Goal: Transaction & Acquisition: Purchase product/service

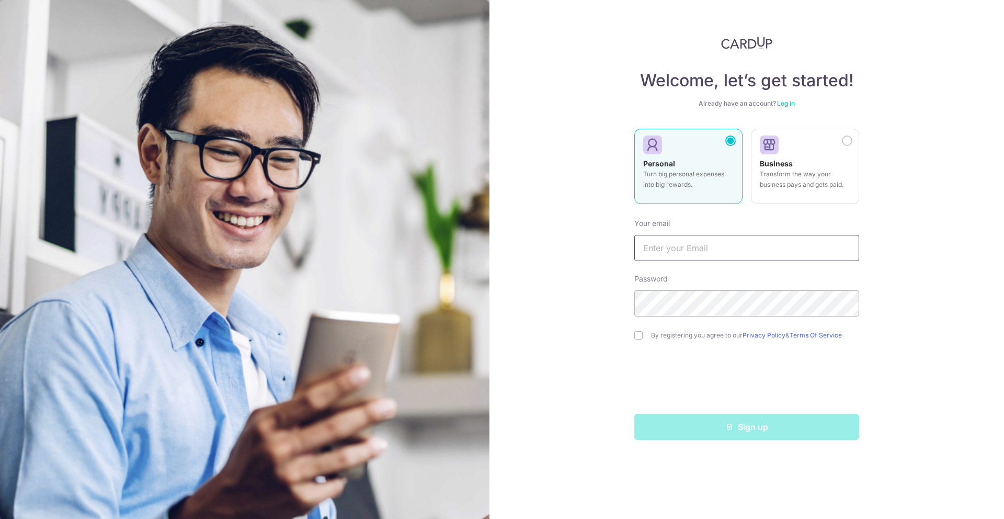
click at [798, 246] on input "text" at bounding box center [746, 248] width 225 height 26
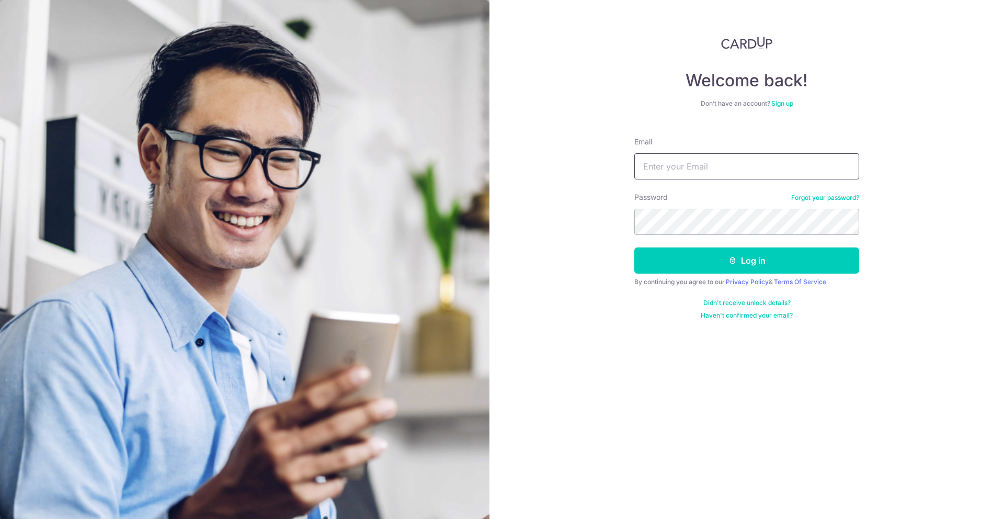
click at [672, 164] on input "Email" at bounding box center [746, 166] width 225 height 26
type input "g"
paste input "[EMAIL_ADDRESS][DOMAIN_NAME]"
type input "graysonwong_92@hotmail.com"
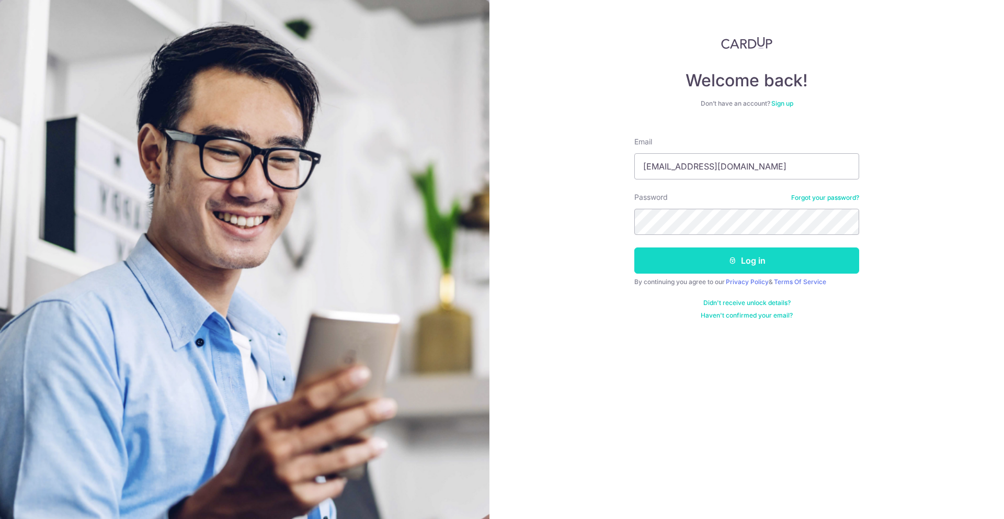
click at [683, 258] on button "Log in" at bounding box center [746, 260] width 225 height 26
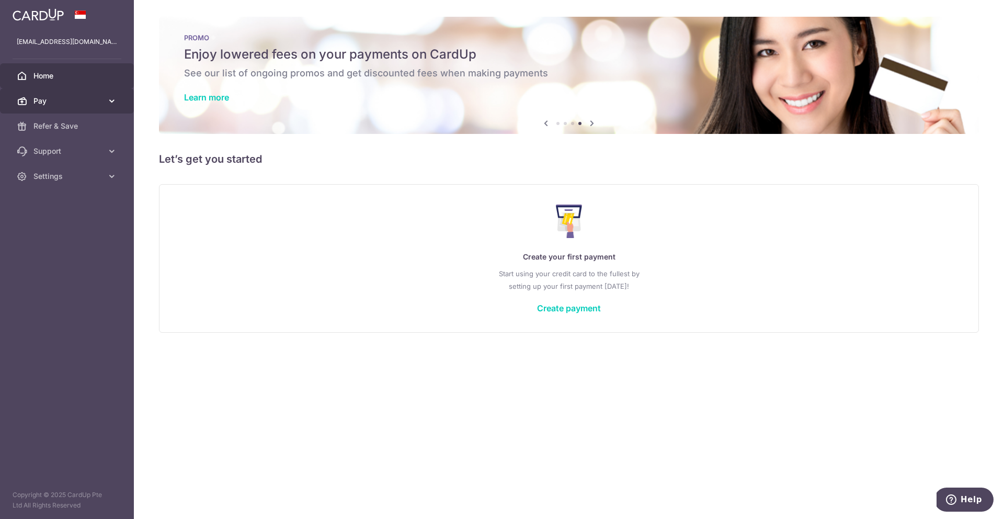
click at [114, 104] on icon at bounding box center [112, 101] width 10 height 10
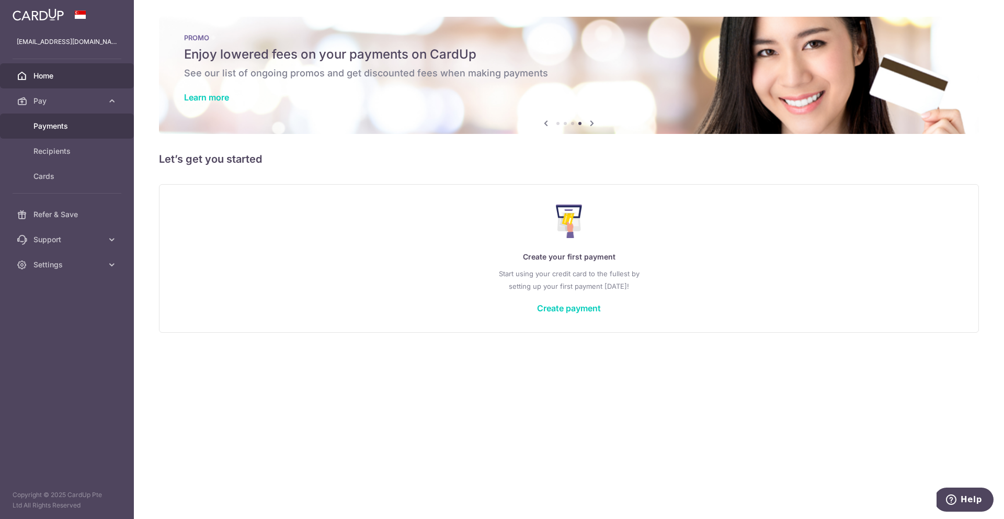
click at [96, 127] on span "Payments" at bounding box center [67, 126] width 69 height 10
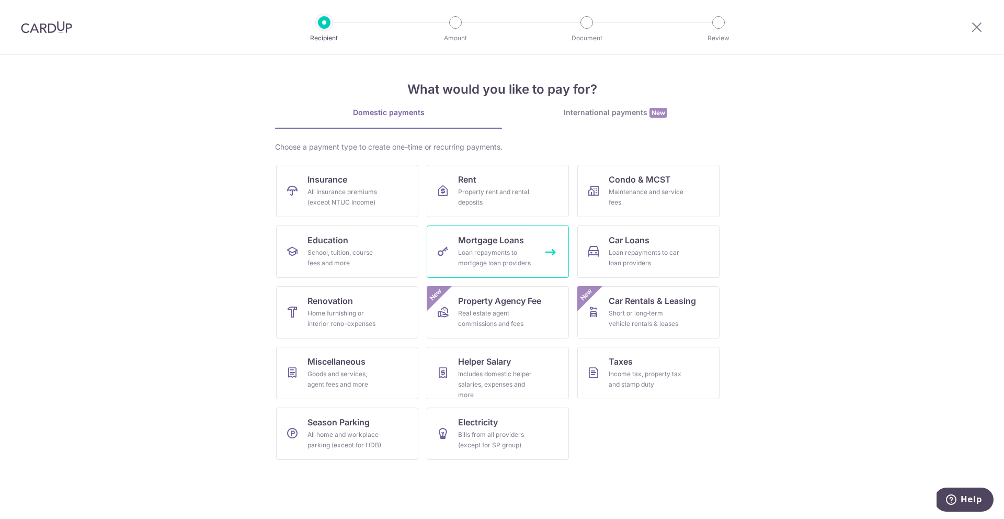
click at [490, 244] on span "Mortgage Loans" at bounding box center [491, 240] width 66 height 13
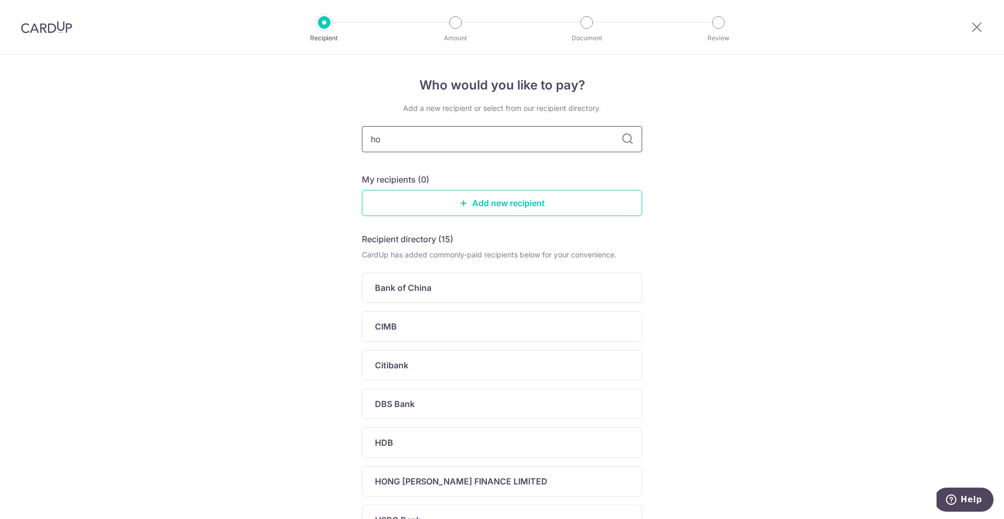
type input "hou"
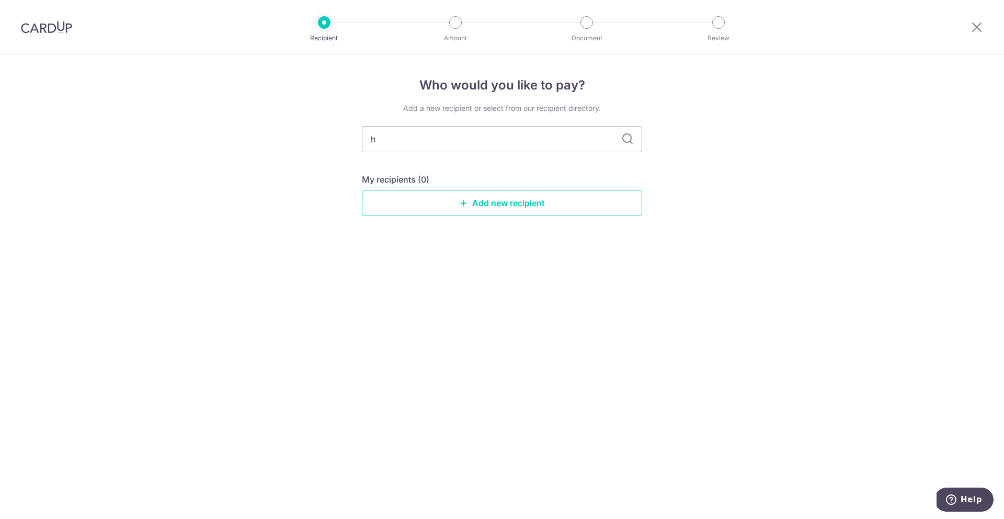
type input "h="
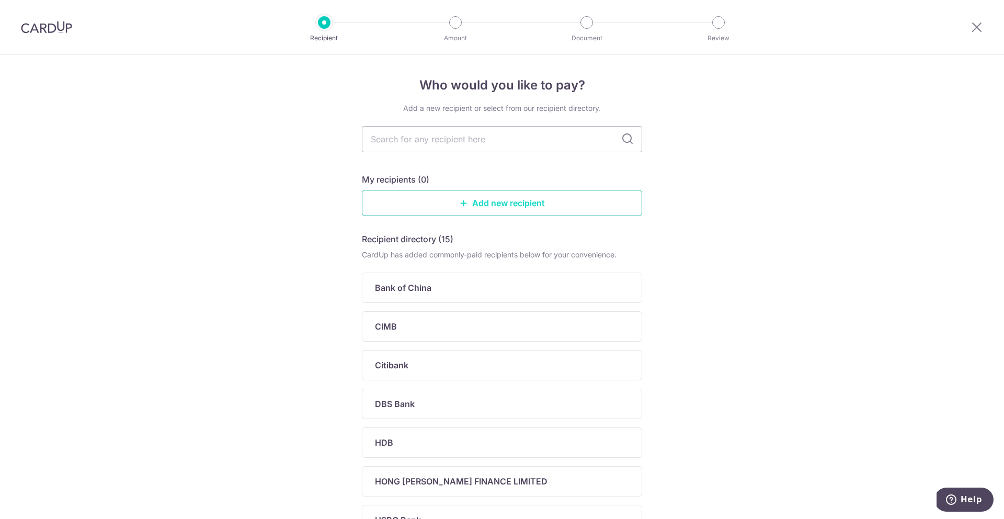
click at [552, 193] on link "Add new recipient" at bounding box center [502, 203] width 280 height 26
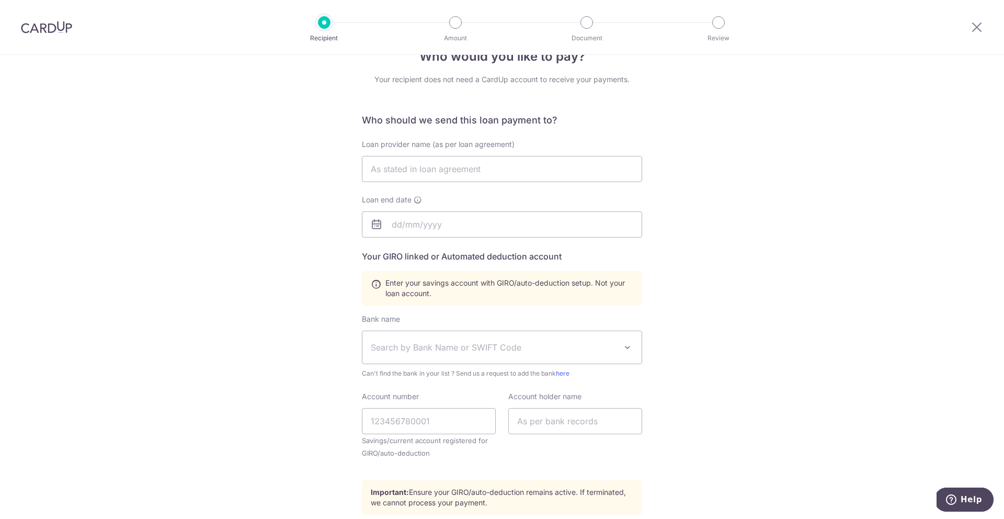
scroll to position [77, 0]
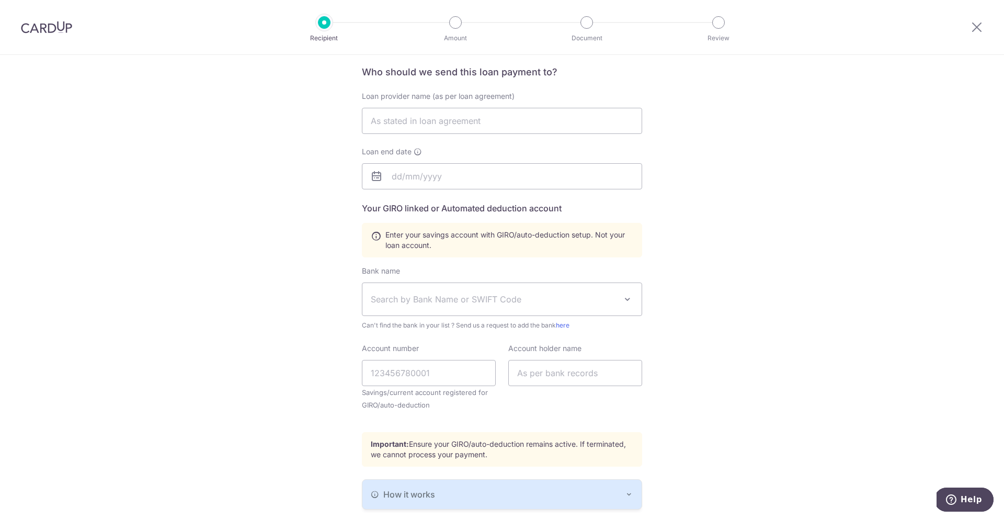
click at [605, 303] on span "Search by Bank Name or SWIFT Code" at bounding box center [494, 299] width 246 height 13
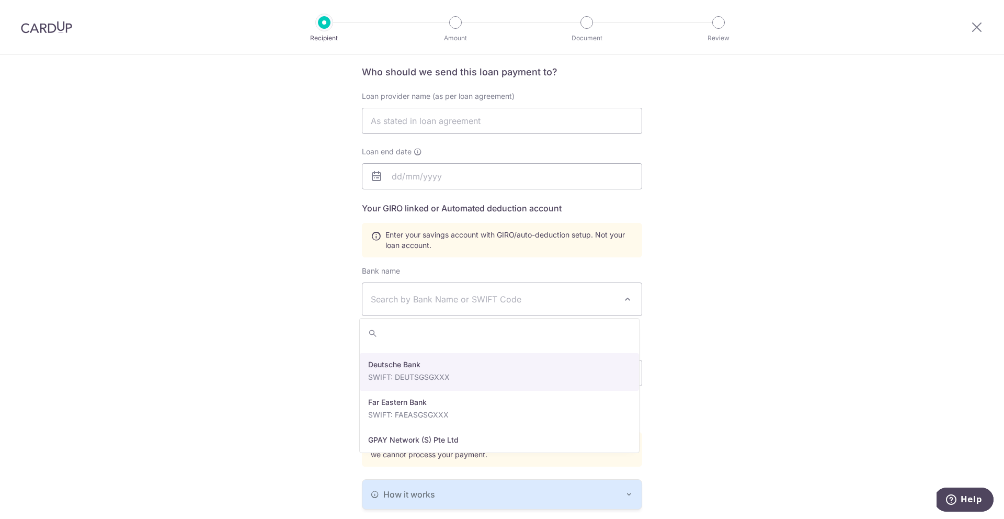
scroll to position [979, 0]
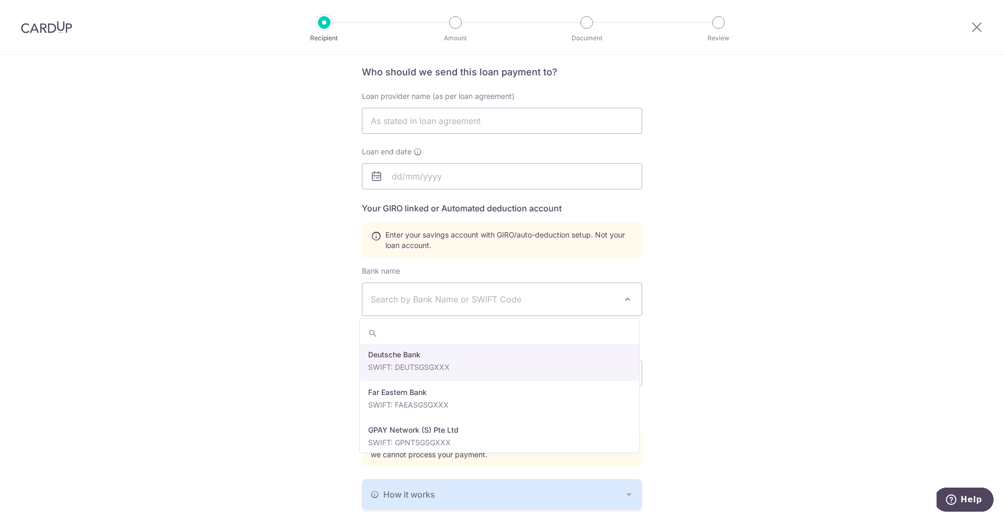
click at [753, 344] on div "Who would you like to pay? Your recipient does not need a CardUp account to rec…" at bounding box center [502, 287] width 1004 height 619
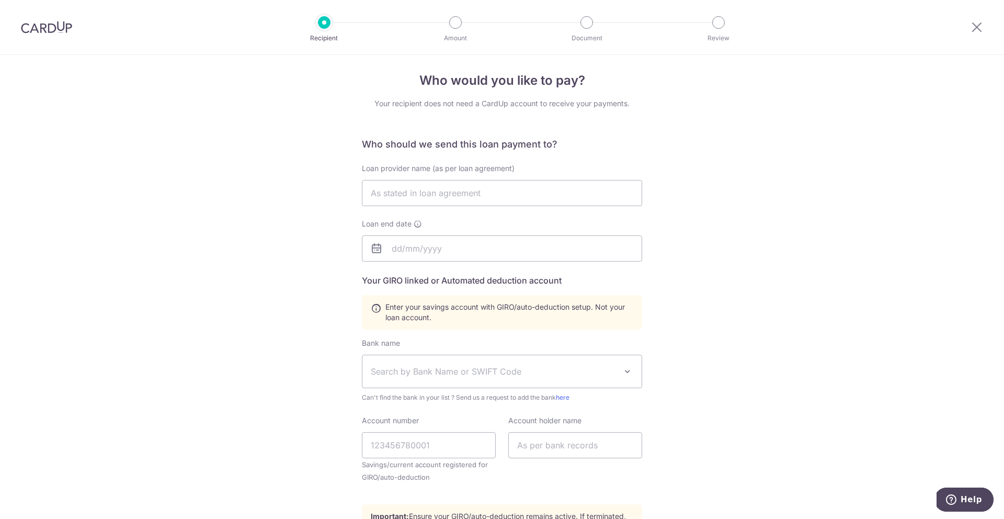
scroll to position [0, 0]
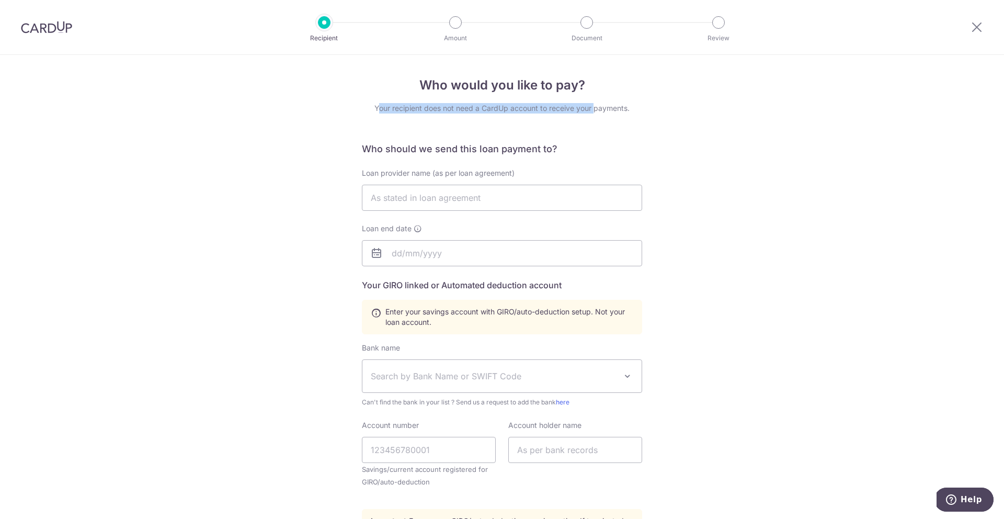
drag, startPoint x: 374, startPoint y: 105, endPoint x: 591, endPoint y: 110, distance: 217.0
click at [591, 110] on div "Your recipient does not need a CardUp account to receive your payments." at bounding box center [502, 108] width 280 height 10
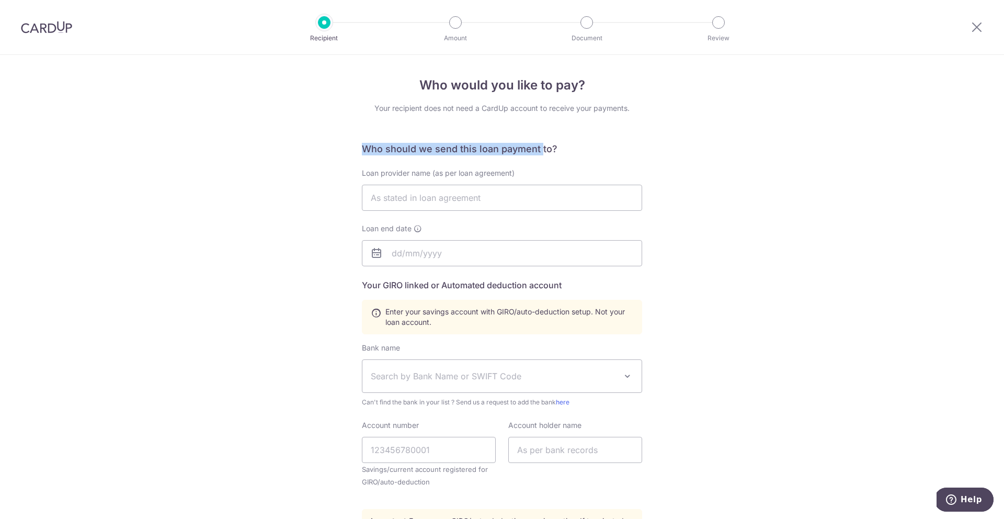
drag, startPoint x: 362, startPoint y: 150, endPoint x: 537, endPoint y: 150, distance: 174.6
click at [537, 150] on h6 "Who should we send this loan payment to?" at bounding box center [502, 149] width 280 height 13
drag, startPoint x: 367, startPoint y: 173, endPoint x: 483, endPoint y: 174, distance: 115.5
click at [483, 174] on span "Loan provider name (as per loan agreement)" at bounding box center [438, 172] width 153 height 9
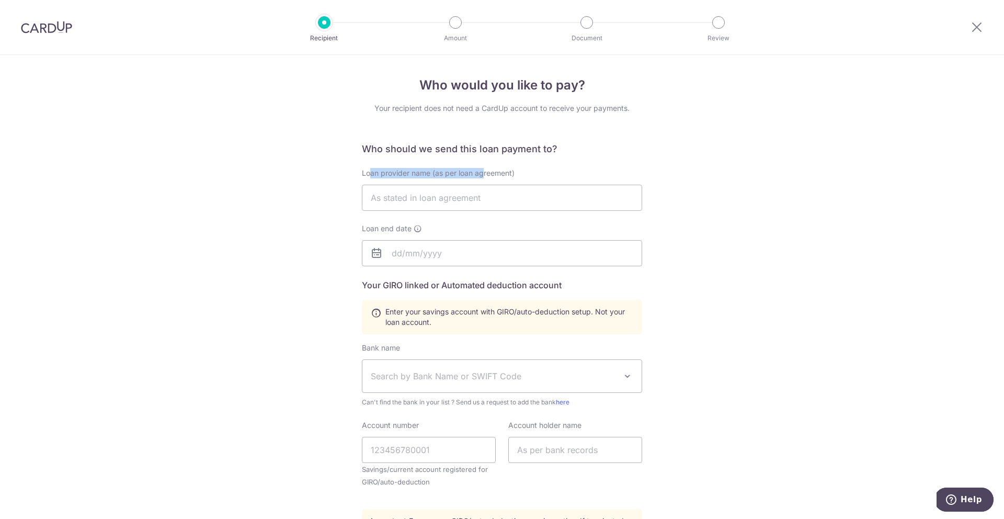
click at [483, 174] on span "Loan provider name (as per loan agreement)" at bounding box center [438, 172] width 153 height 9
click at [412, 202] on input "text" at bounding box center [502, 198] width 280 height 26
paste input "Housing & Development Board"
type input "Housing & Development Board"
click at [428, 248] on input "text" at bounding box center [502, 253] width 280 height 26
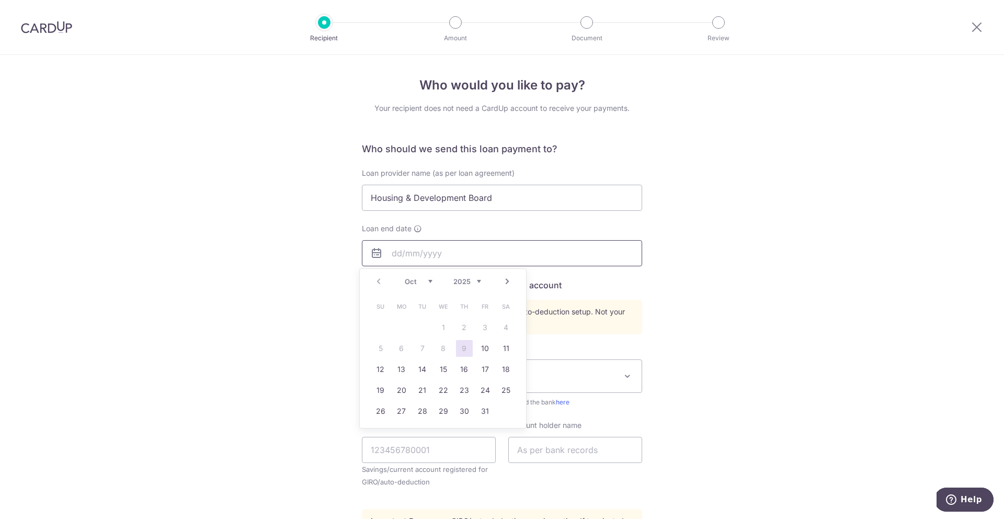
click at [444, 251] on input "text" at bounding box center [502, 253] width 280 height 26
click at [255, 246] on div "Who would you like to pay? Your recipient does not need a CardUp account to rec…" at bounding box center [502, 364] width 1004 height 619
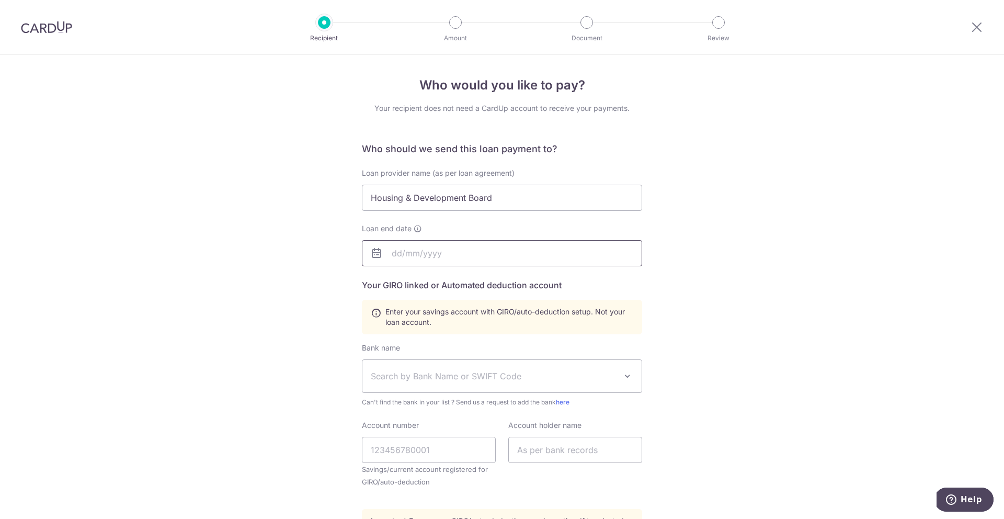
click at [410, 249] on input "text" at bounding box center [502, 253] width 280 height 26
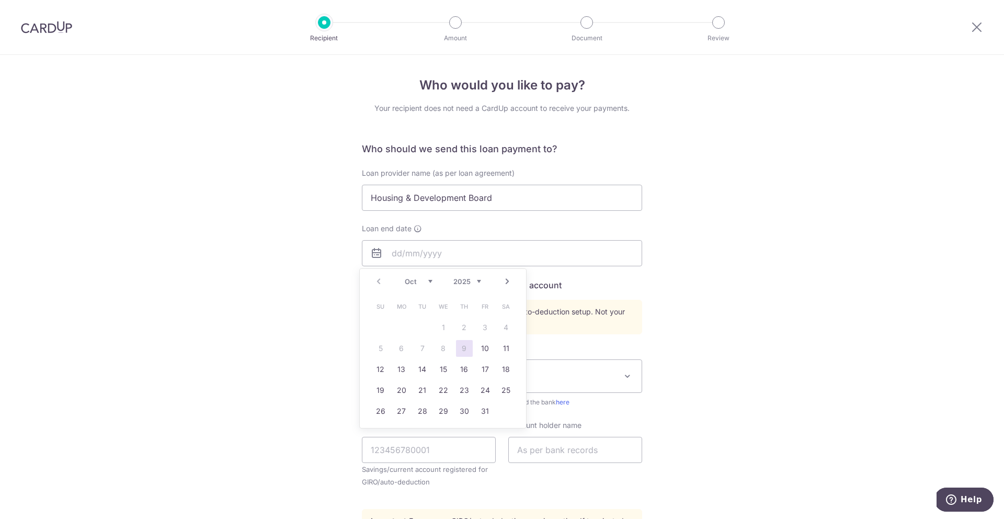
click at [475, 281] on select "2025 2026 2027 2028 2029 2030 2031 2032 2033 2034 2035" at bounding box center [467, 281] width 28 height 8
click at [427, 285] on select "Jan Feb Mar Apr May Jun Jul Aug Sep Oct Nov Dec" at bounding box center [419, 281] width 28 height 8
click at [392, 430] on td "31" at bounding box center [401, 431] width 21 height 21
type input "31/12/2035"
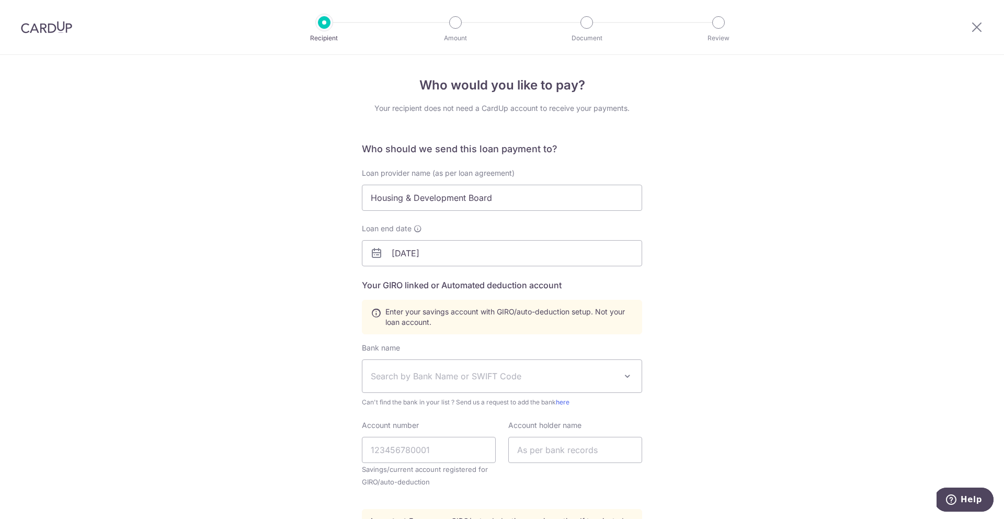
click at [298, 331] on div "Who would you like to pay? Your recipient does not need a CardUp account to rec…" at bounding box center [502, 364] width 1004 height 619
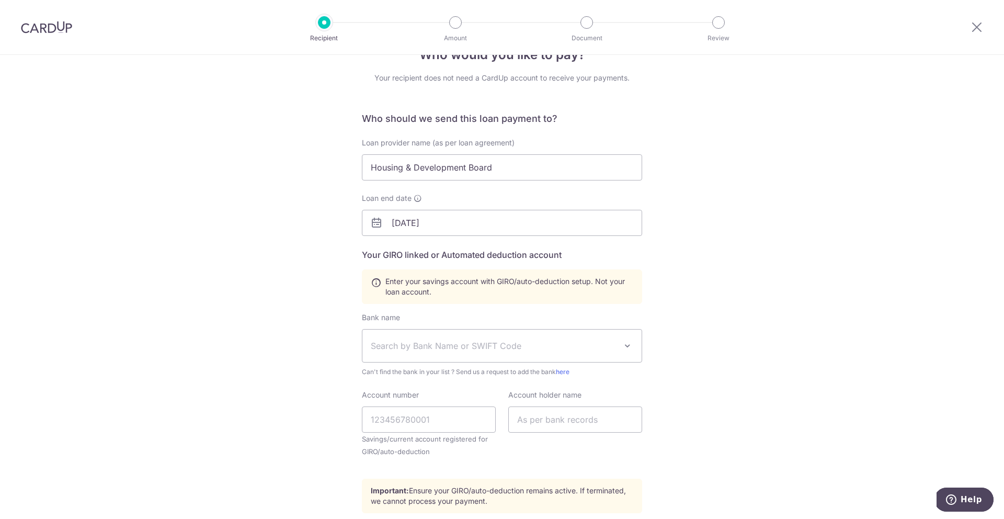
scroll to position [71, 0]
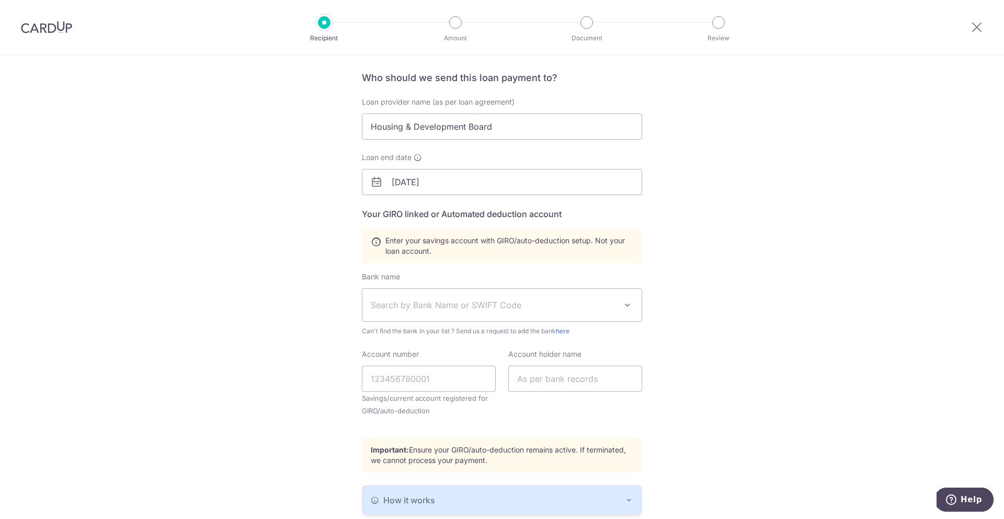
click at [471, 302] on span "Search by Bank Name or SWIFT Code" at bounding box center [494, 305] width 246 height 13
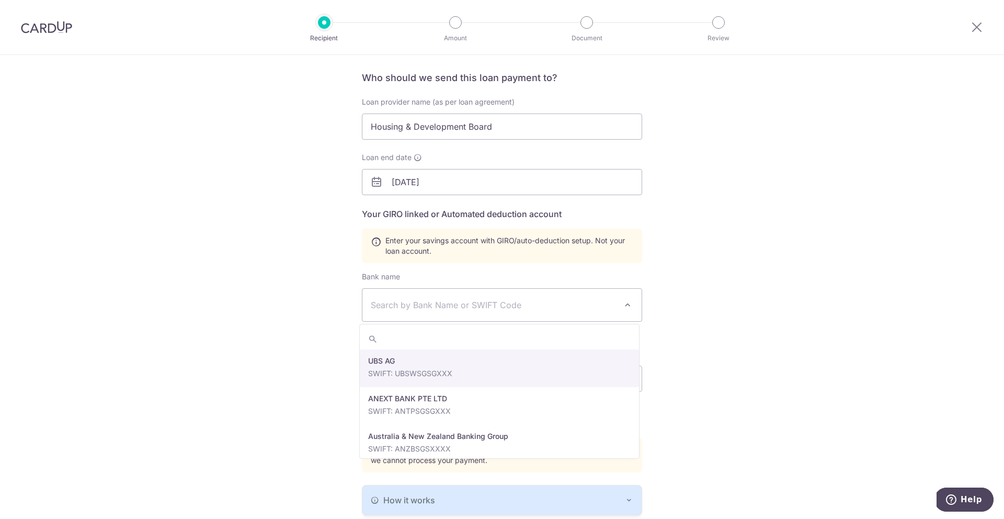
click at [471, 302] on span "Search by Bank Name or SWIFT Code" at bounding box center [494, 305] width 246 height 13
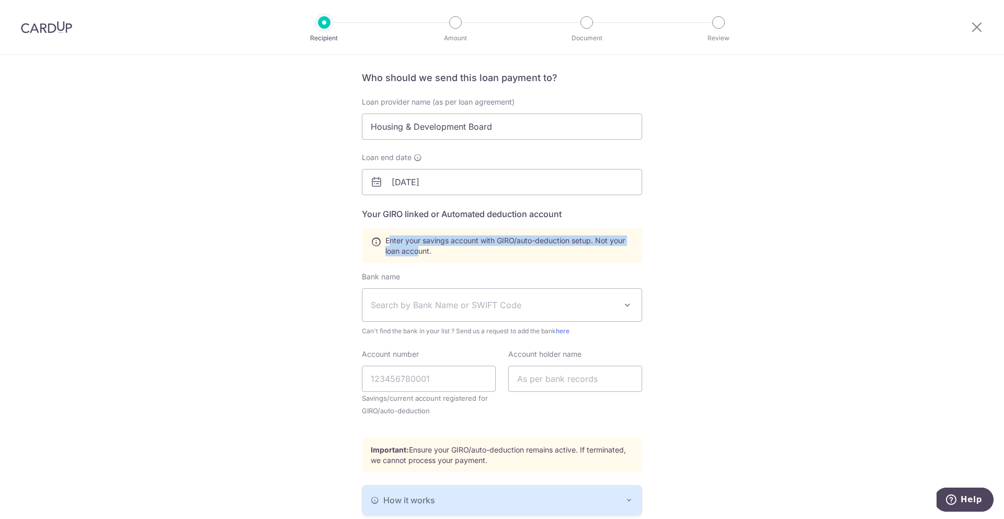
drag, startPoint x: 388, startPoint y: 239, endPoint x: 417, endPoint y: 248, distance: 30.6
click at [417, 248] on span "Enter your savings account with GIRO/auto-deduction setup. Not your loan accoun…" at bounding box center [509, 245] width 248 height 21
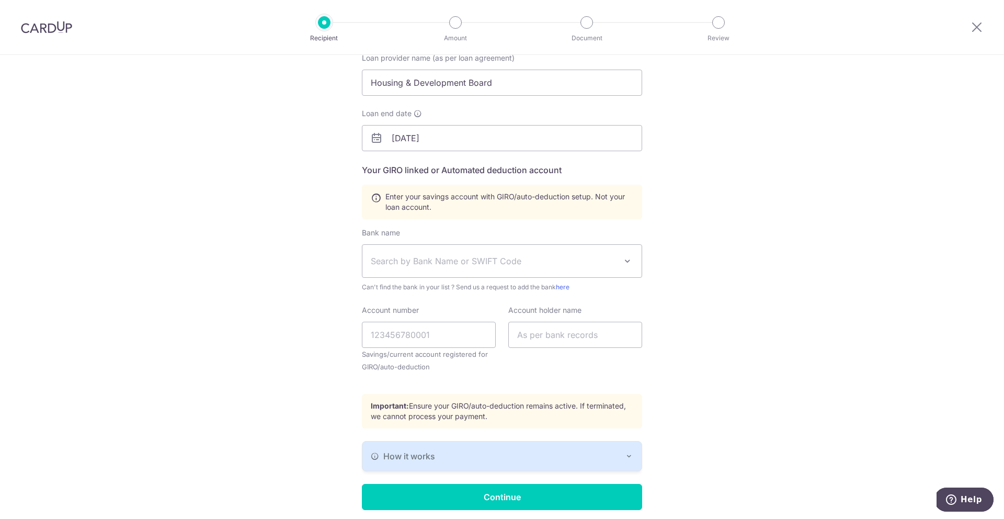
scroll to position [109, 0]
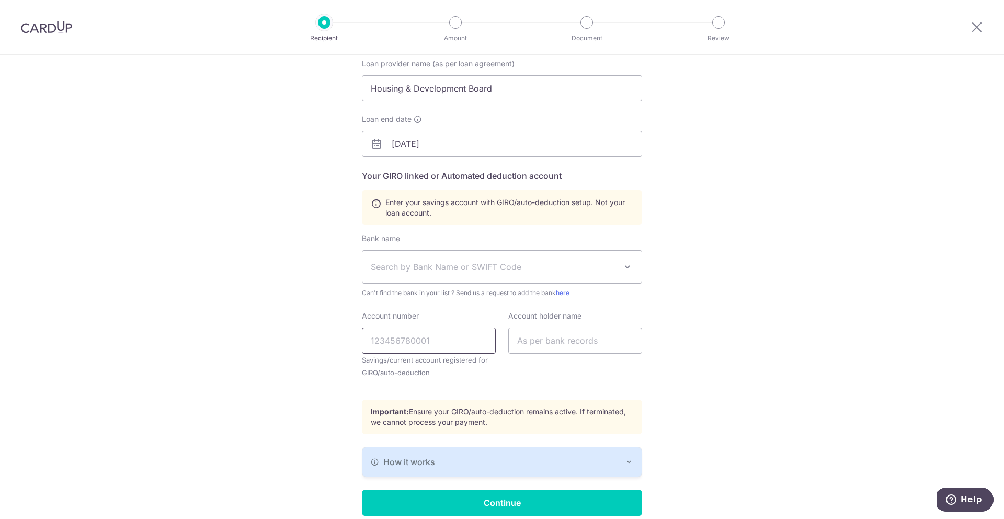
click at [415, 343] on input "Account number" at bounding box center [429, 340] width 134 height 26
click at [532, 337] on input "text" at bounding box center [575, 340] width 134 height 26
click at [525, 386] on div "Account holder name" at bounding box center [575, 351] width 146 height 81
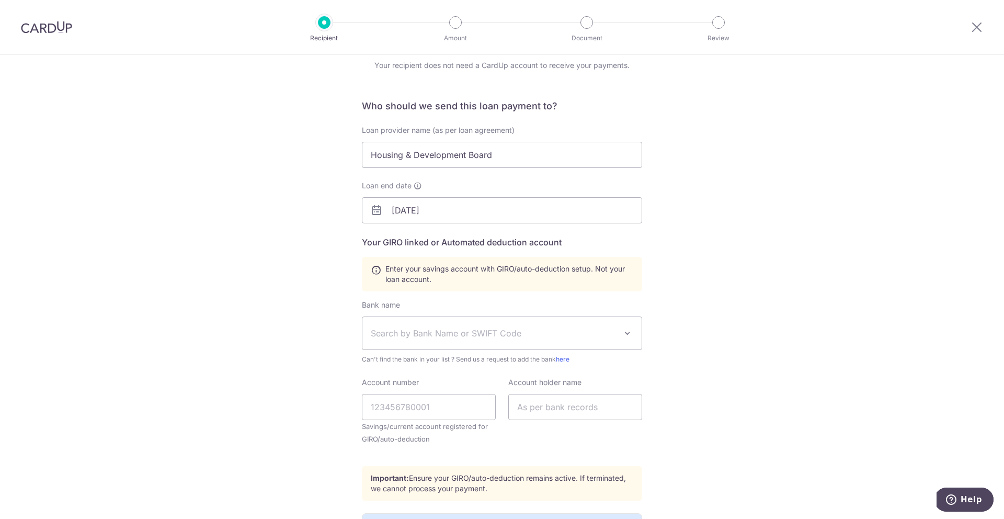
scroll to position [61, 0]
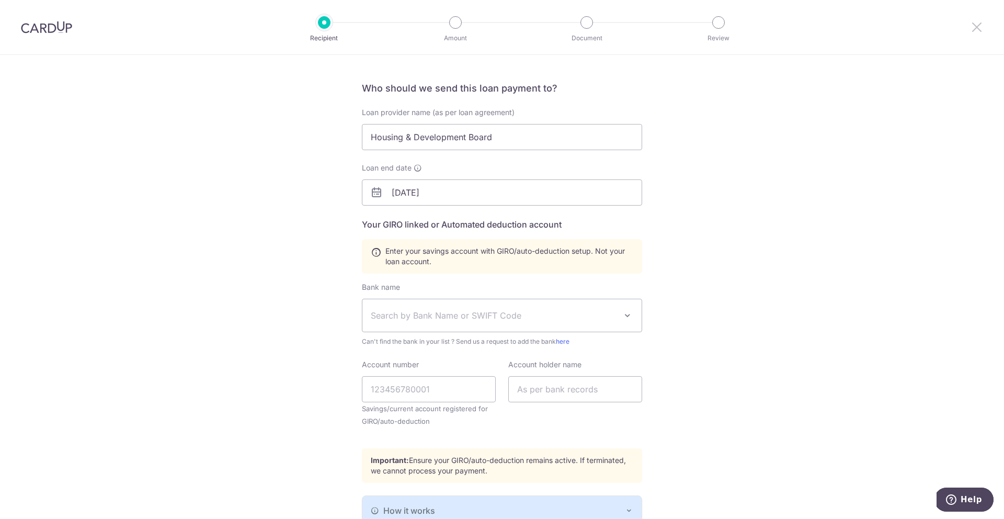
click at [975, 25] on icon at bounding box center [976, 26] width 13 height 13
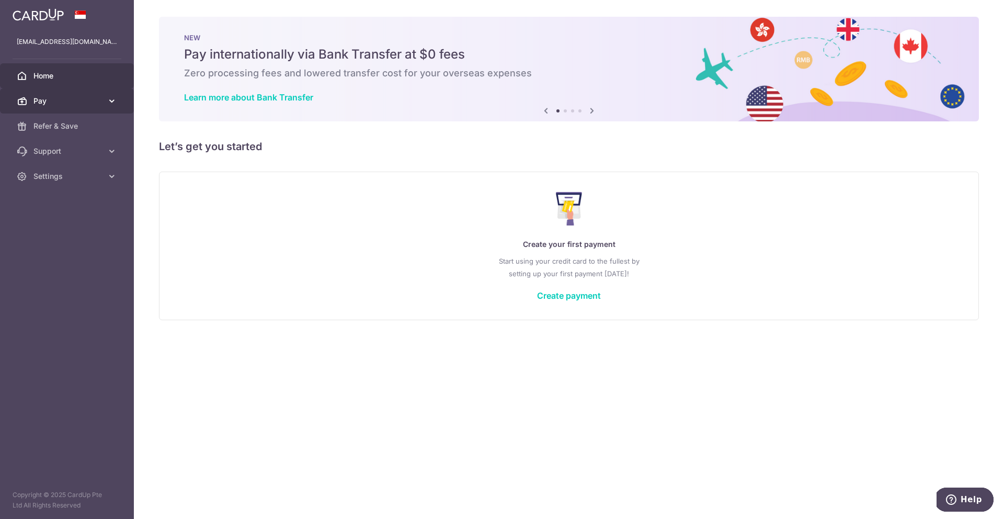
click at [113, 102] on icon at bounding box center [112, 101] width 10 height 10
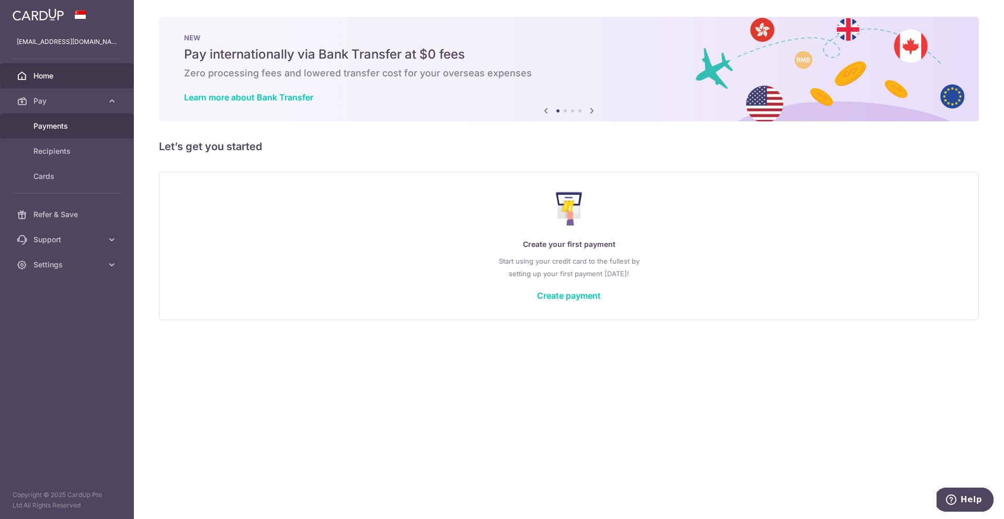
click at [98, 124] on span "Payments" at bounding box center [67, 126] width 69 height 10
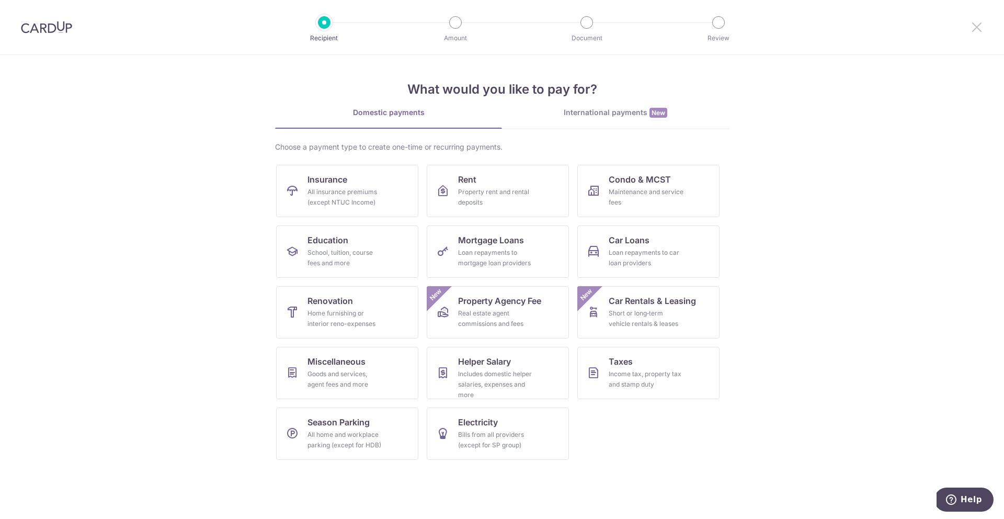
click at [976, 29] on icon at bounding box center [976, 26] width 13 height 13
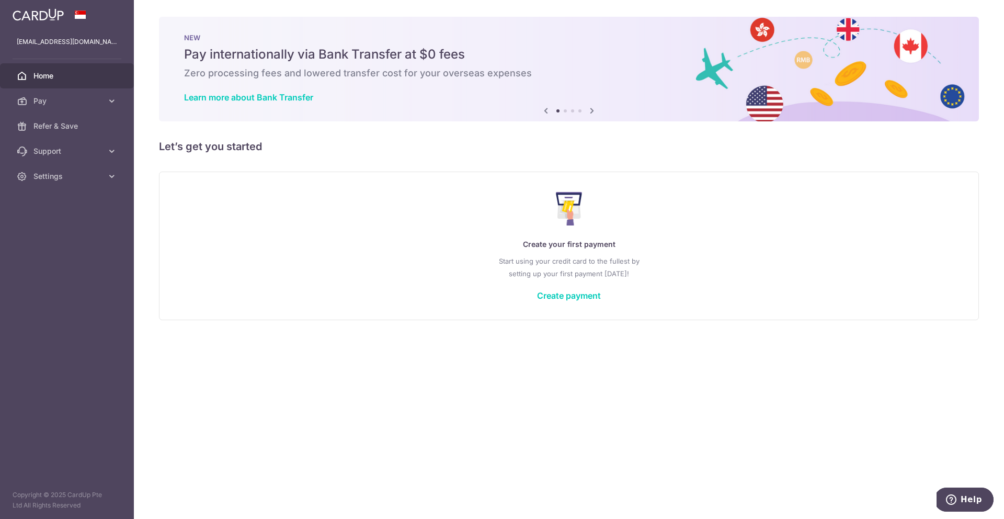
click at [56, 82] on link "Home" at bounding box center [67, 75] width 134 height 25
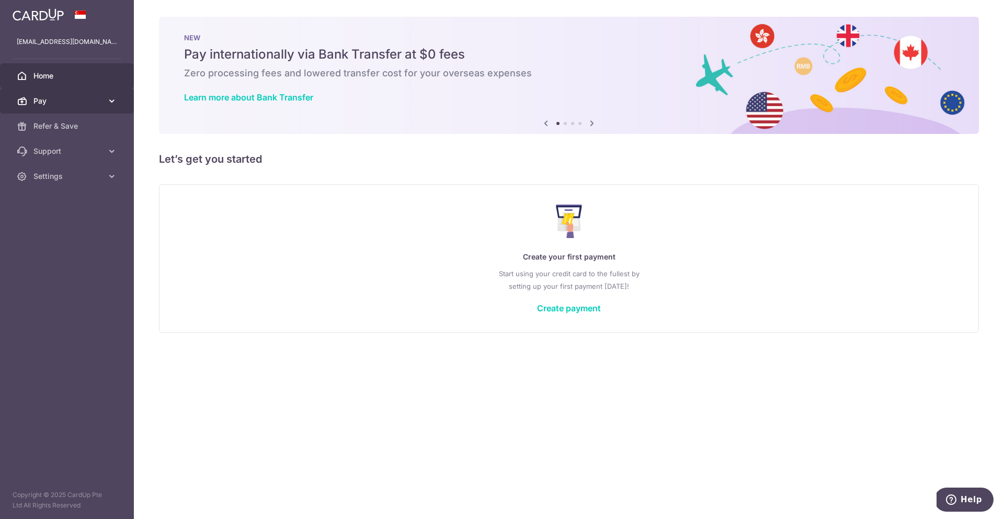
click at [93, 98] on span "Pay" at bounding box center [67, 101] width 69 height 10
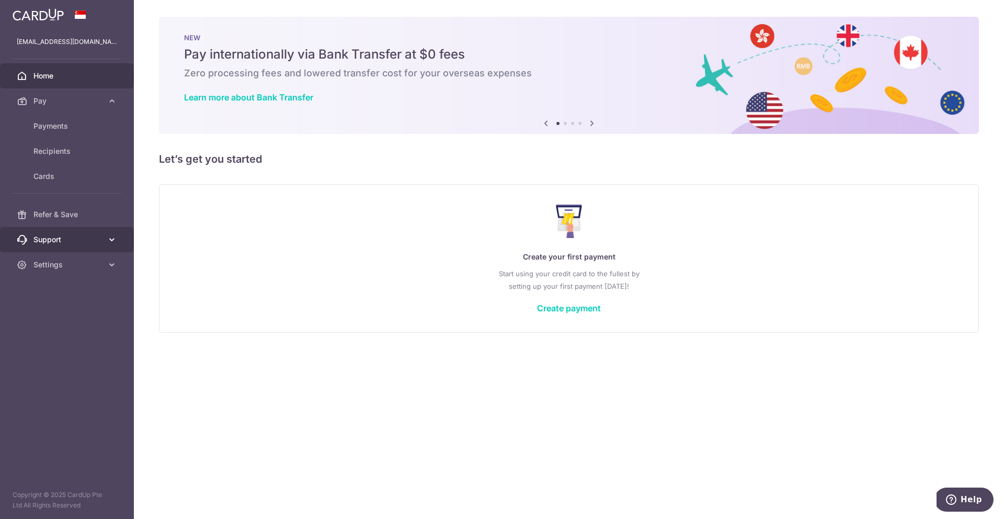
click at [85, 243] on span "Support" at bounding box center [67, 239] width 69 height 10
click at [81, 268] on span "FAQ" at bounding box center [67, 264] width 69 height 10
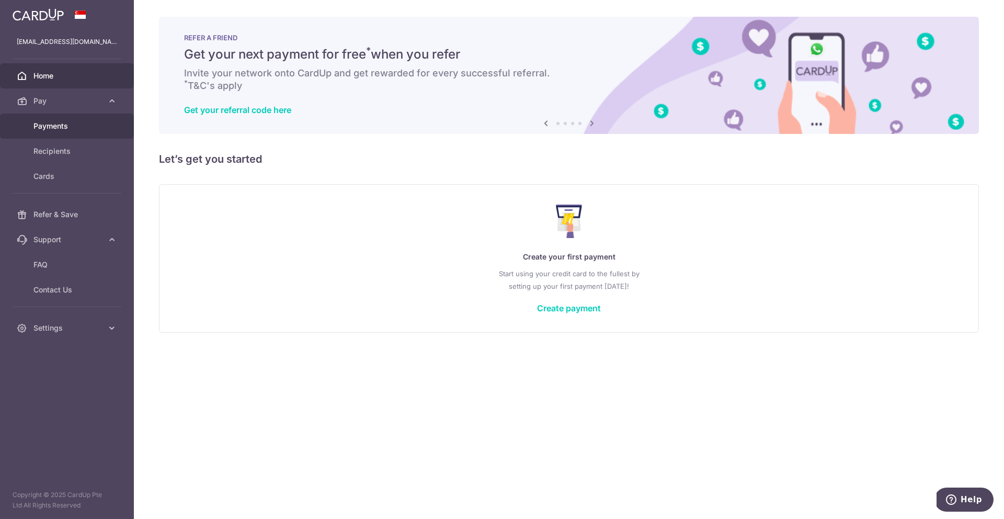
click at [98, 133] on link "Payments" at bounding box center [67, 125] width 134 height 25
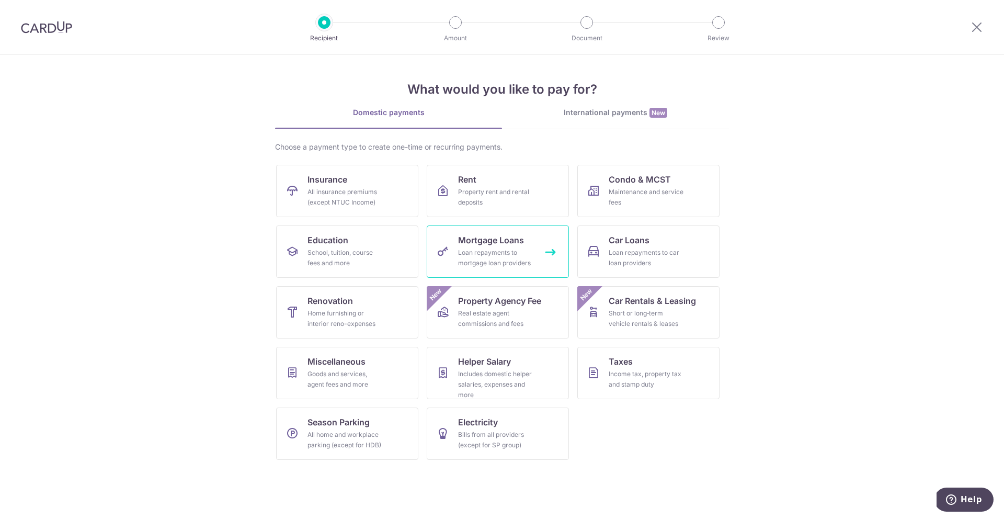
click at [494, 254] on div "Loan repayments to mortgage loan providers" at bounding box center [495, 257] width 75 height 21
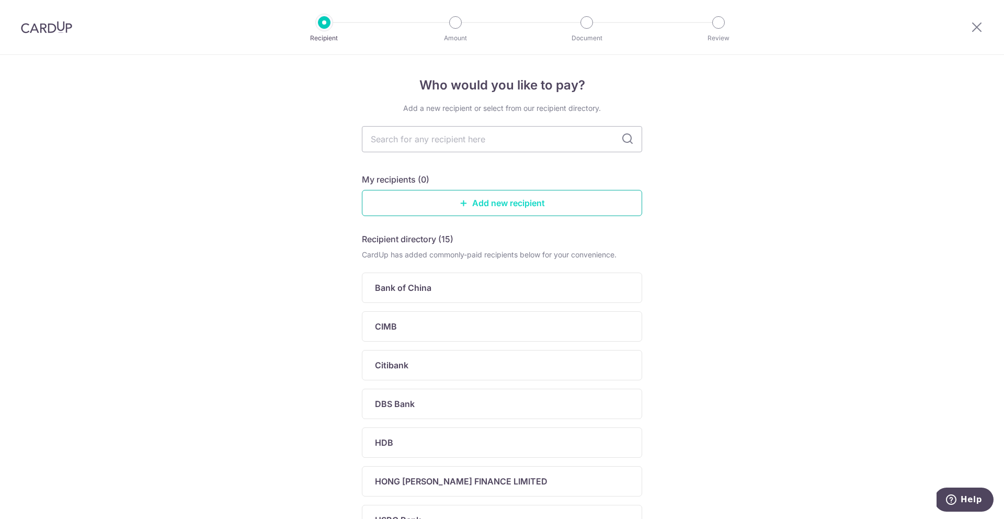
click at [503, 205] on link "Add new recipient" at bounding box center [502, 203] width 280 height 26
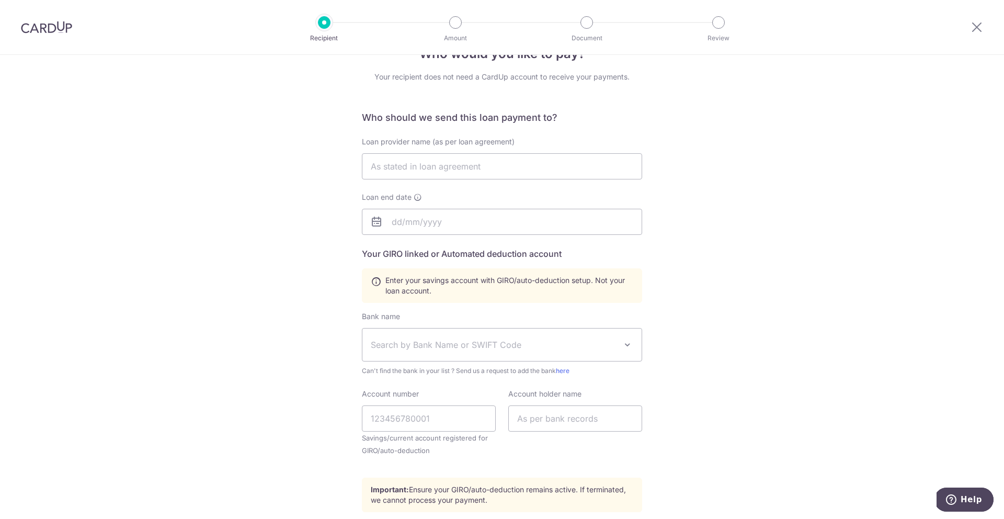
scroll to position [49, 0]
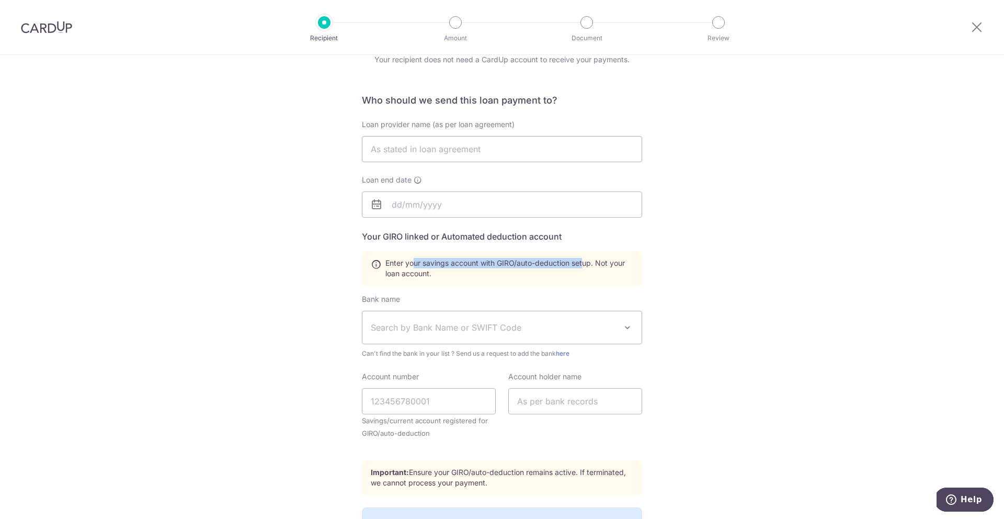
drag, startPoint x: 412, startPoint y: 263, endPoint x: 581, endPoint y: 267, distance: 168.9
click at [581, 267] on span "Enter your savings account with GIRO/auto-deduction setup. Not your loan accoun…" at bounding box center [509, 268] width 248 height 21
drag, startPoint x: 384, startPoint y: 262, endPoint x: 600, endPoint y: 271, distance: 216.1
click at [600, 271] on span "Enter your savings account with GIRO/auto-deduction setup. Not your loan accoun…" at bounding box center [509, 268] width 248 height 21
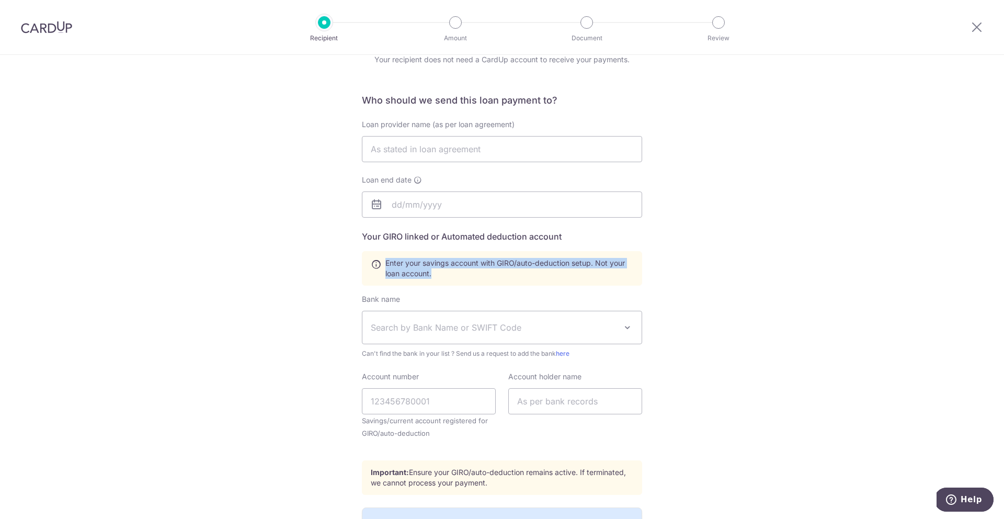
click at [600, 271] on span "Enter your savings account with GIRO/auto-deduction setup. Not your loan accoun…" at bounding box center [509, 268] width 248 height 21
click at [414, 150] on input "text" at bounding box center [502, 149] width 280 height 26
paste input "Housing & Development Board"
type input "Housing & Development Board"
click at [408, 202] on input "text" at bounding box center [502, 204] width 280 height 26
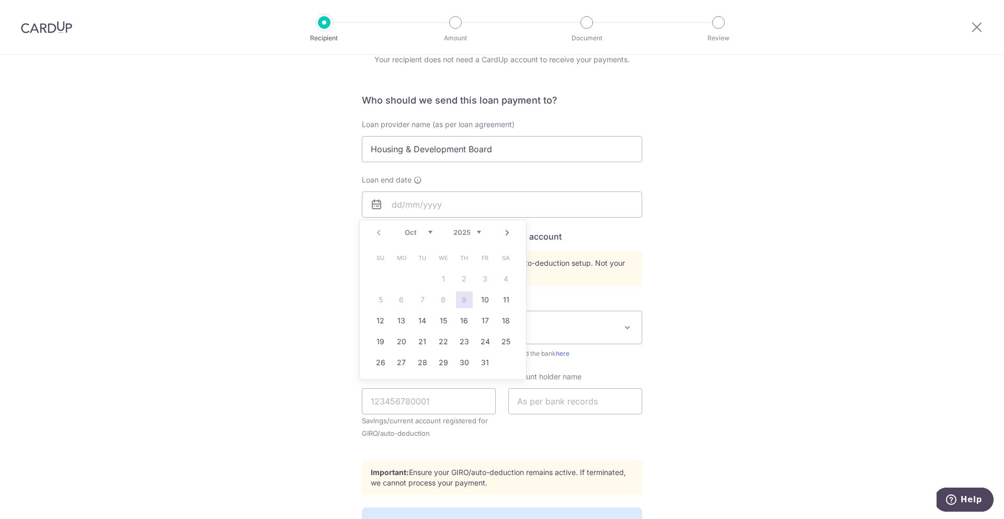
click at [466, 235] on select "2025 2026 2027 2028 2029 2030 2031 2032 2033 2034 2035" at bounding box center [467, 232] width 28 height 8
click at [425, 232] on select "Jan Feb Mar Apr May Jun Jul Aug Sep Oct Nov Dec" at bounding box center [419, 232] width 28 height 8
click at [402, 376] on link "31" at bounding box center [401, 383] width 17 height 17
type input "[DATE]"
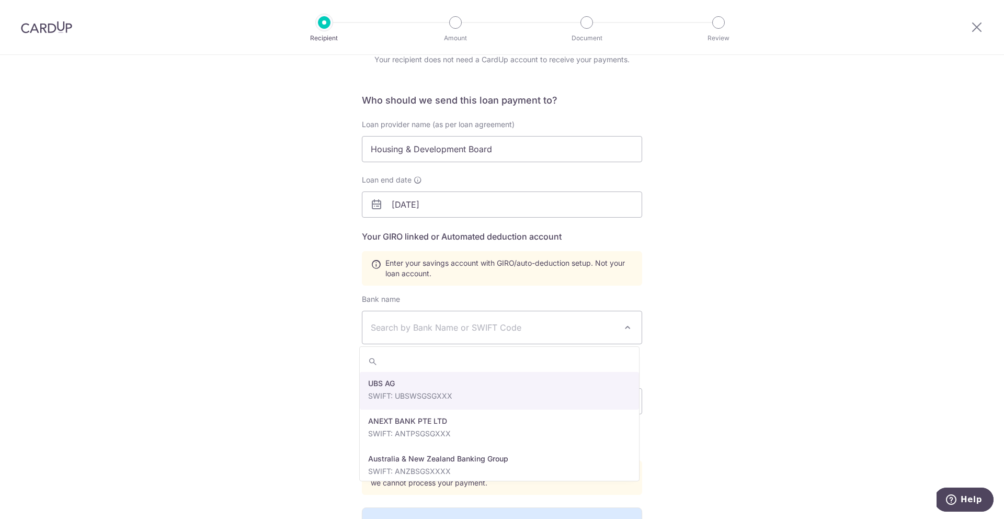
click at [430, 335] on span "Search by Bank Name or SWIFT Code" at bounding box center [501, 327] width 279 height 32
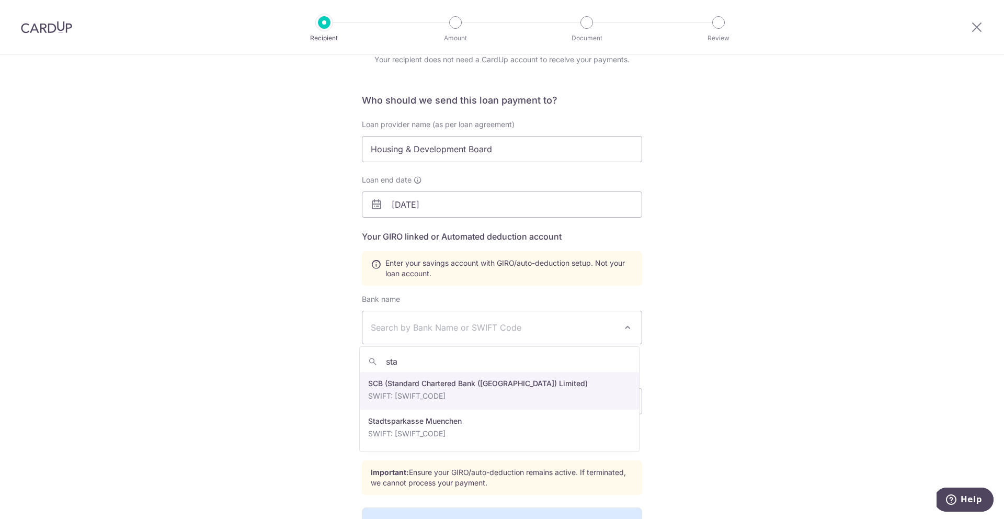
type input "sta"
select select "14"
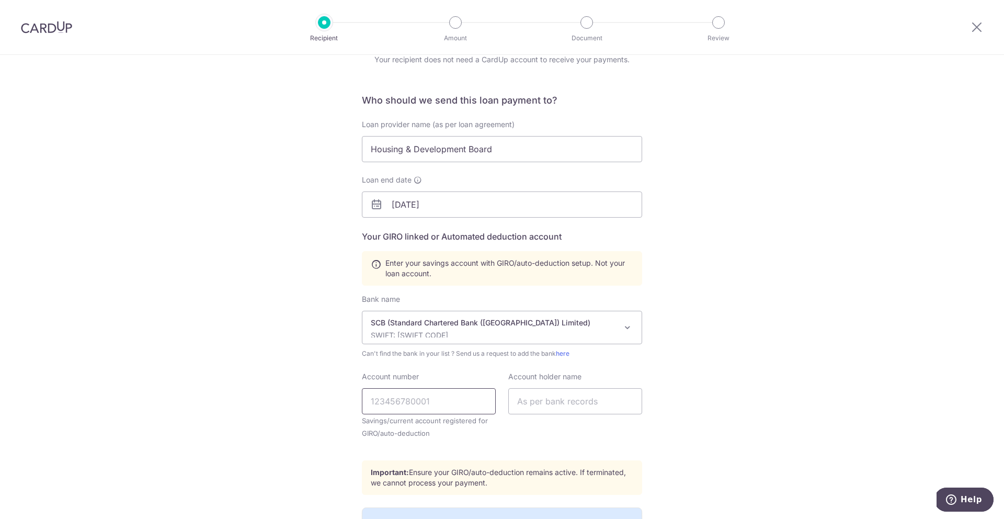
click at [417, 395] on input "Account number" at bounding box center [429, 401] width 134 height 26
paste input "0117788538"
type input "0117788538"
click at [538, 405] on input "text" at bounding box center [575, 401] width 134 height 26
type input "Wong Dao Hwee Grayson"
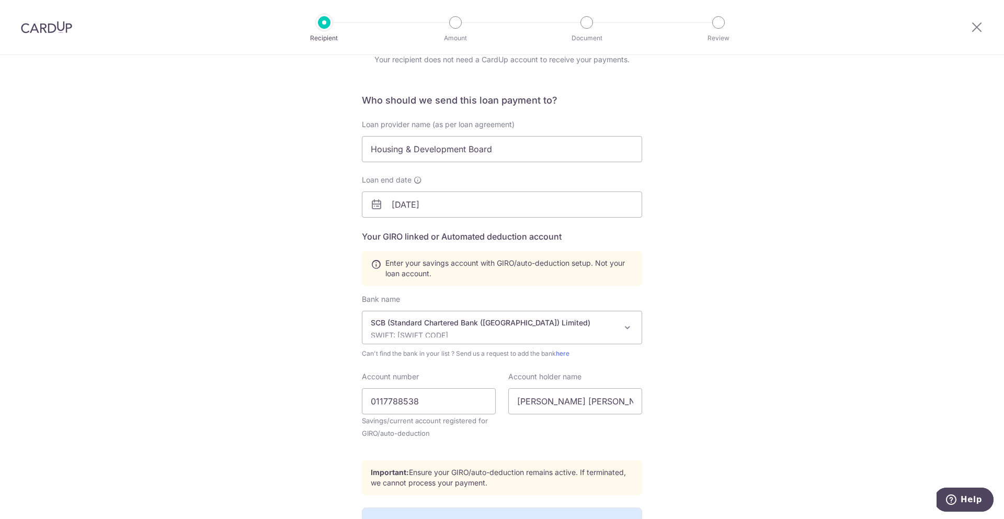
click at [742, 471] on div "Who would you like to pay? Your recipient does not need a CardUp account to rec…" at bounding box center [502, 315] width 1004 height 619
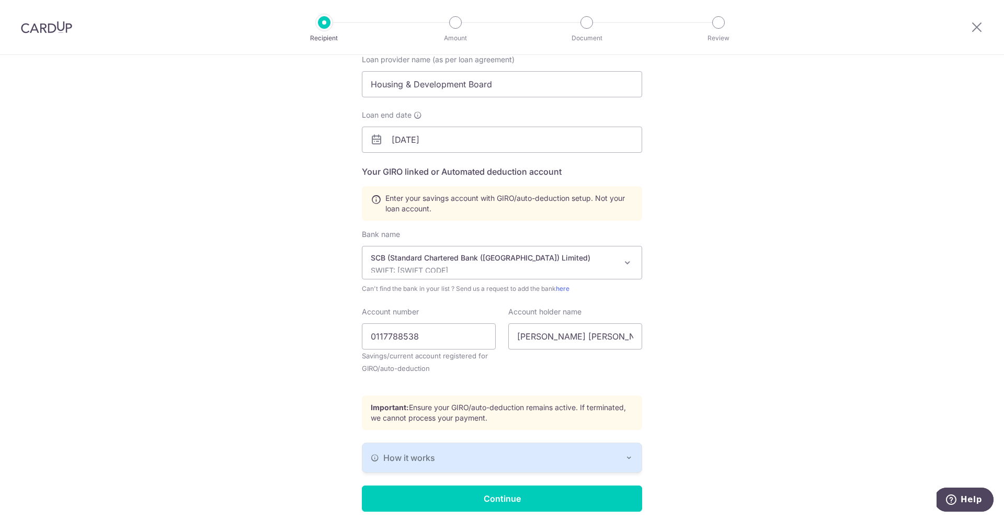
scroll to position [155, 0]
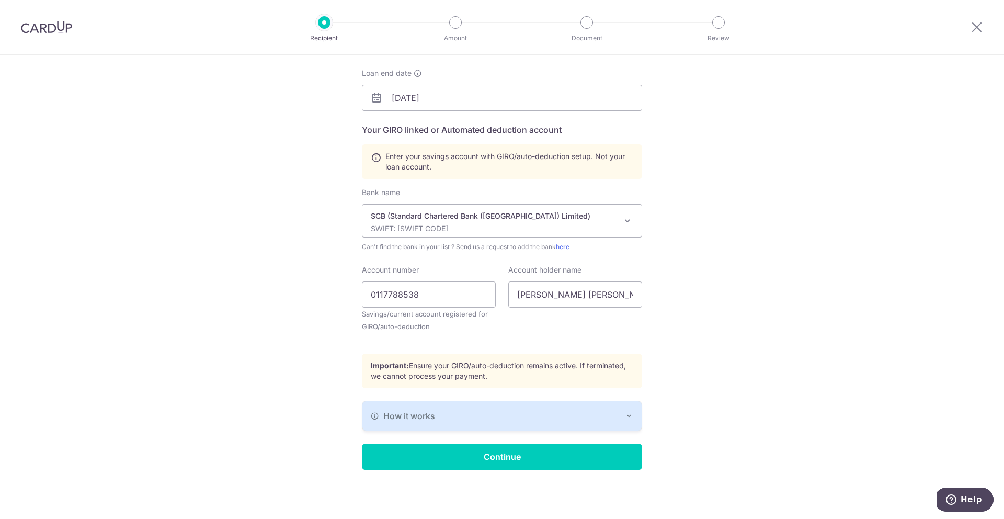
click at [614, 413] on div "How it works" at bounding box center [502, 415] width 262 height 13
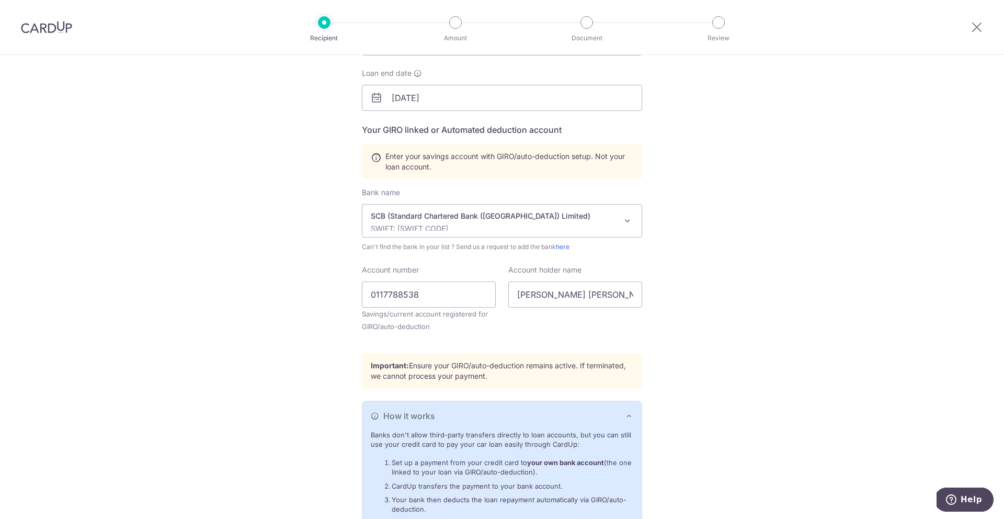
scroll to position [248, 0]
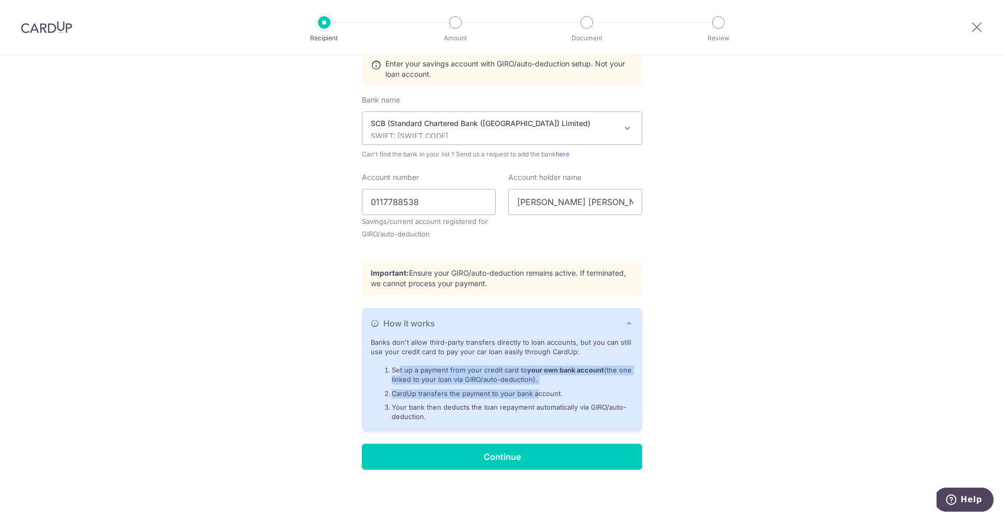
drag, startPoint x: 397, startPoint y: 369, endPoint x: 532, endPoint y: 393, distance: 137.1
click at [532, 393] on ol "Set up a payment from your credit card to your own bank account (the one linked…" at bounding box center [502, 393] width 262 height 56
click at [532, 393] on li "CardUp transfers the payment to your bank account." at bounding box center [513, 393] width 242 height 9
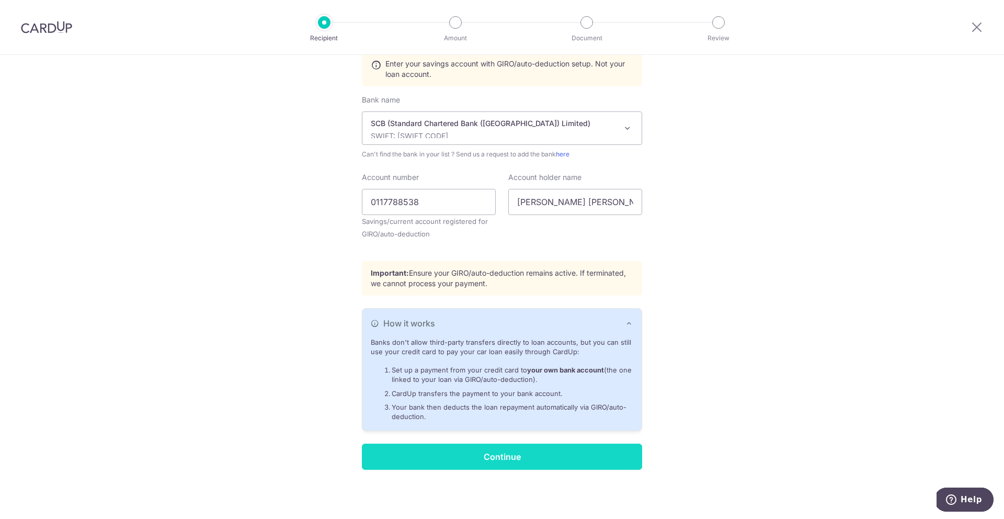
click at [560, 462] on input "Continue" at bounding box center [502, 456] width 280 height 26
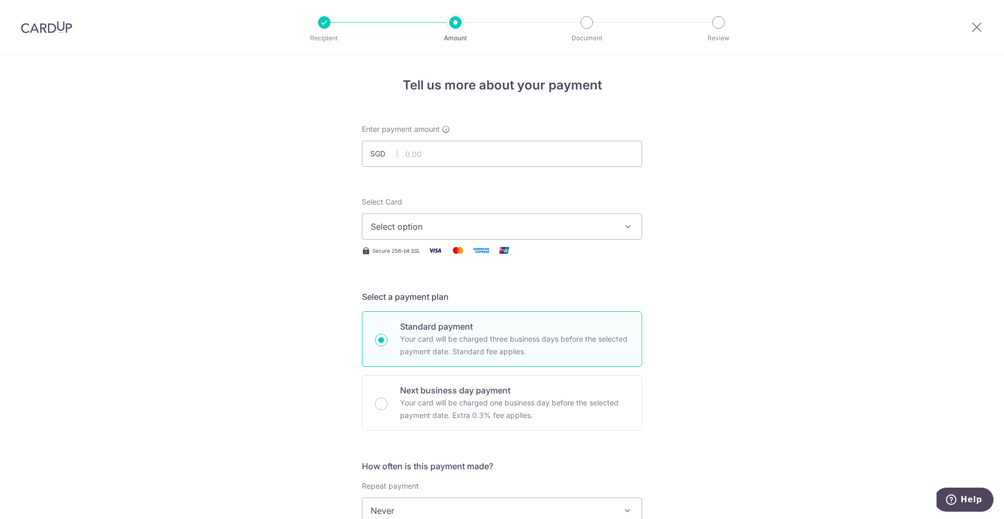
click at [599, 230] on span "Select option" at bounding box center [493, 226] width 244 height 13
click at [587, 287] on li "Your Cards" at bounding box center [501, 277] width 279 height 24
click at [576, 156] on input "text" at bounding box center [502, 154] width 280 height 26
click at [590, 229] on span "Select option" at bounding box center [493, 226] width 244 height 13
click at [576, 303] on span "**** 6305" at bounding box center [502, 301] width 262 height 13
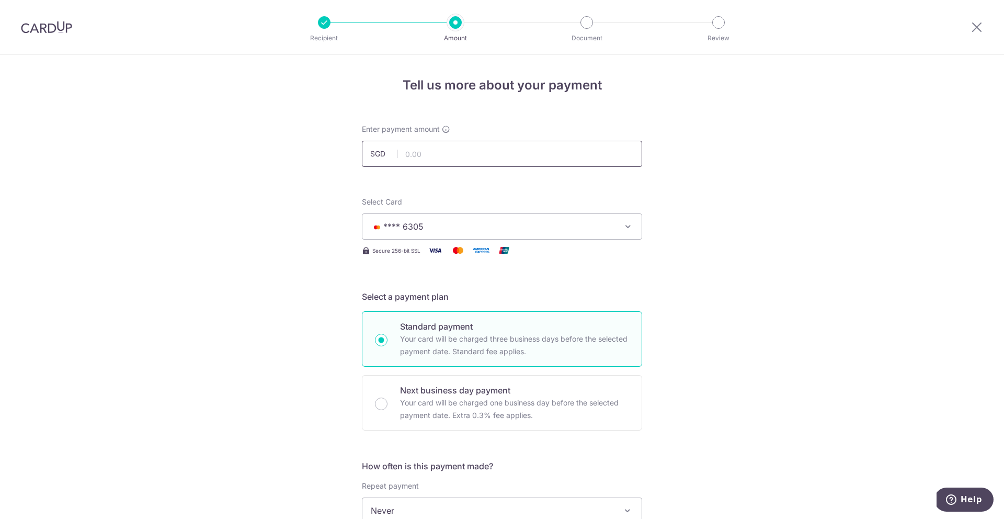
click at [546, 152] on input "text" at bounding box center [502, 154] width 280 height 26
click at [771, 209] on div "Tell us more about your payment Enter payment amount SGD 1000 Recipient added s…" at bounding box center [502, 528] width 1004 height 946
type input "1,000.00"
click at [693, 311] on div "Tell us more about your payment Enter payment amount SGD 1,000.00 1000.00 Recip…" at bounding box center [502, 528] width 1004 height 946
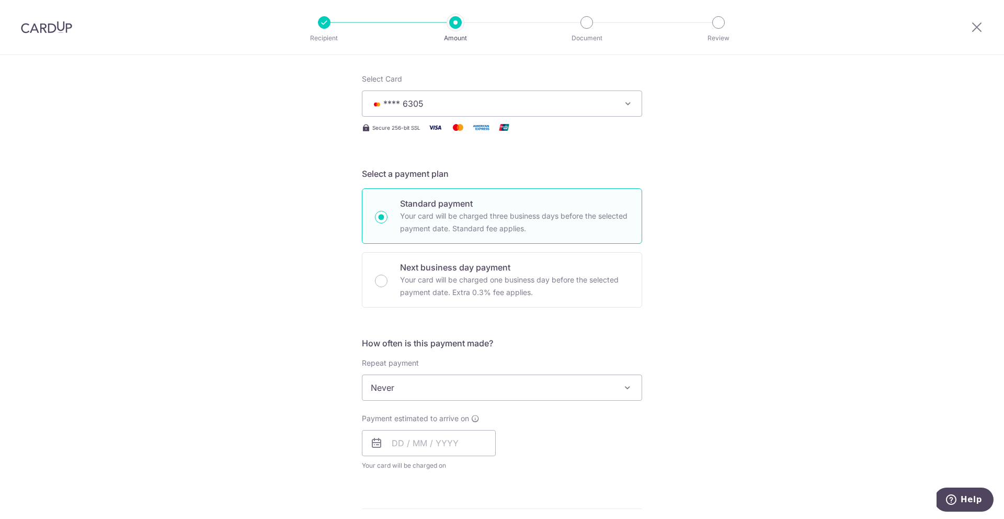
scroll to position [236, 0]
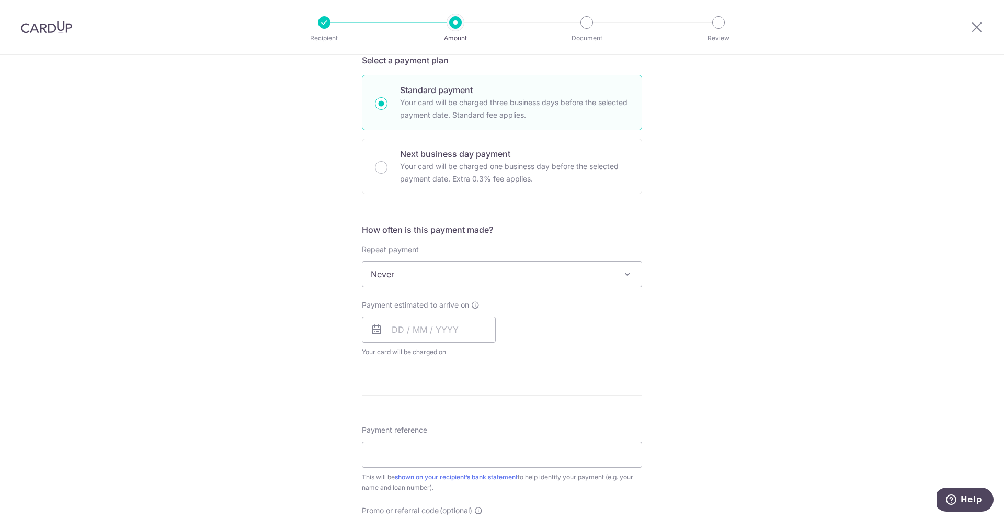
click at [602, 269] on span "Never" at bounding box center [501, 273] width 279 height 25
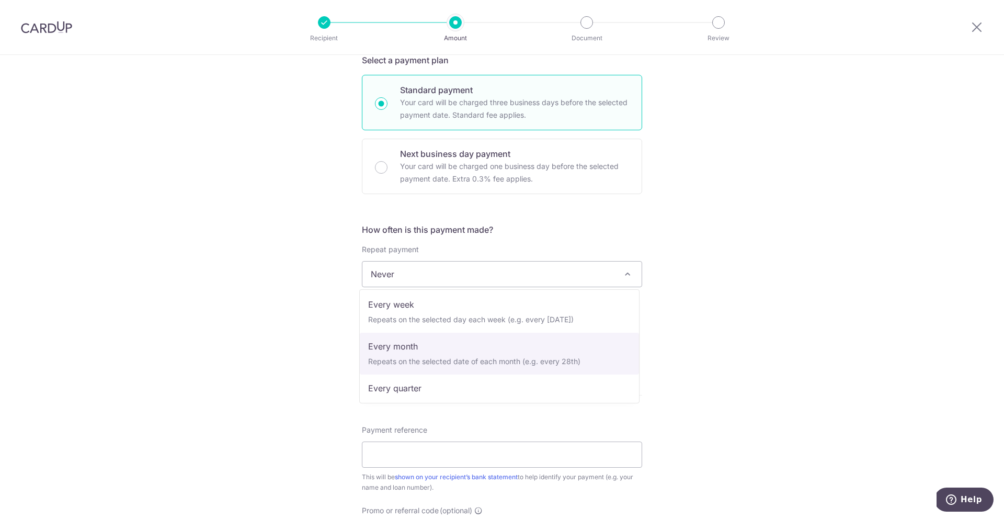
scroll to position [54, 0]
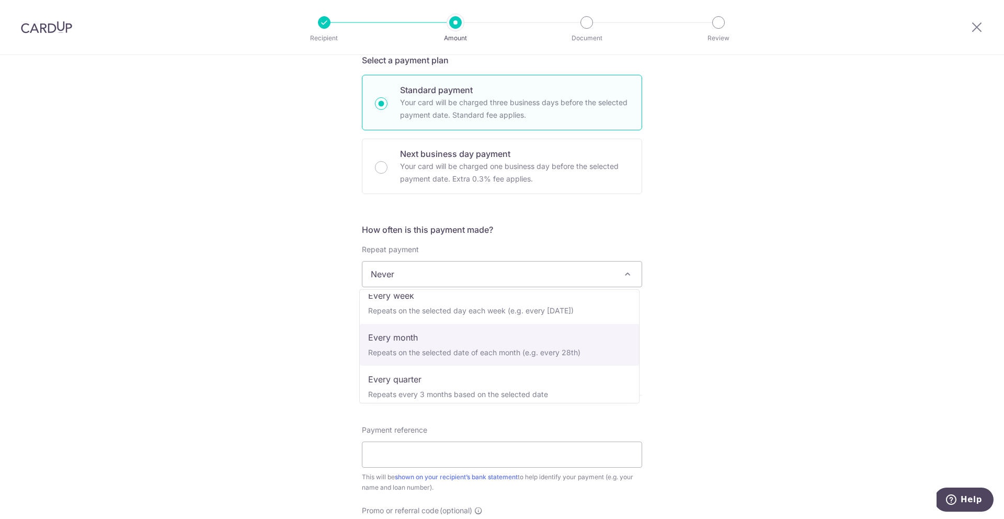
select select "3"
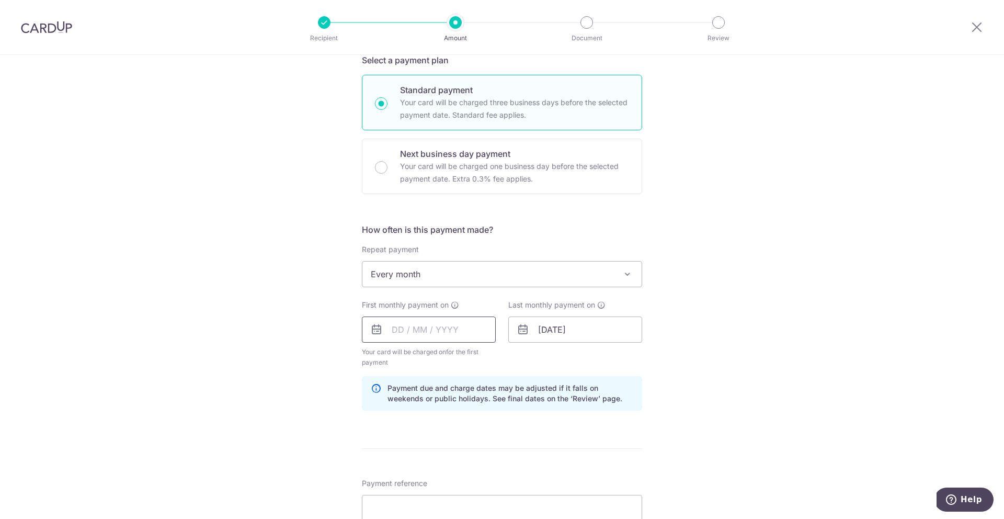
click at [436, 325] on input "text" at bounding box center [429, 329] width 134 height 26
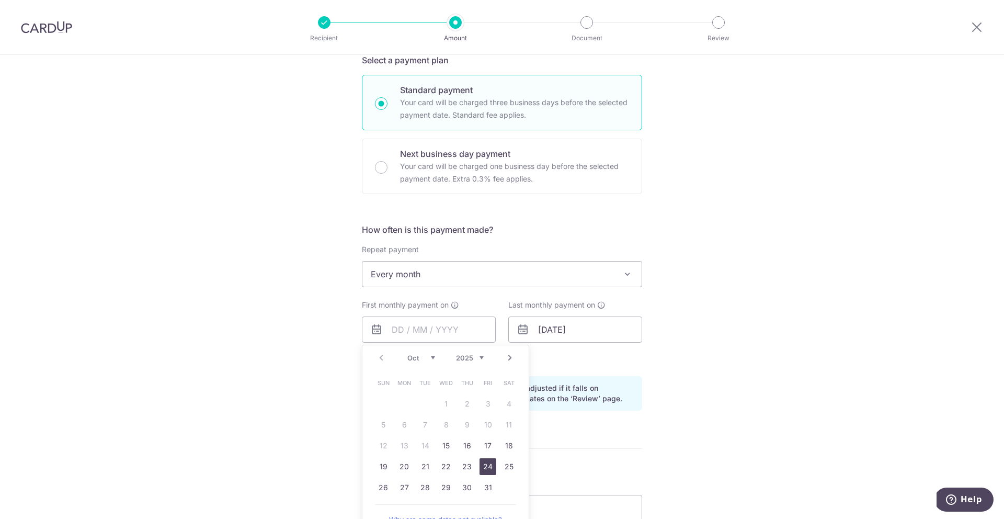
click at [482, 467] on link "24" at bounding box center [487, 466] width 17 height 17
type input "[DATE]"
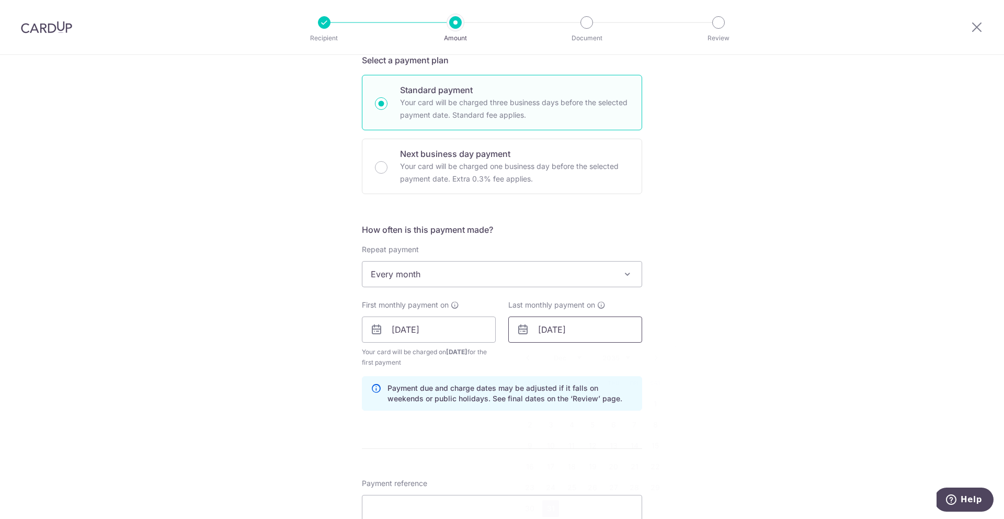
click at [554, 327] on input "[DATE]" at bounding box center [575, 329] width 134 height 26
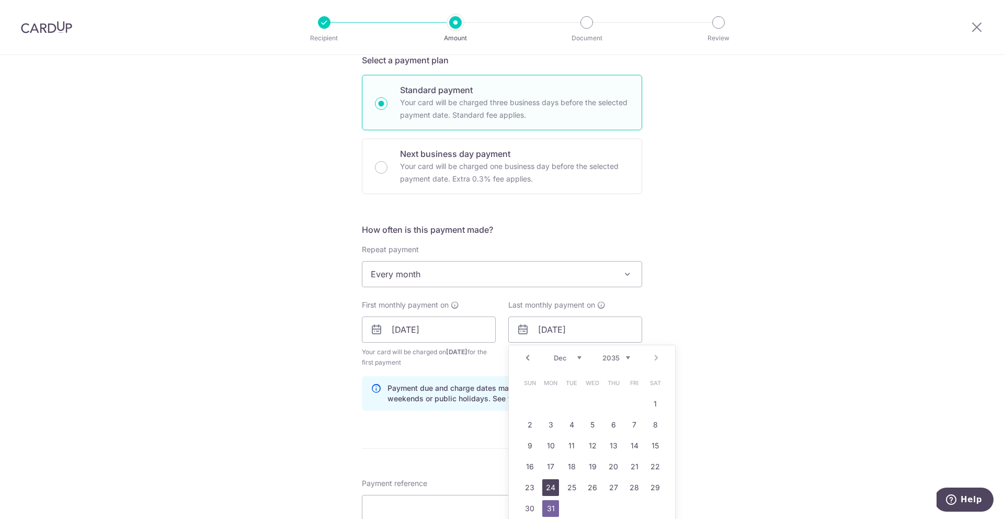
click at [548, 485] on link "24" at bounding box center [550, 487] width 17 height 17
type input "[DATE]"
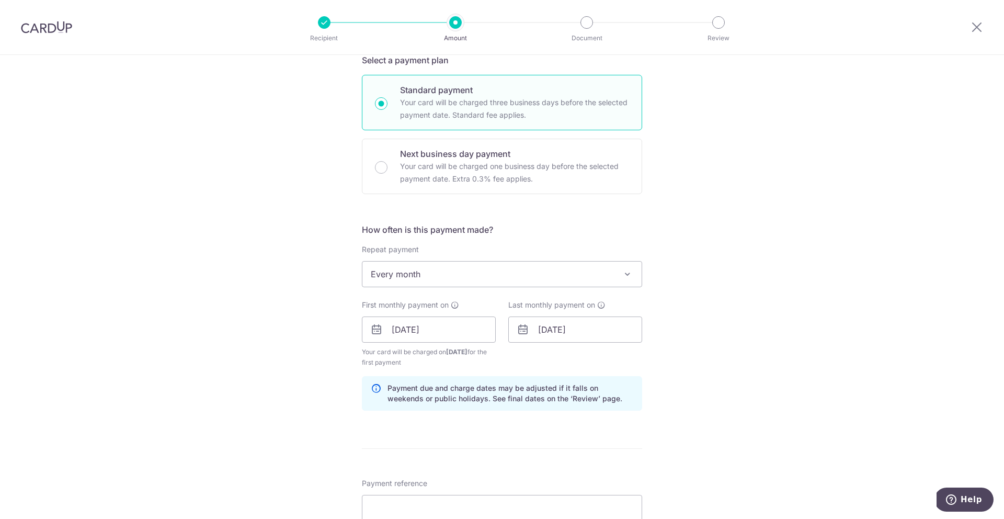
click at [752, 330] on div "Tell us more about your payment Enter payment amount SGD 1,000.00 1000.00 Recip…" at bounding box center [502, 318] width 1004 height 999
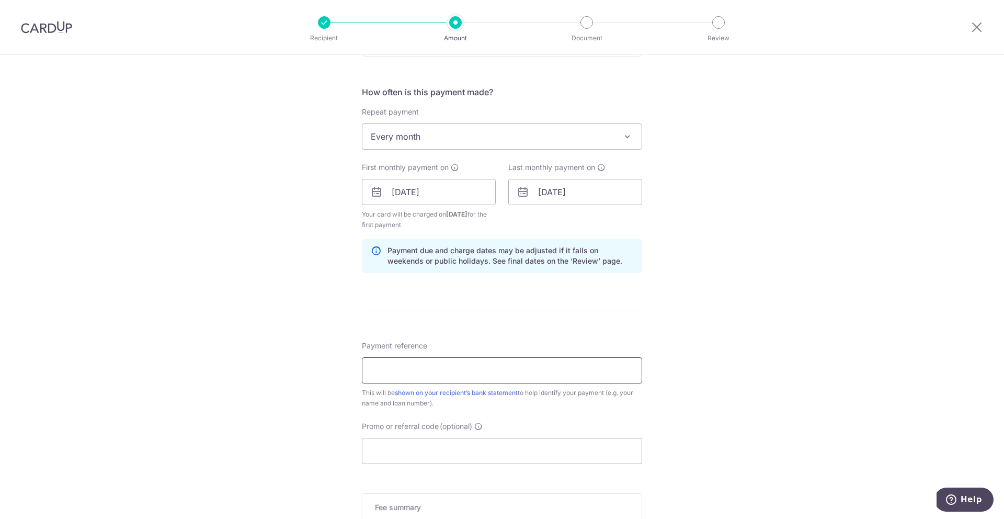
scroll to position [418, 0]
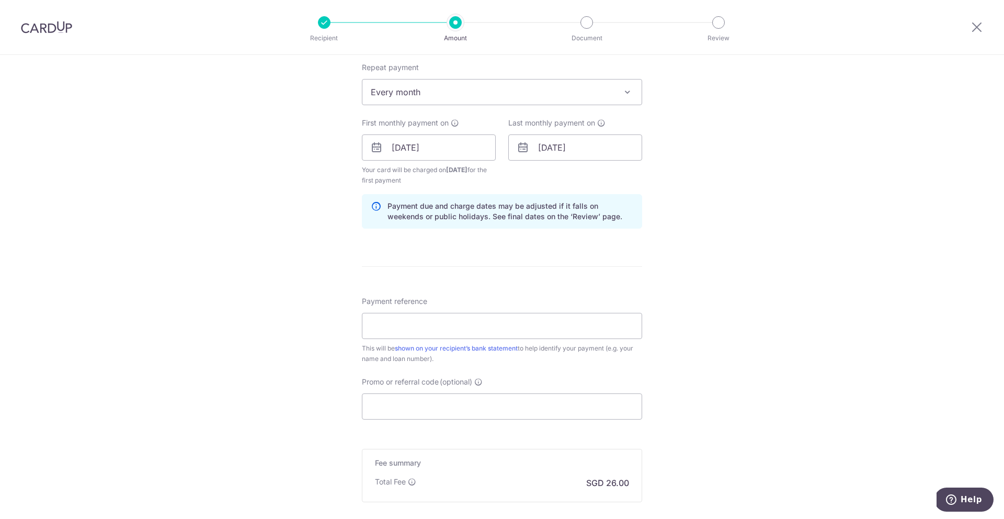
drag, startPoint x: 363, startPoint y: 347, endPoint x: 557, endPoint y: 355, distance: 194.1
click at [557, 355] on div "This will be shown on your recipient’s bank statement to help identify your pay…" at bounding box center [502, 353] width 280 height 21
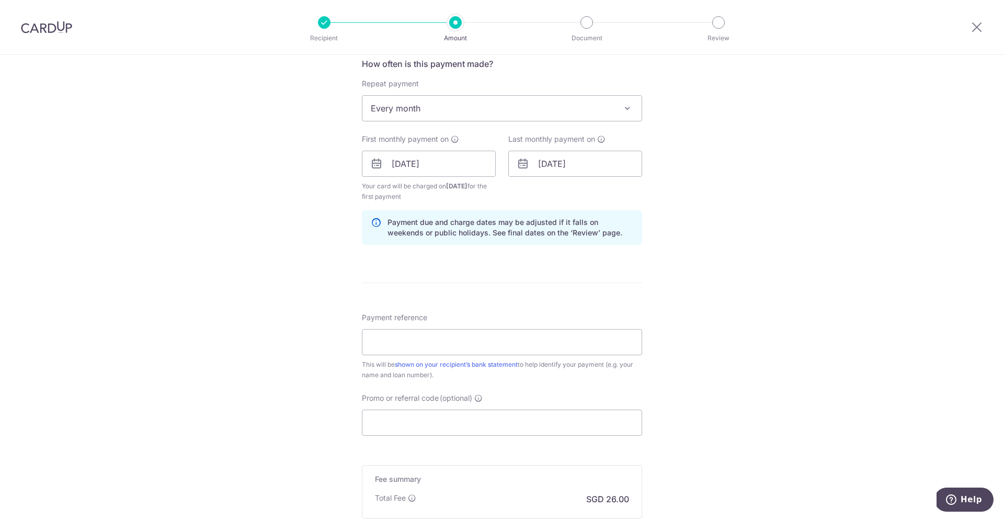
scroll to position [535, 0]
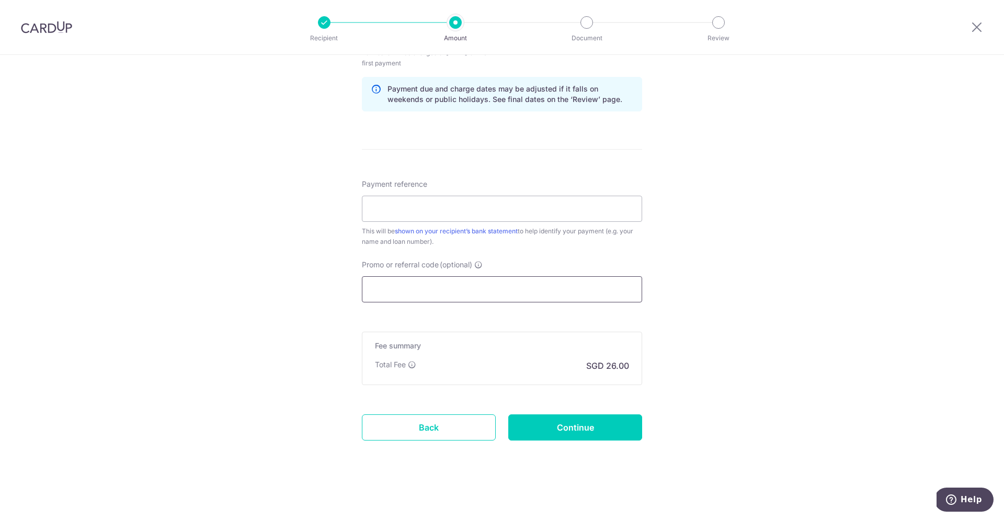
click at [390, 288] on input "Promo or referral code (optional)" at bounding box center [502, 289] width 280 height 26
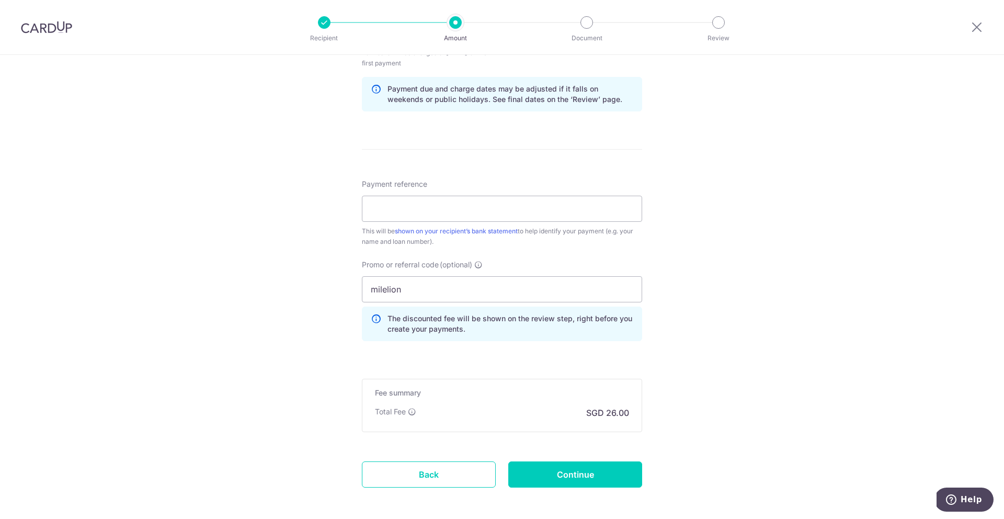
click at [296, 324] on div "Tell us more about your payment Enter payment amount SGD 1,000.00 1000.00 Recip…" at bounding box center [502, 43] width 1004 height 1046
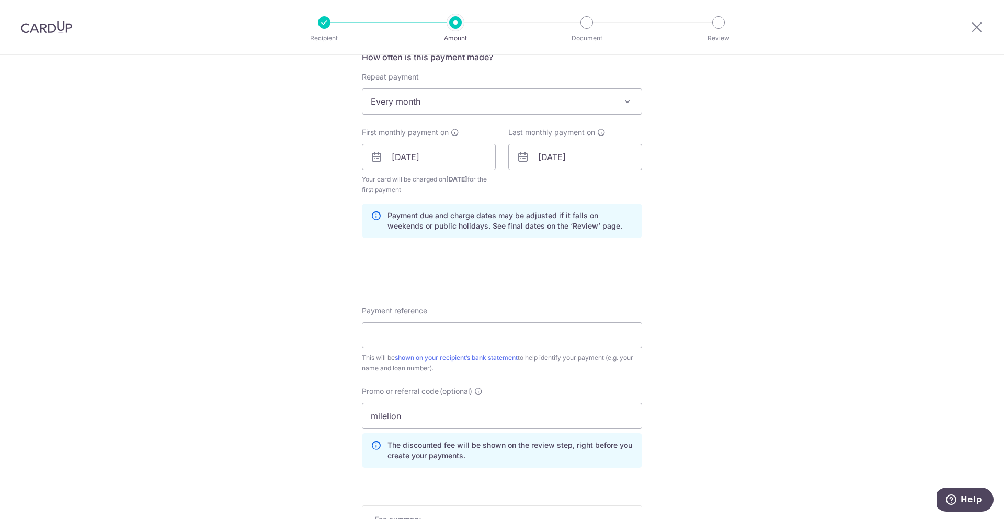
scroll to position [400, 0]
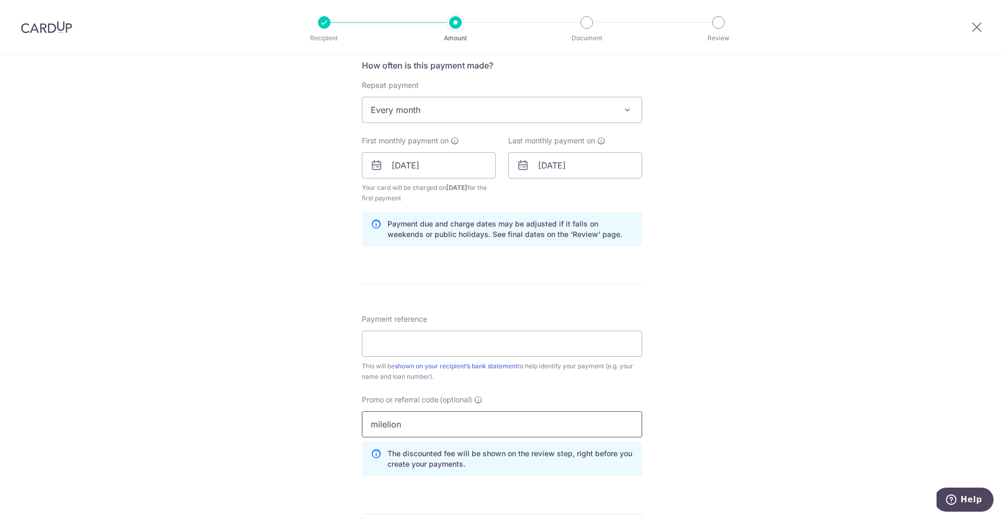
drag, startPoint x: 432, startPoint y: 426, endPoint x: 292, endPoint y: 402, distance: 142.2
click at [302, 404] on div "Tell us more about your payment Enter payment amount SGD 1,000.00 1000.00 Recip…" at bounding box center [502, 177] width 1004 height 1046
type input "MILELION"
drag, startPoint x: 263, startPoint y: 377, endPoint x: 270, endPoint y: 372, distance: 8.2
click at [263, 377] on div "Tell us more about your payment Enter payment amount SGD 1,000.00 1000.00 Recip…" at bounding box center [502, 177] width 1004 height 1046
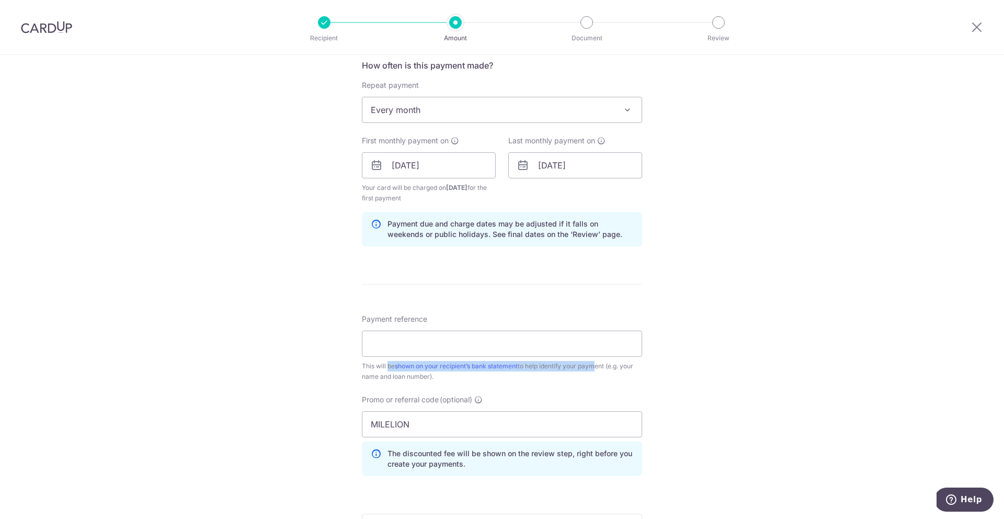
drag, startPoint x: 363, startPoint y: 367, endPoint x: 593, endPoint y: 366, distance: 229.5
click at [593, 366] on div "This will be shown on your recipient’s bank statement to help identify your pay…" at bounding box center [502, 371] width 280 height 21
click at [274, 258] on div "Tell us more about your payment Enter payment amount SGD 1,000.00 1000.00 Recip…" at bounding box center [502, 177] width 1004 height 1046
click at [387, 341] on input "Payment reference" at bounding box center [502, 343] width 280 height 26
paste input "88960245545"
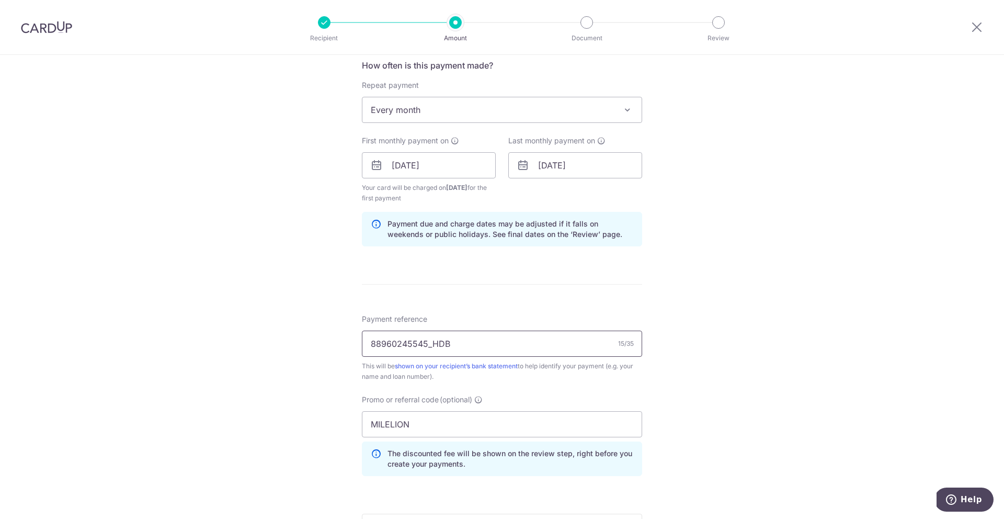
type input "88960245545_HDB"
click at [305, 379] on div "Tell us more about your payment Enter payment amount SGD 1,000.00 1000.00 Recip…" at bounding box center [502, 177] width 1004 height 1046
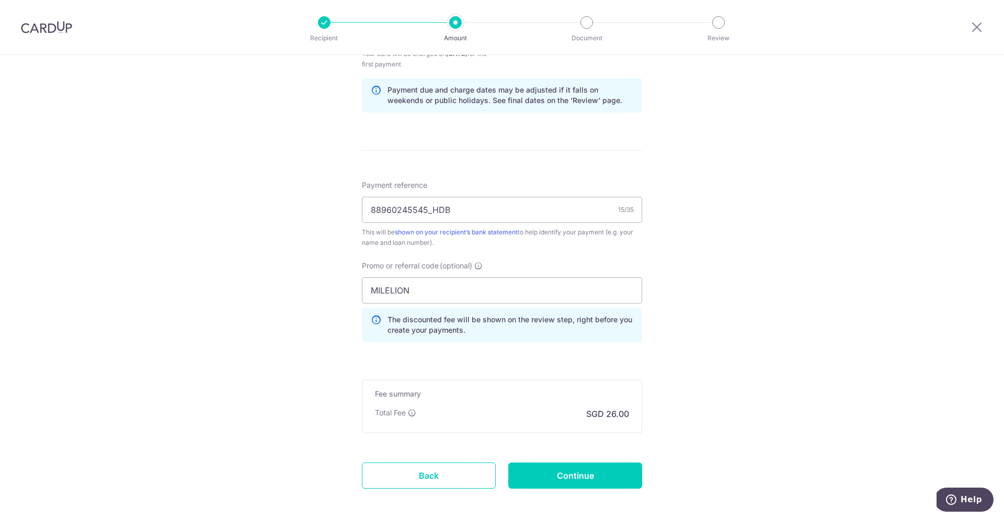
scroll to position [542, 0]
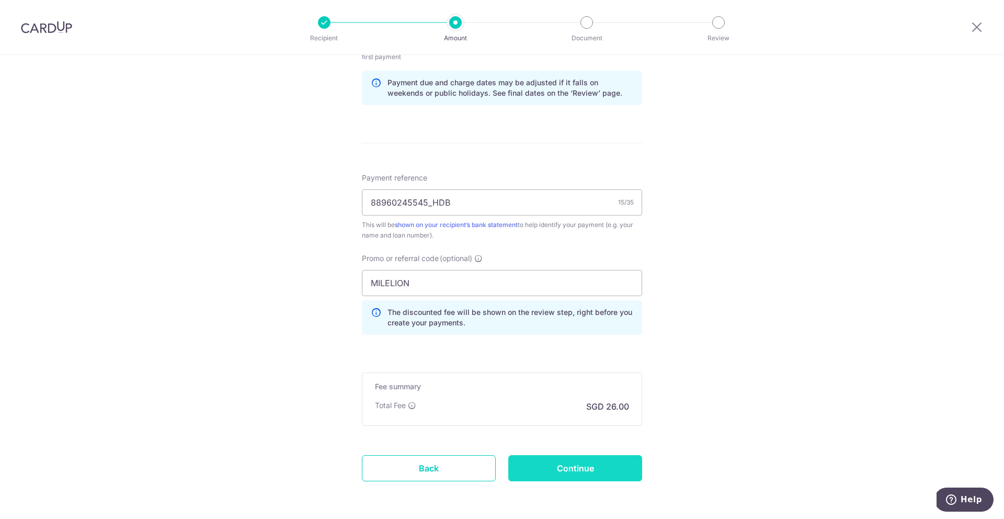
click at [607, 474] on input "Continue" at bounding box center [575, 468] width 134 height 26
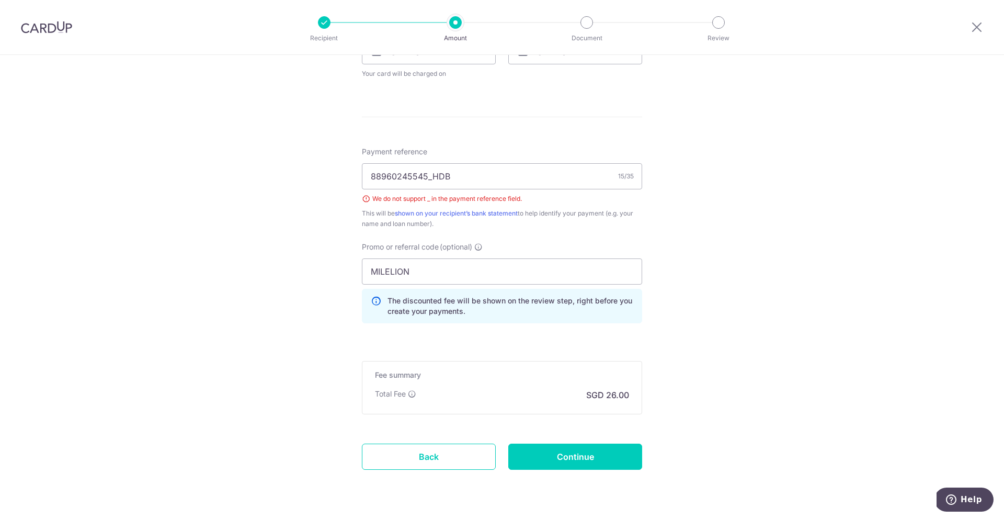
scroll to position [513, 0]
click at [429, 177] on input "88960245545_HDB" at bounding box center [502, 178] width 280 height 26
type input "88960245545HDB"
click at [703, 242] on div "Tell us more about your payment Enter payment amount SGD 1,000.00 1000.00 Selec…" at bounding box center [502, 45] width 1004 height 1007
click at [618, 448] on input "Continue" at bounding box center [575, 458] width 134 height 26
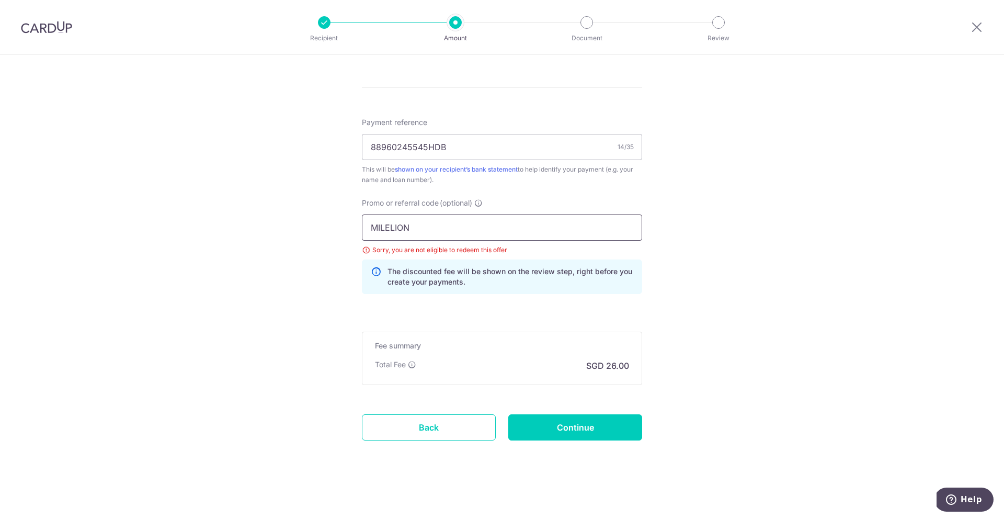
click at [392, 229] on input "MILELION" at bounding box center [502, 227] width 280 height 26
paste input "REC185"
type input "REC185"
click at [578, 431] on input "Continue" at bounding box center [575, 427] width 134 height 26
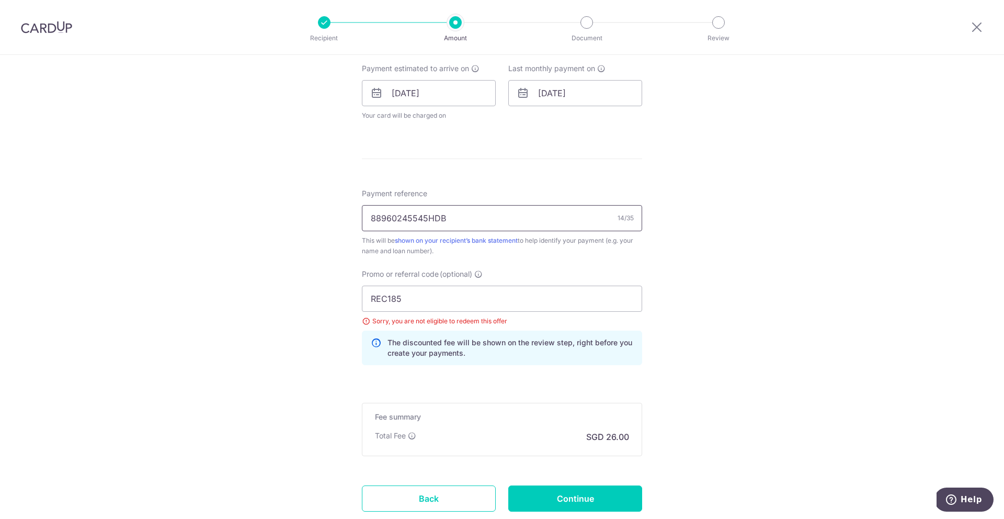
scroll to position [544, 0]
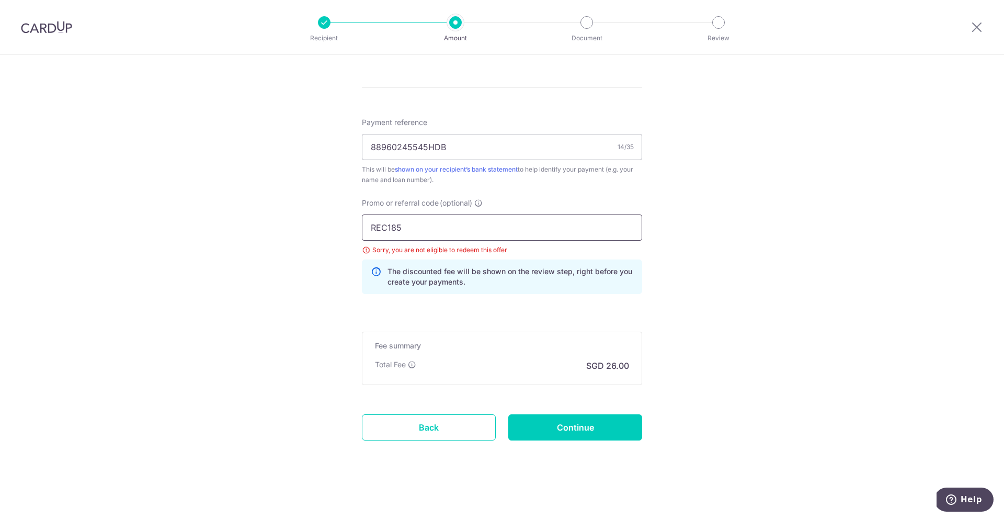
drag, startPoint x: 404, startPoint y: 221, endPoint x: 309, endPoint y: 210, distance: 95.3
click at [309, 210] on div "Tell us more about your payment Enter payment amount SGD 1,000.00 1000.00 Selec…" at bounding box center [502, 14] width 1004 height 1007
paste input "SAVERENT179"
type input "SAVERENT179"
click at [569, 428] on input "Continue" at bounding box center [575, 427] width 134 height 26
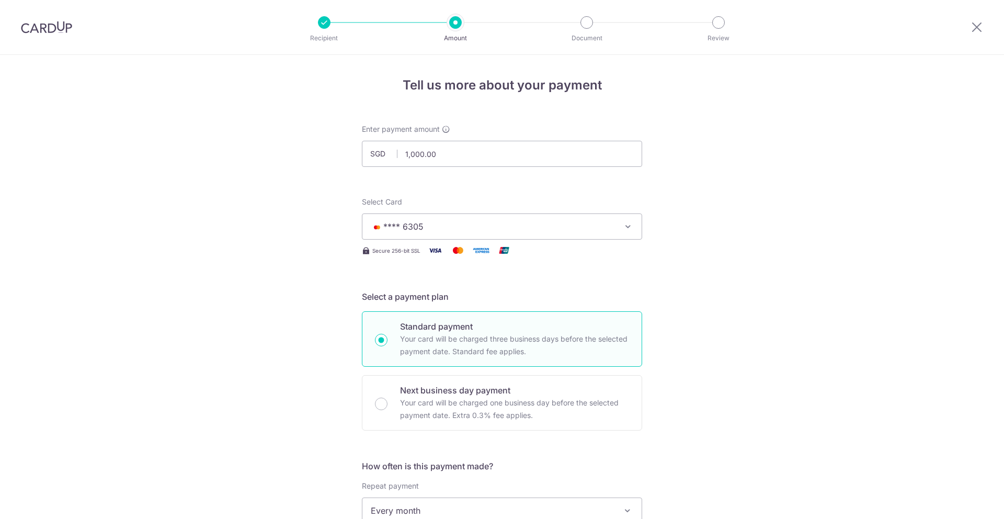
scroll to position [544, 0]
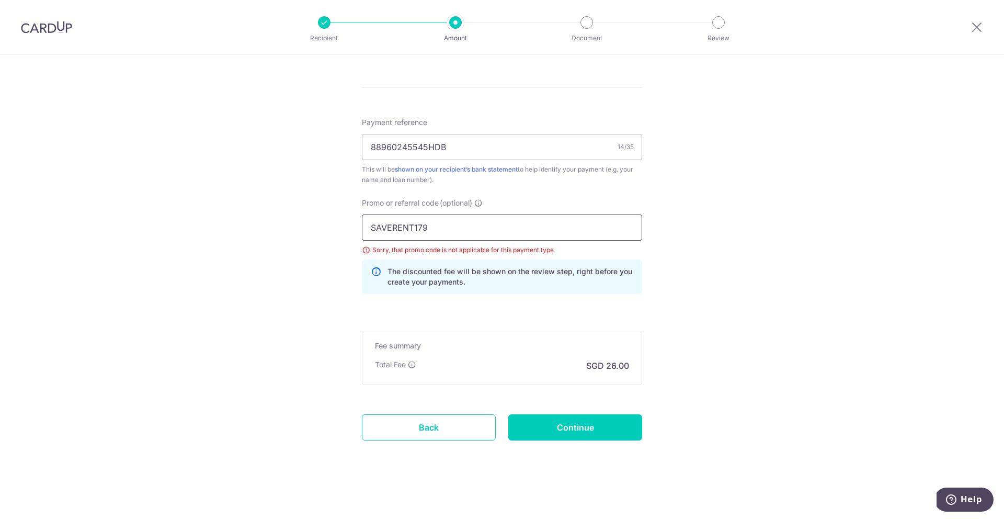
drag, startPoint x: 441, startPoint y: 228, endPoint x: 303, endPoint y: 200, distance: 140.8
click at [303, 200] on div "Tell us more about your payment Enter payment amount SGD 1,000.00 1000.00 Selec…" at bounding box center [502, 14] width 1004 height 1007
paste input "3HOME25R"
type input "3HOME25R"
click at [549, 431] on input "Continue" at bounding box center [575, 427] width 134 height 26
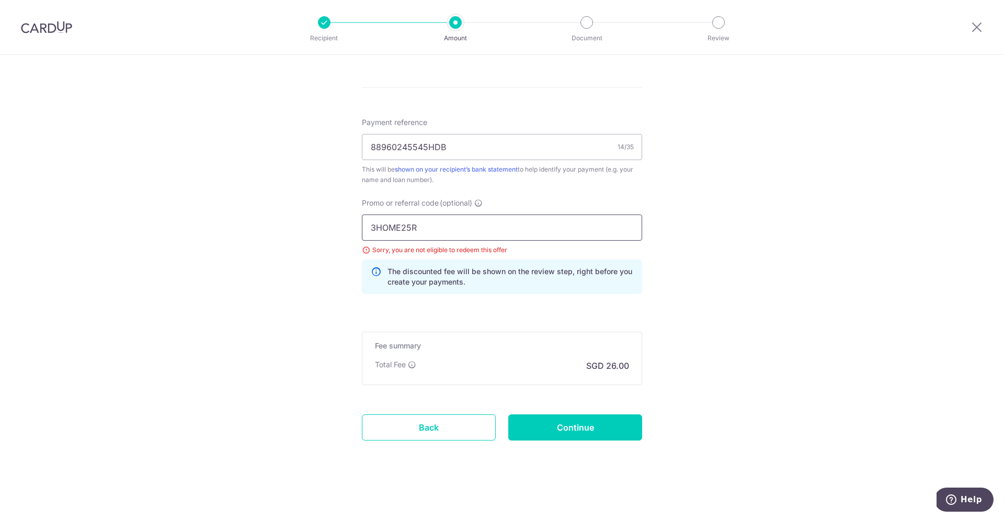
drag, startPoint x: 422, startPoint y: 227, endPoint x: 295, endPoint y: 213, distance: 127.8
click at [295, 213] on div "Tell us more about your payment Enter payment amount SGD 1,000.00 1000.00 Selec…" at bounding box center [502, 14] width 1004 height 1007
paste input "OFF225"
type input "OFF225"
click at [550, 431] on input "Continue" at bounding box center [575, 427] width 134 height 26
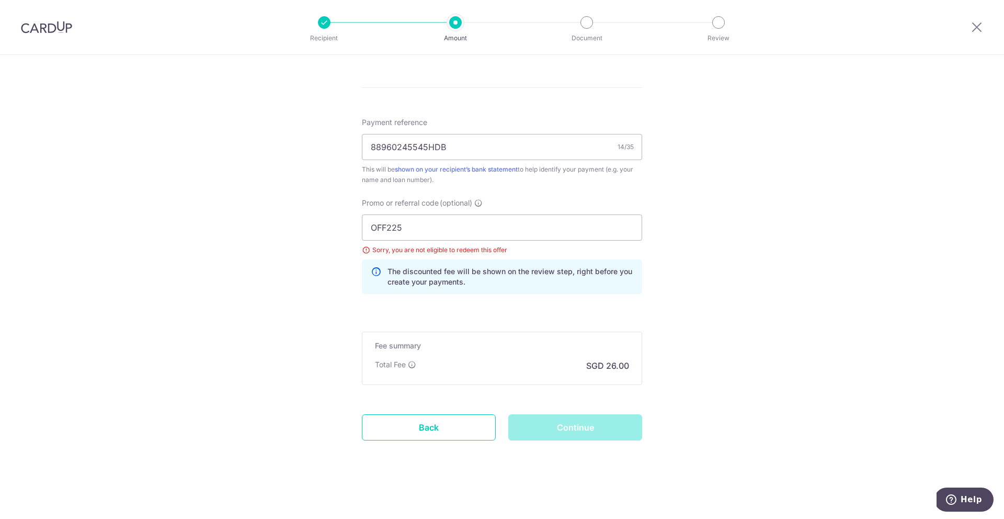
click at [550, 431] on div "Continue" at bounding box center [575, 427] width 146 height 26
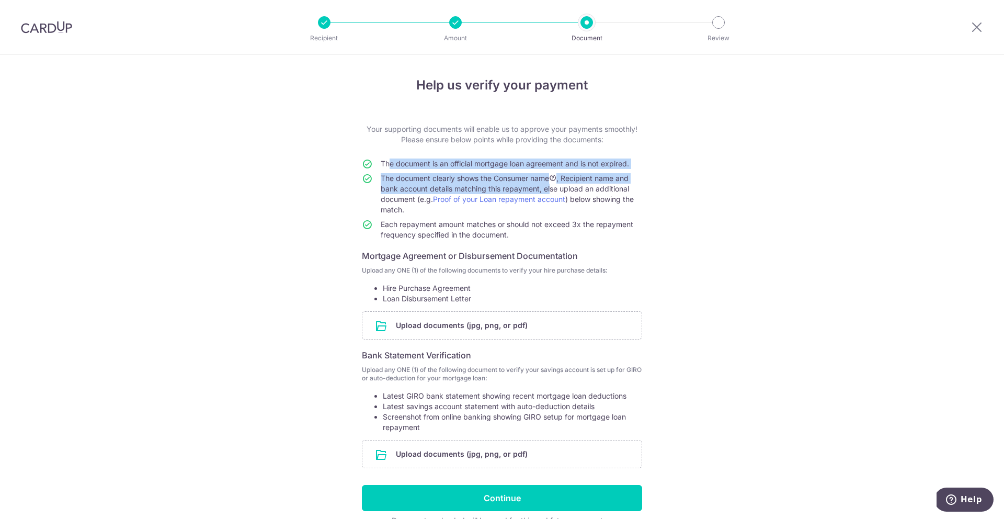
drag, startPoint x: 381, startPoint y: 165, endPoint x: 549, endPoint y: 193, distance: 170.3
click at [549, 193] on tbody "The document is an official mortgage loan agreement and is not expired. The doc…" at bounding box center [502, 201] width 280 height 86
click at [627, 203] on span "The document clearly shows the Consumer name , Recipient name and bank account …" at bounding box center [507, 194] width 253 height 40
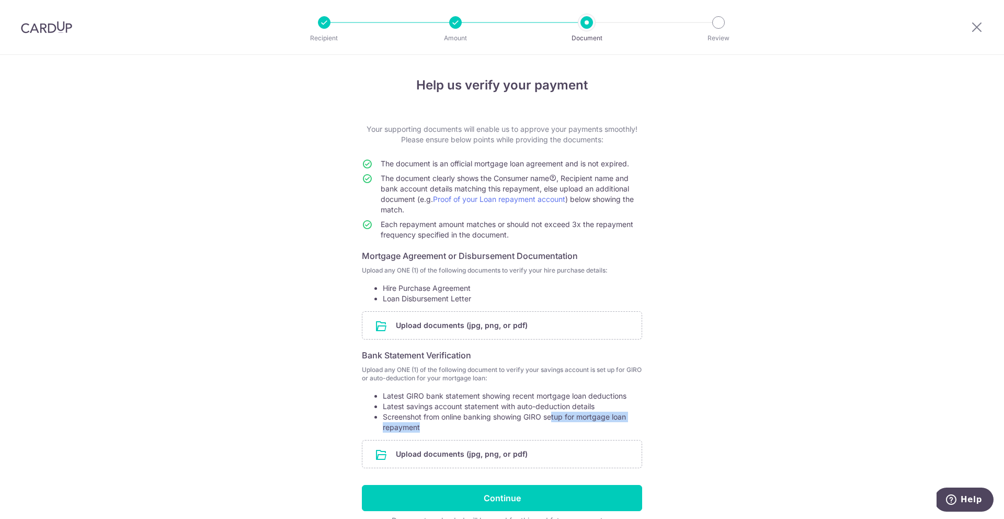
drag, startPoint x: 551, startPoint y: 415, endPoint x: 602, endPoint y: 429, distance: 53.0
click at [602, 429] on li "Screenshot from online banking showing GIRO setup for mortgage loan repayment" at bounding box center [512, 421] width 259 height 21
click at [475, 416] on li "Screenshot from online banking showing GIRO setup for mortgage loan repayment" at bounding box center [512, 421] width 259 height 21
click at [476, 455] on input "file" at bounding box center [501, 453] width 279 height 27
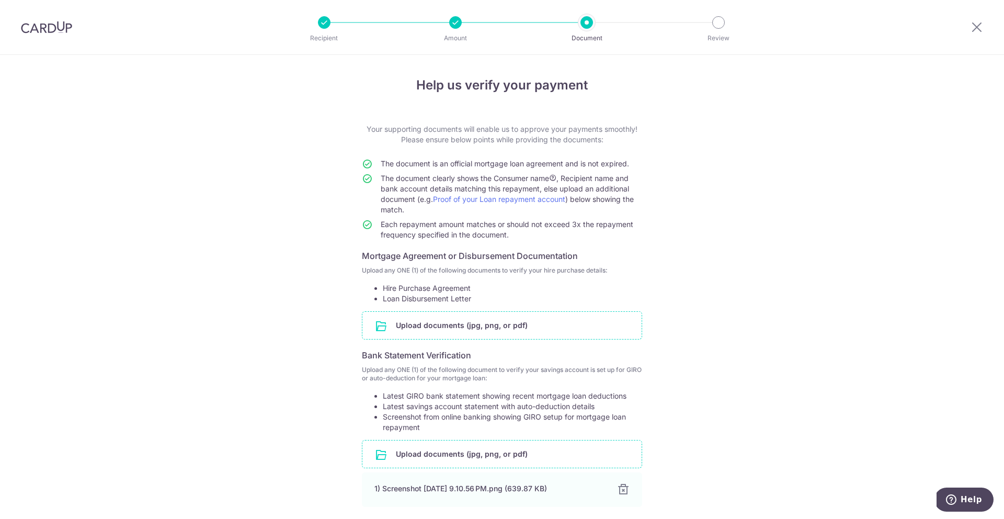
click at [405, 329] on input "file" at bounding box center [501, 325] width 279 height 27
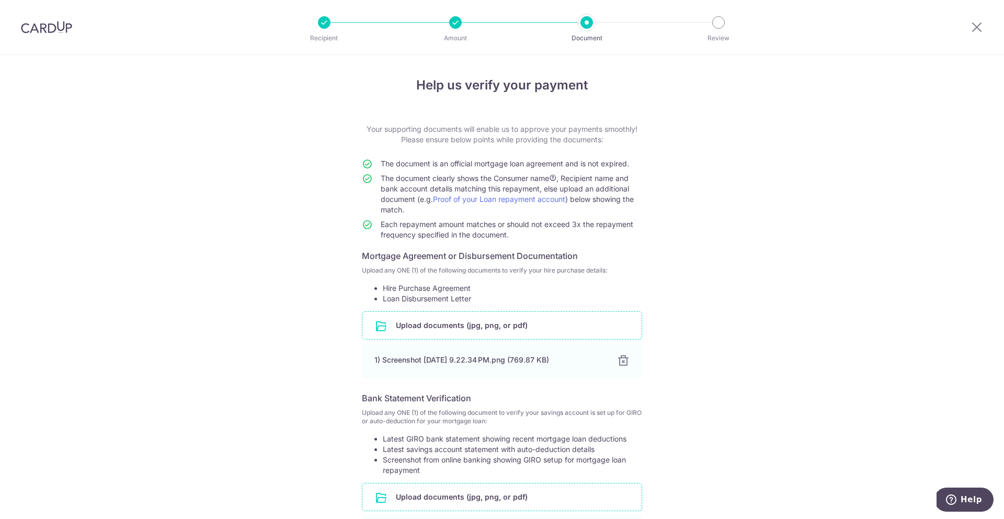
scroll to position [142, 0]
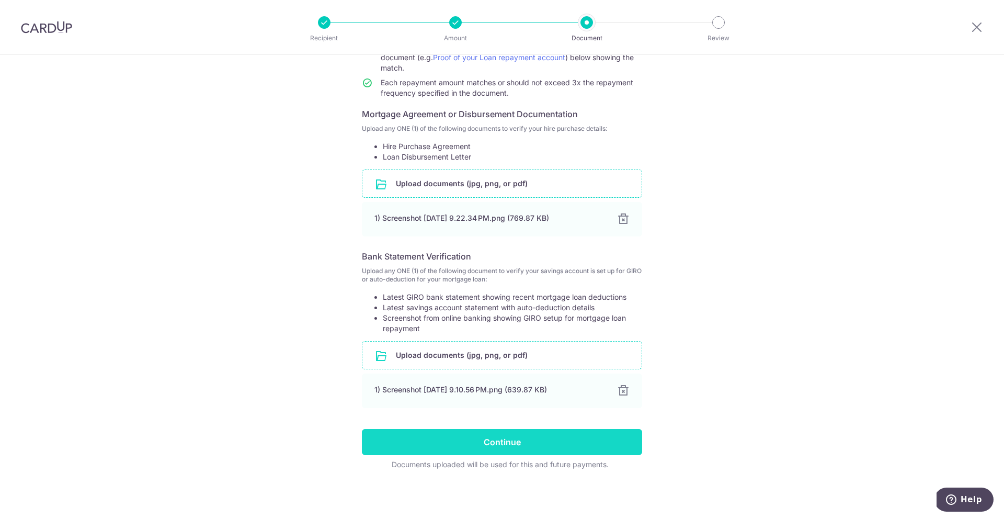
click at [552, 445] on input "Continue" at bounding box center [502, 442] width 280 height 26
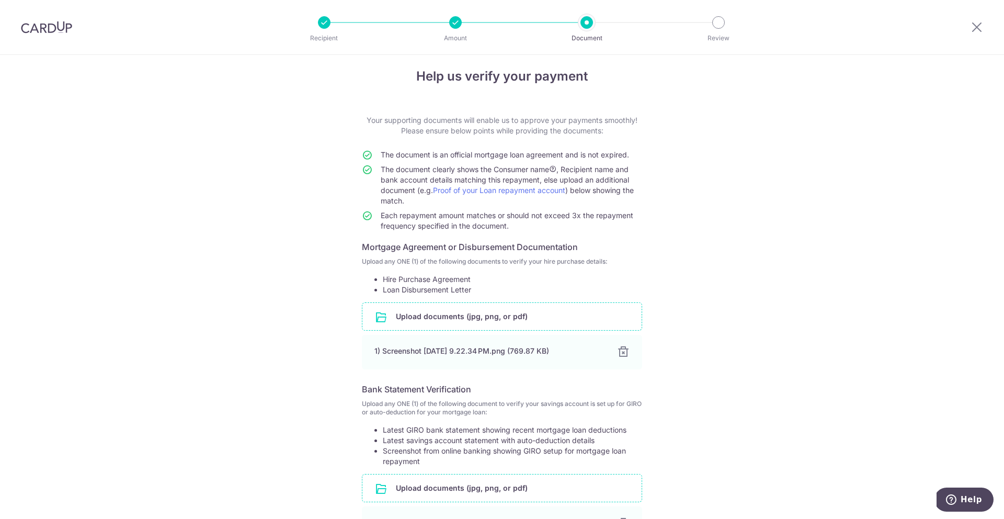
scroll to position [0, 0]
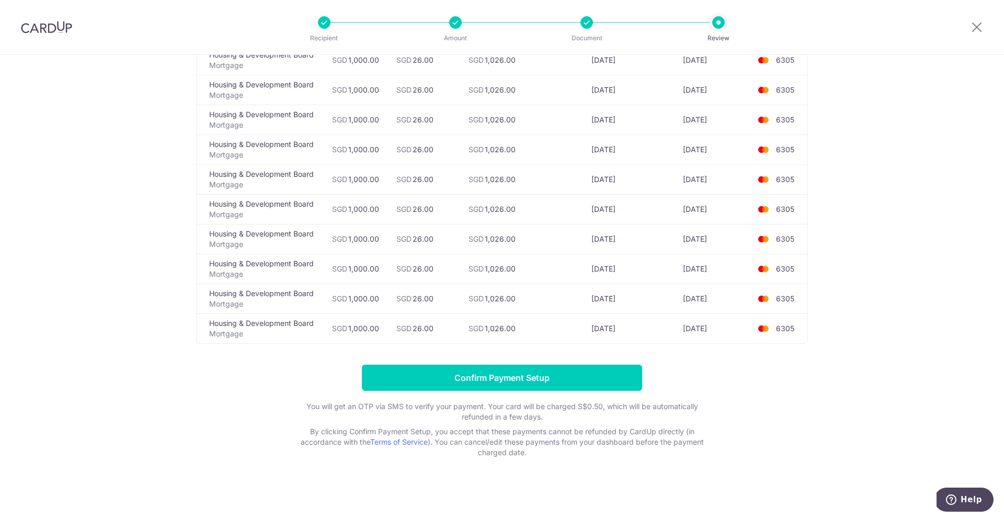
scroll to position [3485, 0]
click at [470, 377] on input "Confirm Payment Setup" at bounding box center [502, 377] width 280 height 26
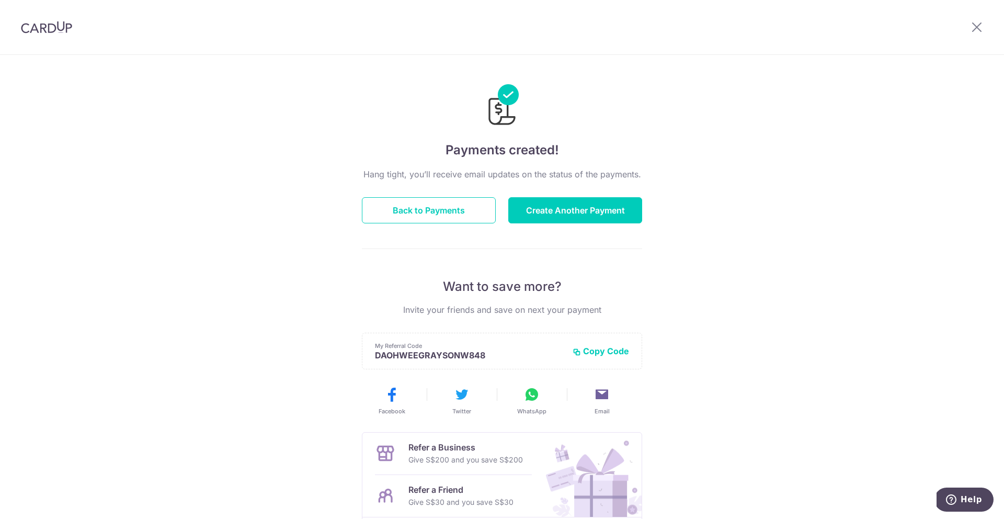
scroll to position [95, 0]
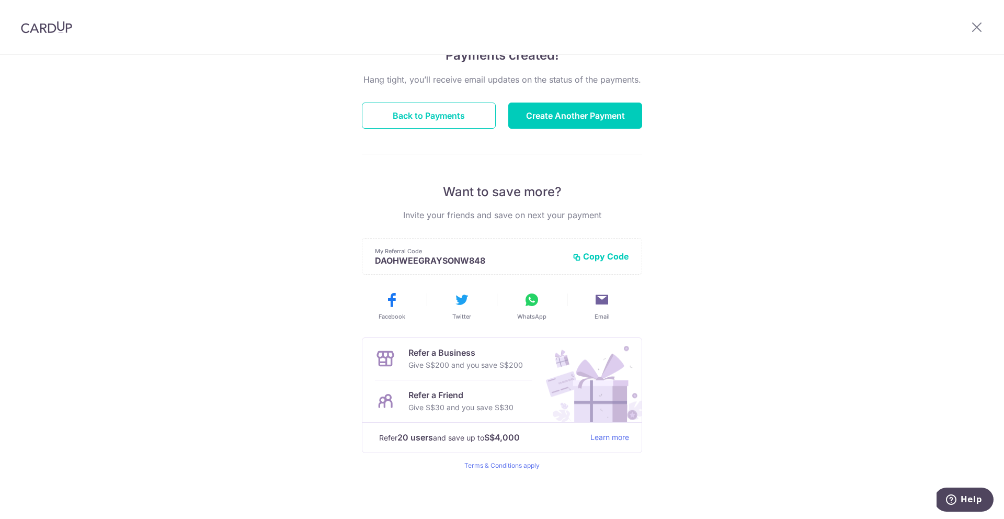
click at [53, 29] on img at bounding box center [46, 27] width 51 height 13
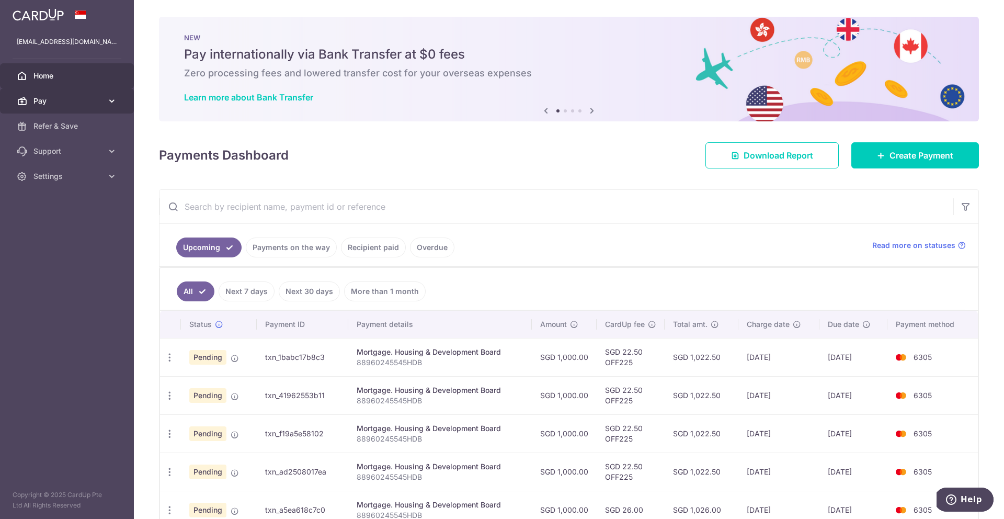
click at [91, 107] on link "Pay" at bounding box center [67, 100] width 134 height 25
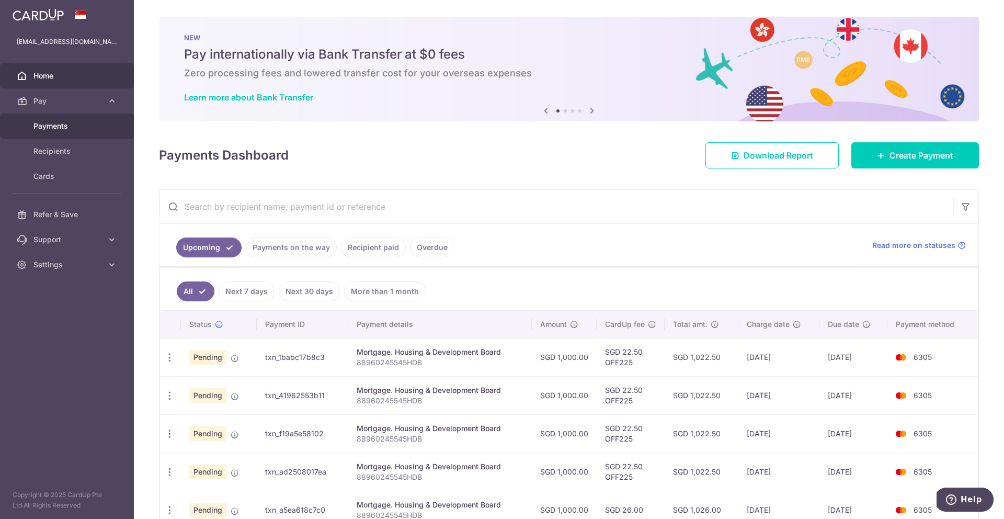
click at [85, 127] on span "Payments" at bounding box center [67, 126] width 69 height 10
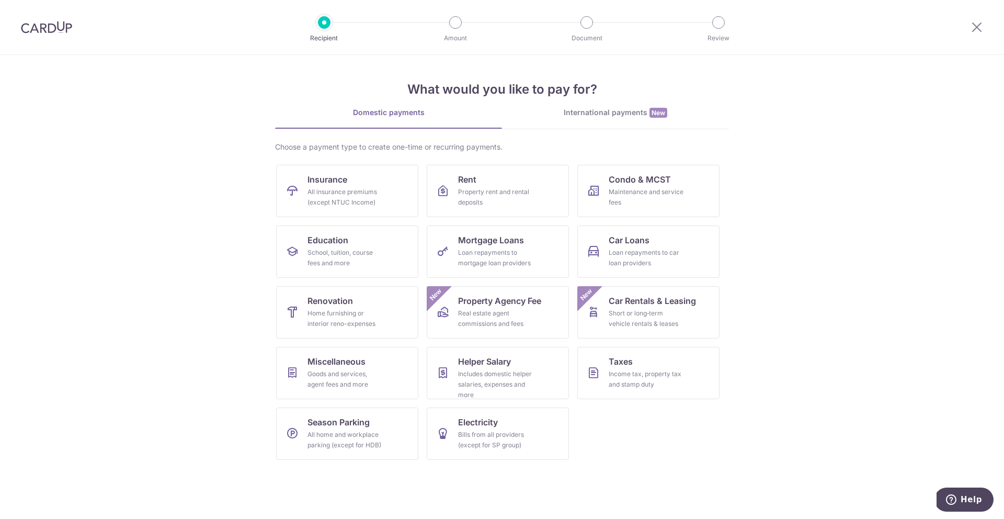
click at [60, 29] on img at bounding box center [46, 27] width 51 height 13
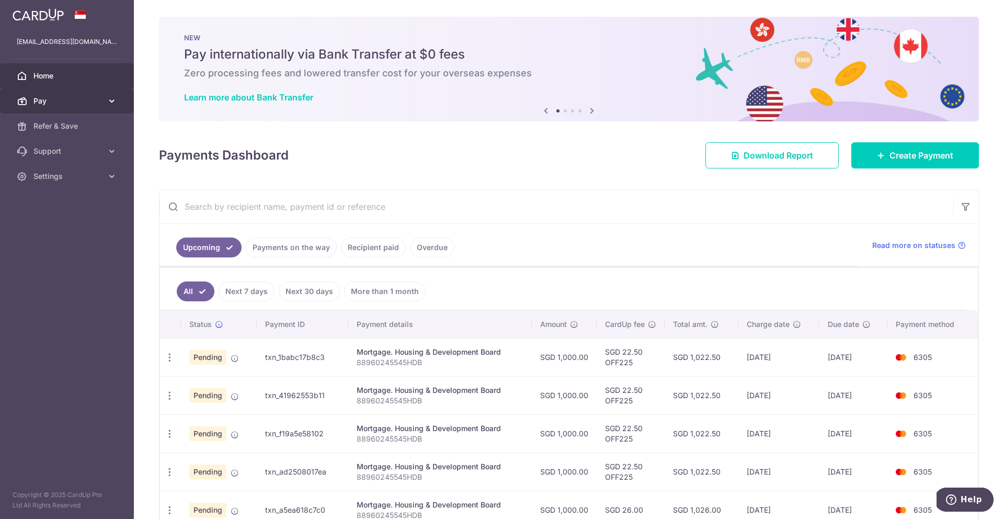
click at [91, 106] on link "Pay" at bounding box center [67, 100] width 134 height 25
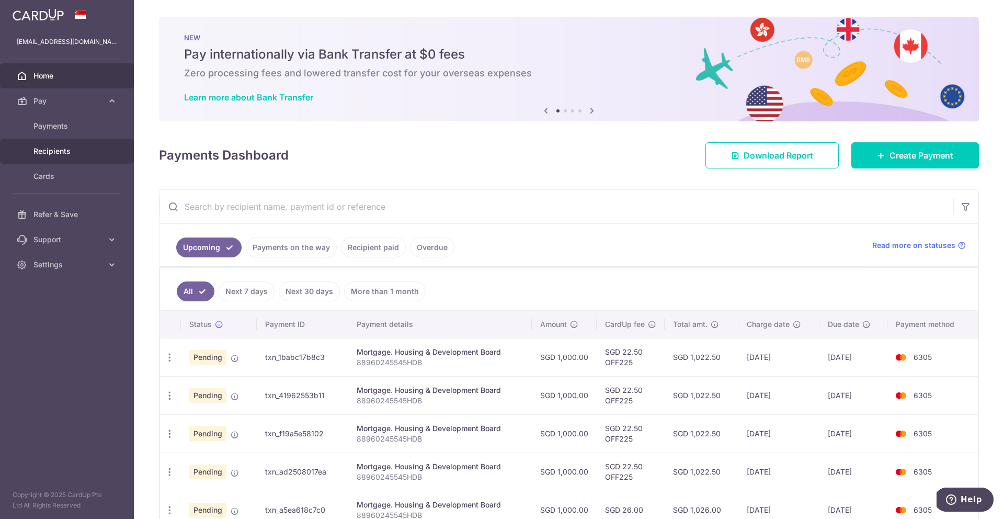
click at [86, 153] on span "Recipients" at bounding box center [67, 151] width 69 height 10
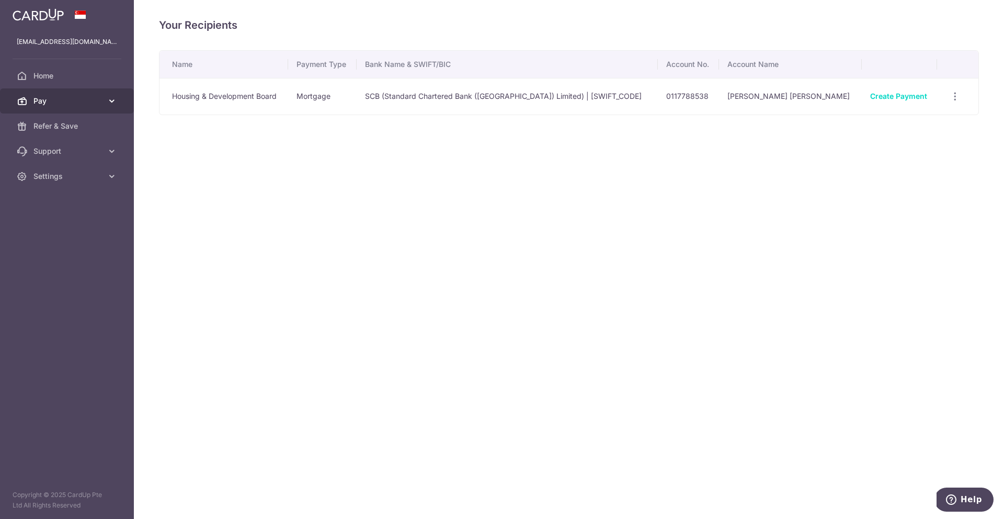
click at [99, 100] on span "Pay" at bounding box center [67, 101] width 69 height 10
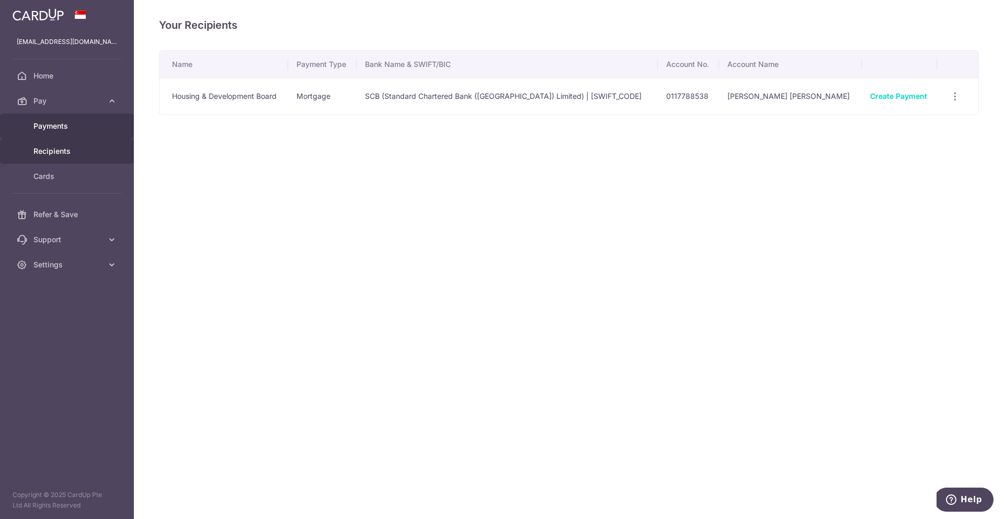
click at [96, 125] on span "Payments" at bounding box center [67, 126] width 69 height 10
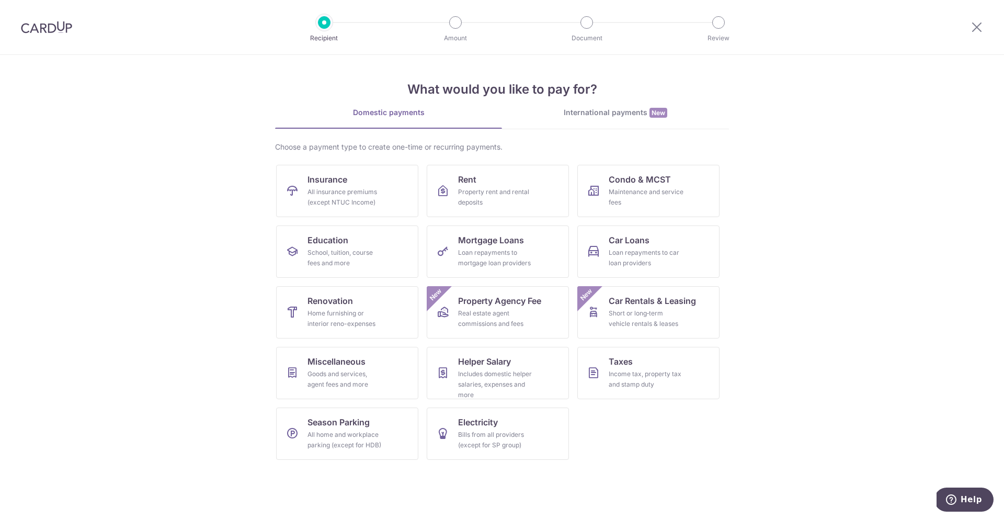
click at [54, 36] on div at bounding box center [46, 27] width 93 height 54
click at [53, 29] on img at bounding box center [46, 27] width 51 height 13
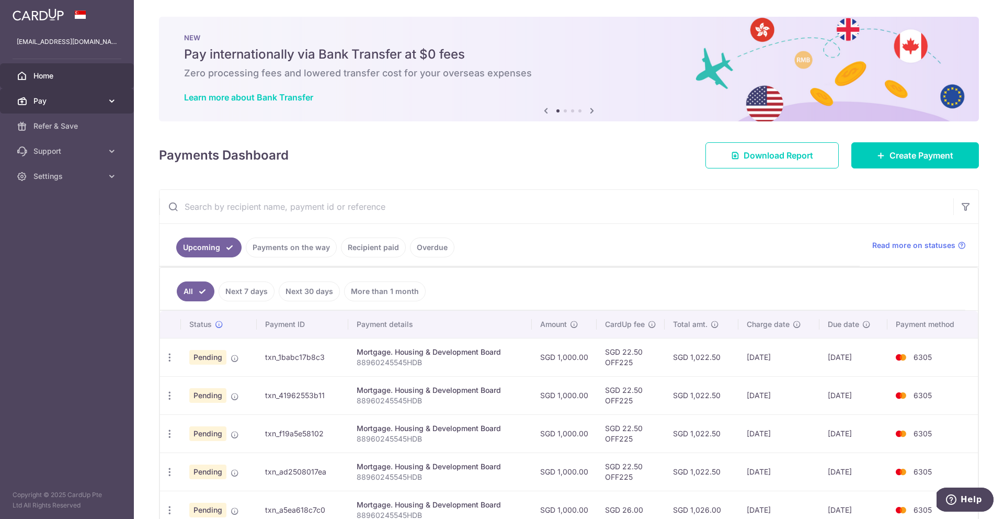
click at [115, 98] on icon at bounding box center [112, 101] width 10 height 10
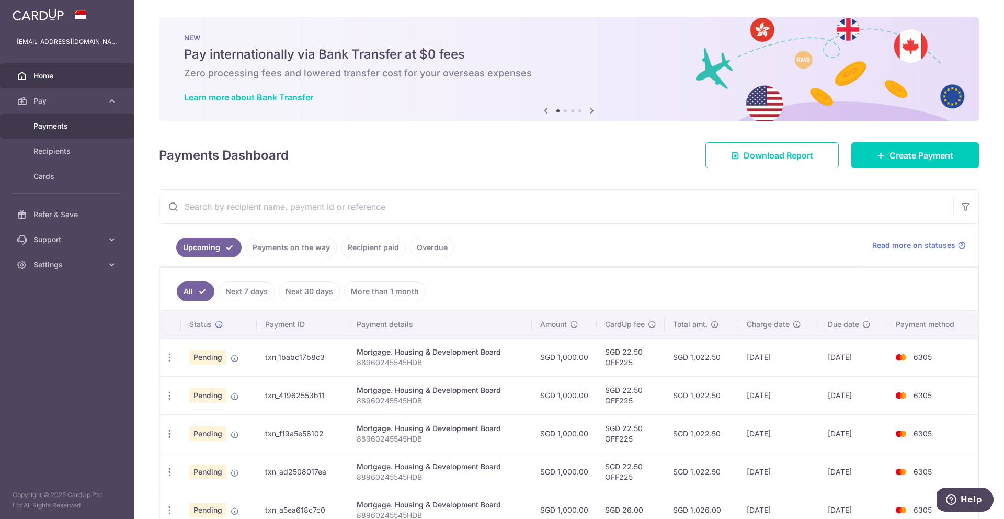
click at [94, 134] on link "Payments" at bounding box center [67, 125] width 134 height 25
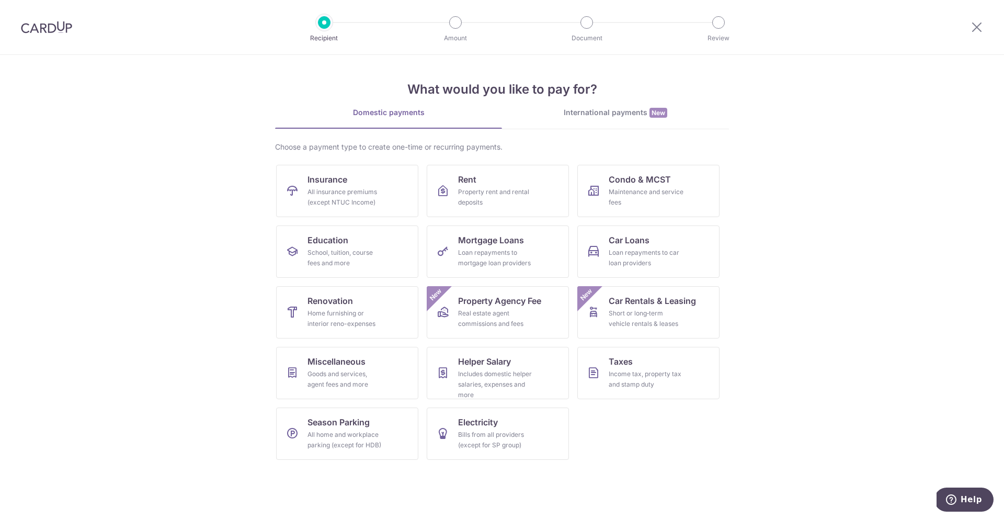
click at [57, 34] on div at bounding box center [46, 27] width 93 height 54
click at [56, 28] on img at bounding box center [46, 27] width 51 height 13
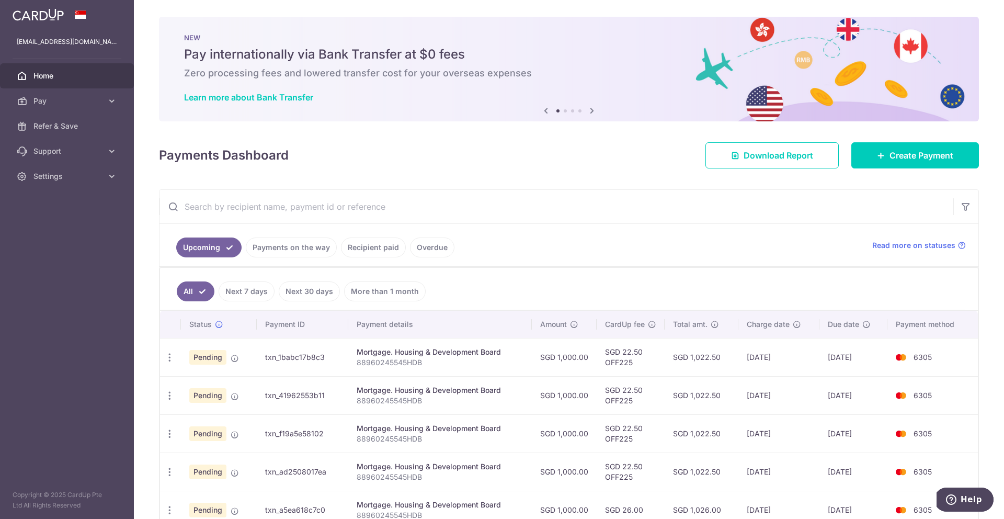
scroll to position [12, 0]
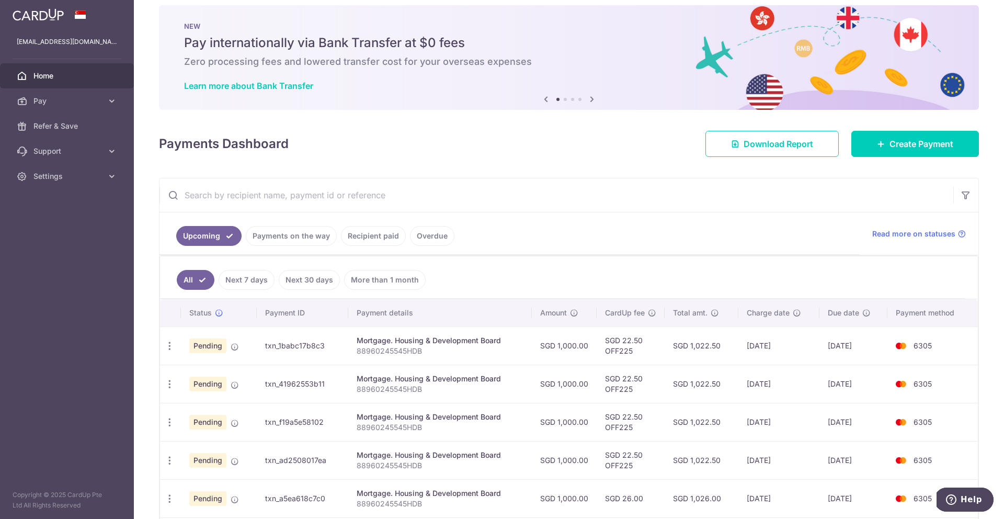
click at [279, 349] on td "txn_1babc17b8c3" at bounding box center [302, 345] width 91 height 38
click at [170, 348] on icon "button" at bounding box center [169, 345] width 11 height 11
click at [372, 334] on td "Mortgage. Housing & Development Board 88960245545HDB" at bounding box center [440, 345] width 184 height 38
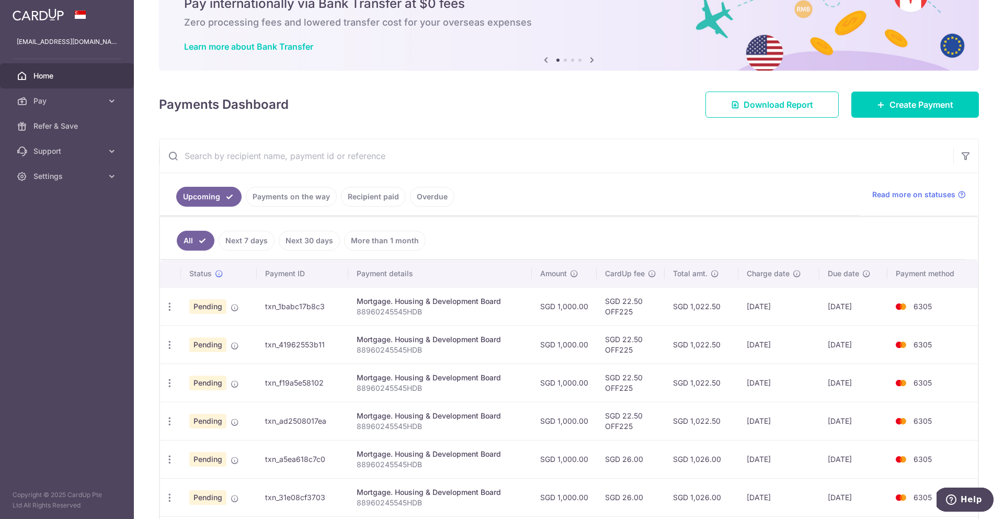
scroll to position [91, 0]
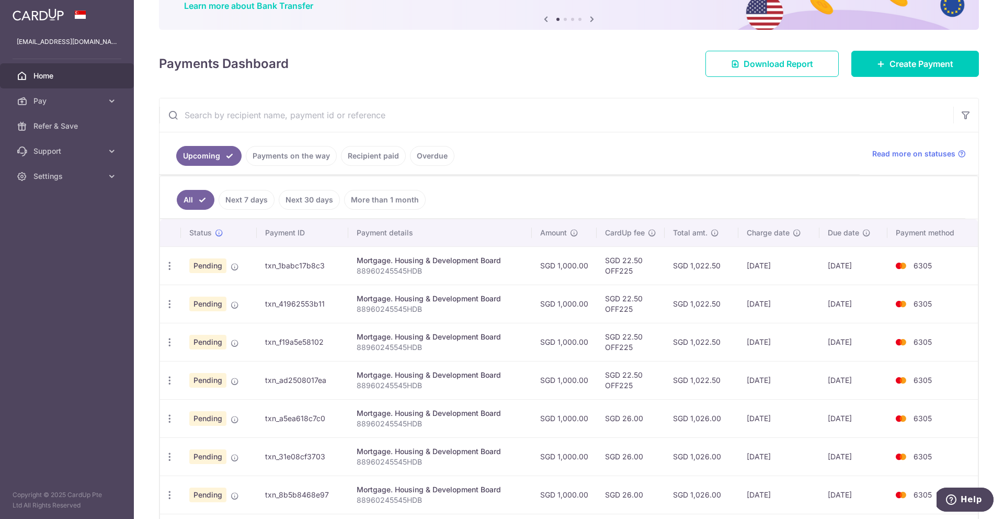
drag, startPoint x: 700, startPoint y: 268, endPoint x: 714, endPoint y: 267, distance: 14.2
click at [714, 267] on td "SGD 1,022.50" at bounding box center [701, 265] width 74 height 38
click at [717, 266] on td "SGD 1,022.50" at bounding box center [701, 265] width 74 height 38
click at [72, 169] on link "Settings" at bounding box center [67, 176] width 134 height 25
click at [79, 154] on span "Support" at bounding box center [67, 151] width 69 height 10
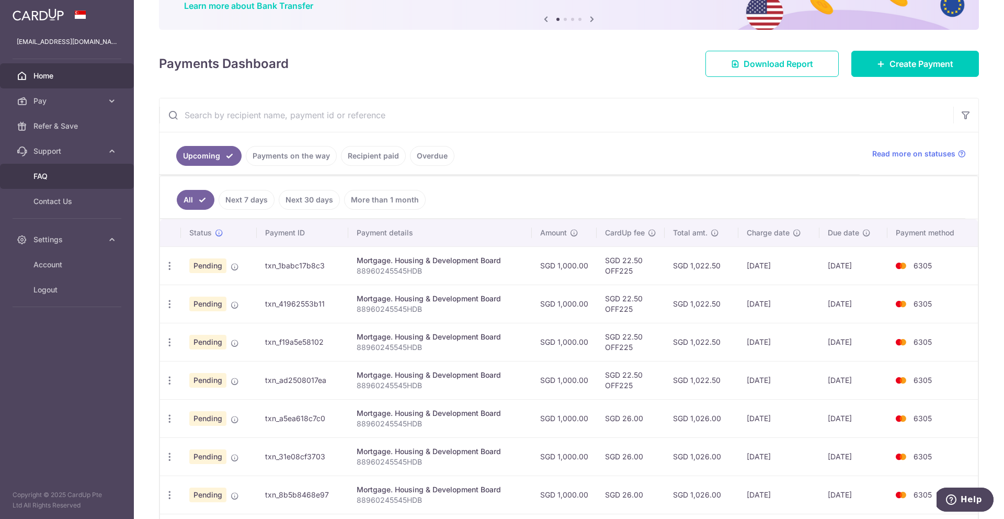
click at [75, 174] on span "FAQ" at bounding box center [67, 176] width 69 height 10
click at [87, 198] on span "Contact Us" at bounding box center [67, 201] width 69 height 10
click at [388, 198] on link "More than 1 month" at bounding box center [385, 200] width 82 height 20
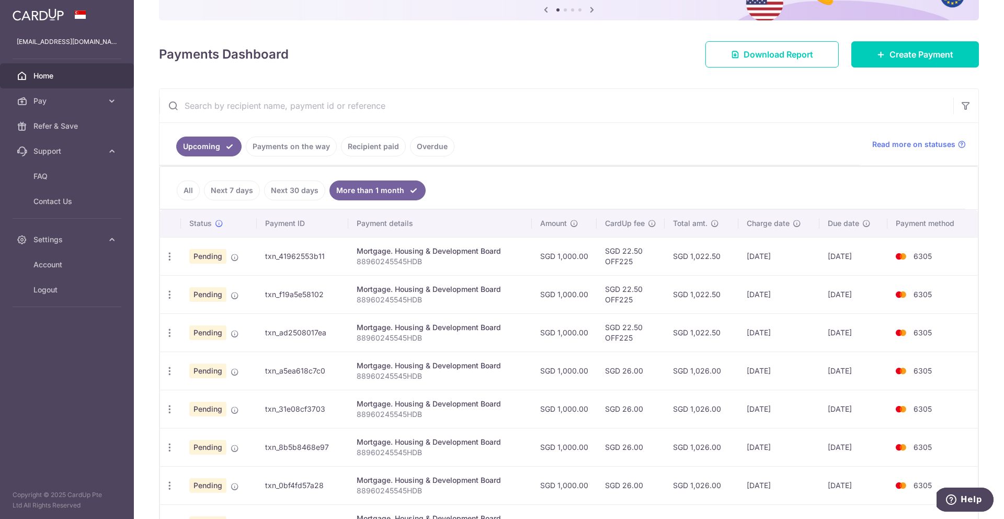
scroll to position [70, 0]
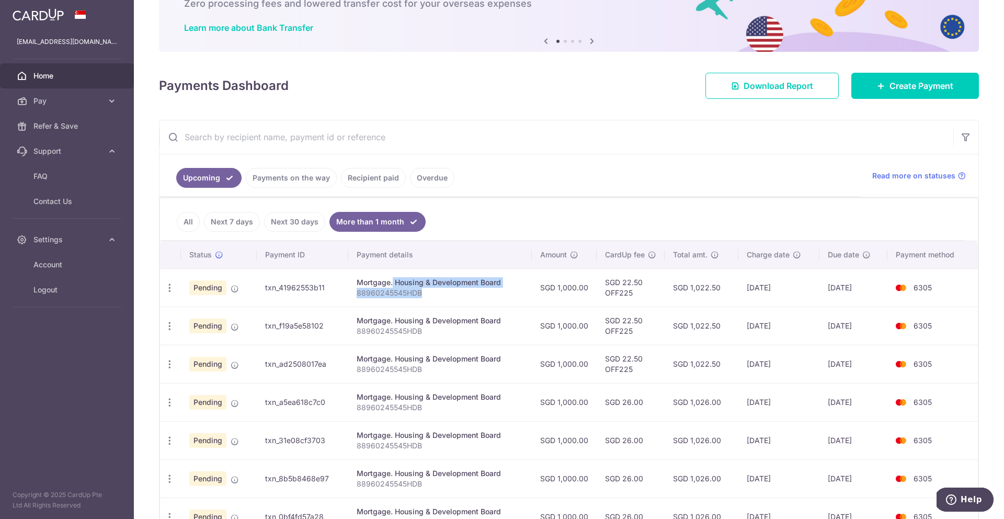
drag, startPoint x: 348, startPoint y: 281, endPoint x: 435, endPoint y: 296, distance: 88.5
click at [435, 296] on td "Mortgage. Housing & Development Board 88960245545HDB" at bounding box center [440, 287] width 184 height 38
click at [435, 296] on p "88960245545HDB" at bounding box center [440, 293] width 167 height 10
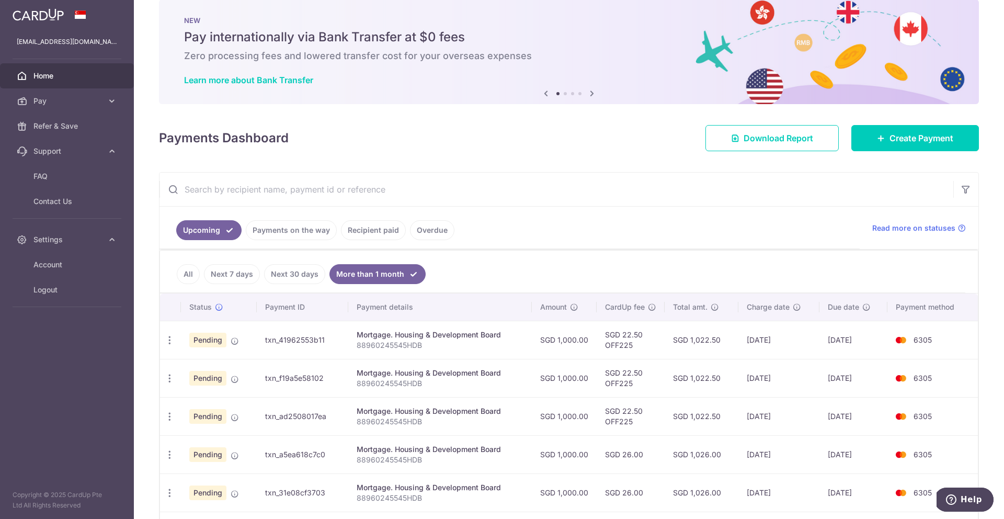
scroll to position [0, 0]
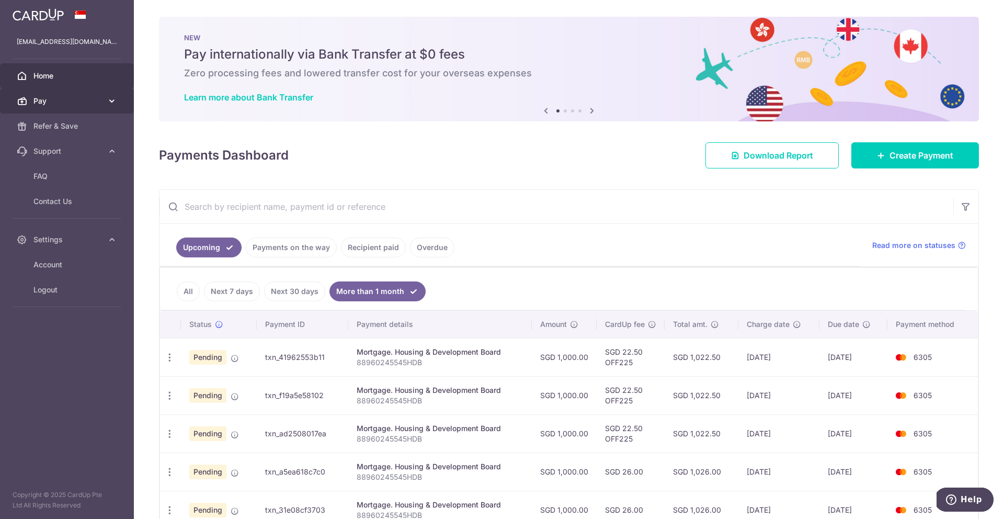
click at [82, 105] on span "Pay" at bounding box center [67, 101] width 69 height 10
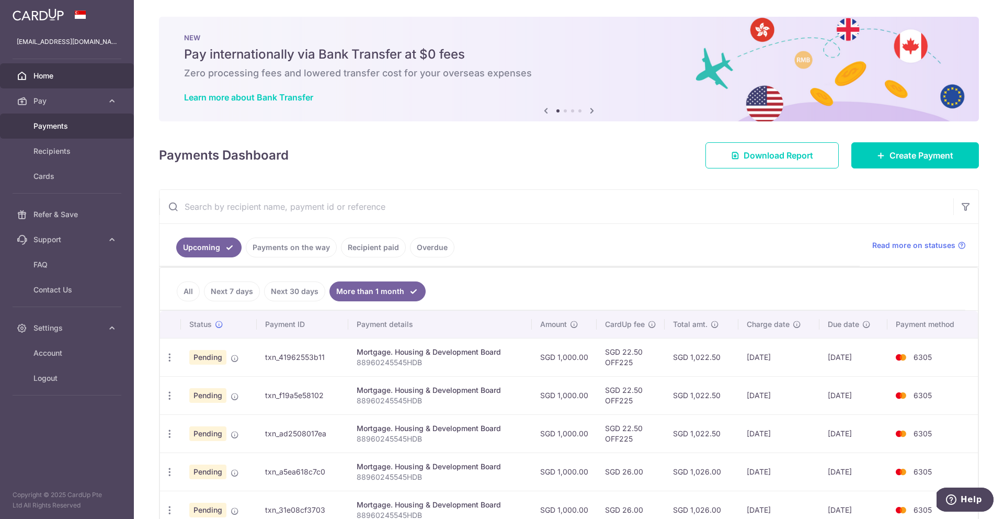
click at [82, 137] on link "Payments" at bounding box center [67, 125] width 134 height 25
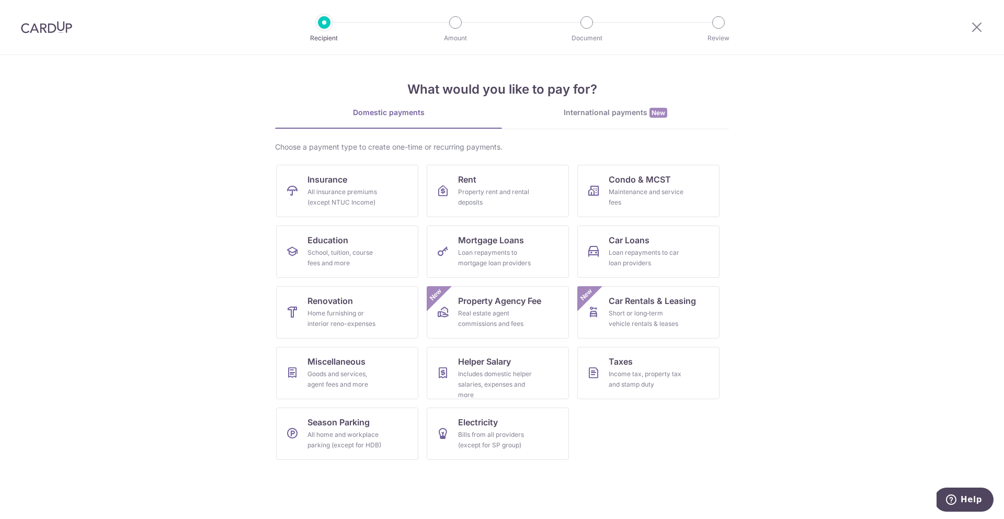
click at [610, 110] on div "International payments New" at bounding box center [615, 112] width 227 height 11
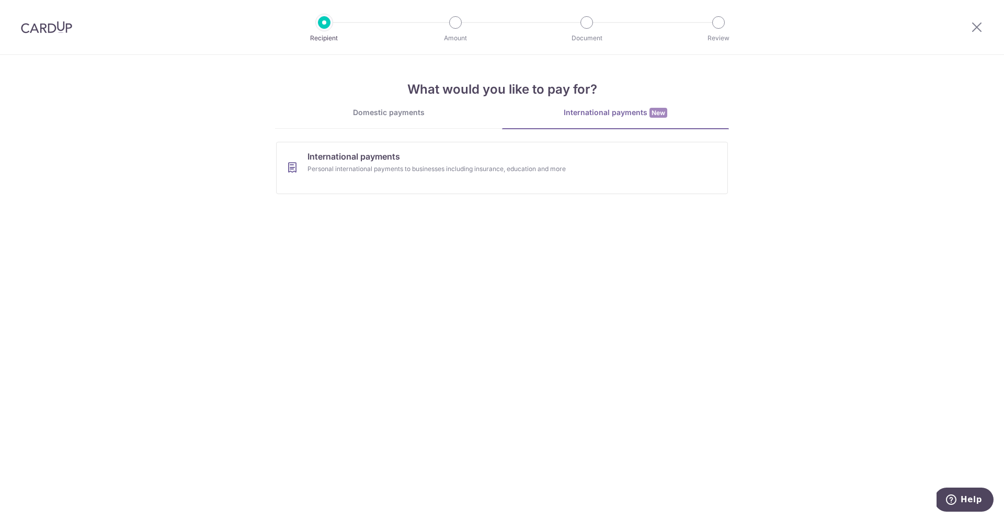
click at [39, 24] on img at bounding box center [46, 27] width 51 height 13
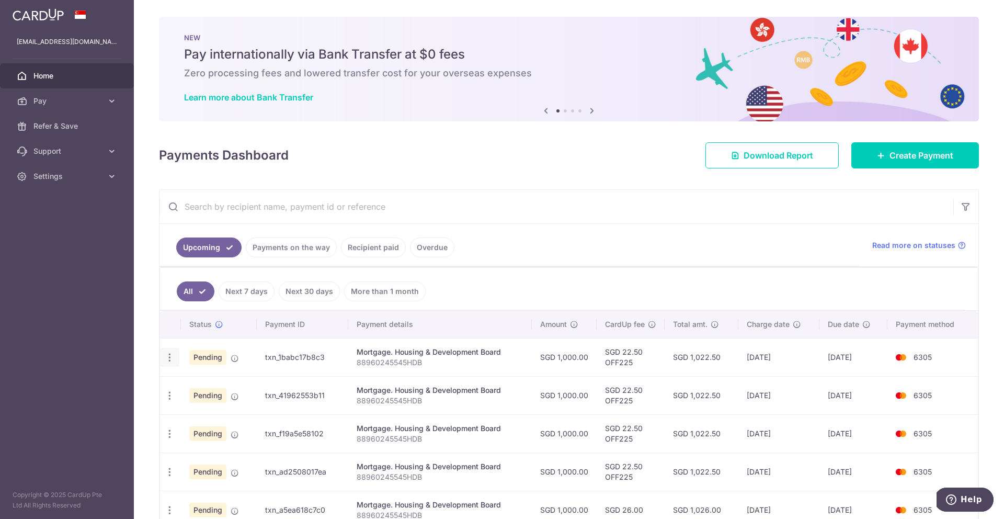
click at [171, 358] on icon "button" at bounding box center [169, 357] width 11 height 11
click at [182, 388] on link "Update payment" at bounding box center [214, 385] width 109 height 25
radio input "true"
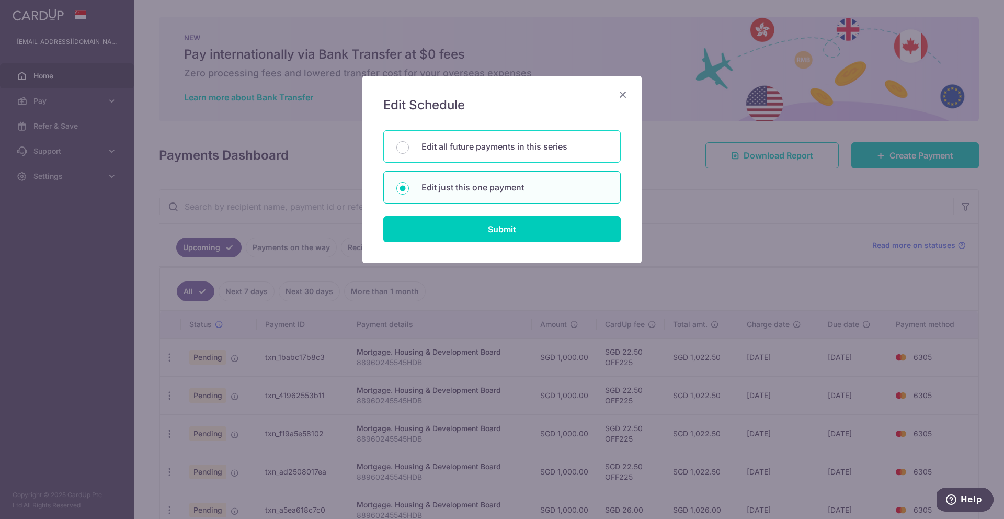
click at [492, 147] on p "Edit all future payments in this series" at bounding box center [514, 146] width 186 height 13
click at [409, 147] on input "Edit all future payments in this series" at bounding box center [402, 147] width 13 height 13
radio input "true"
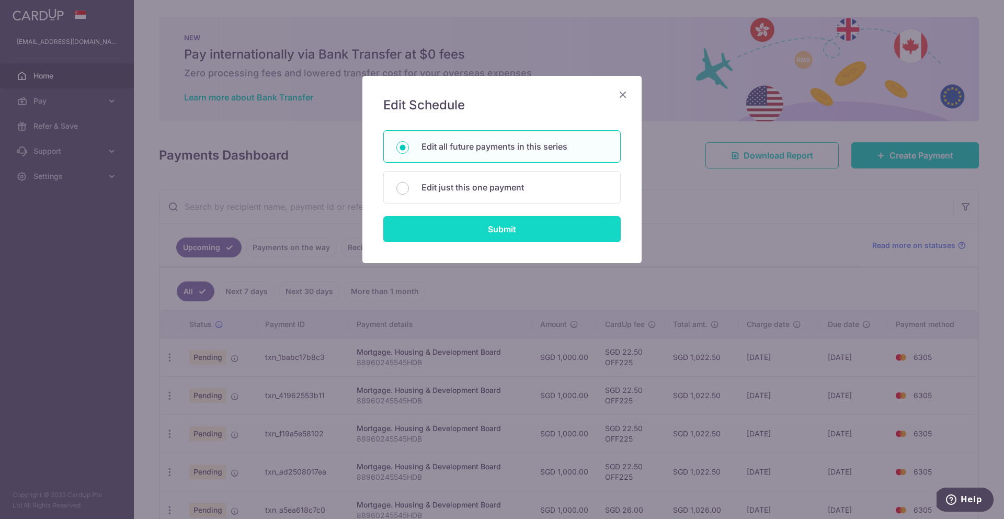
click at [499, 229] on input "Submit" at bounding box center [501, 229] width 237 height 26
radio input "true"
type input "1,000.00"
type input "88960245545HDB"
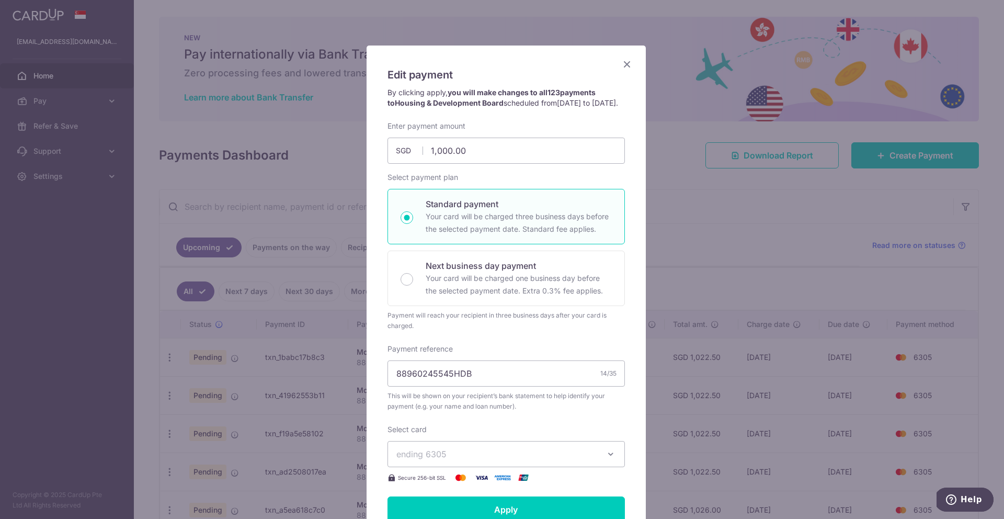
scroll to position [30, 0]
click at [622, 65] on icon "Close" at bounding box center [627, 64] width 13 height 13
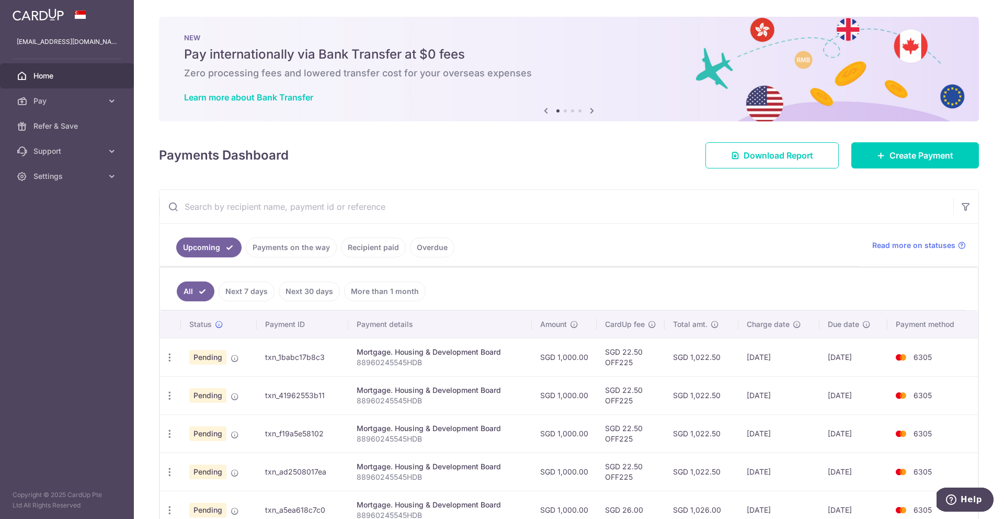
click at [327, 360] on td "txn_1babc17b8c3" at bounding box center [302, 357] width 91 height 38
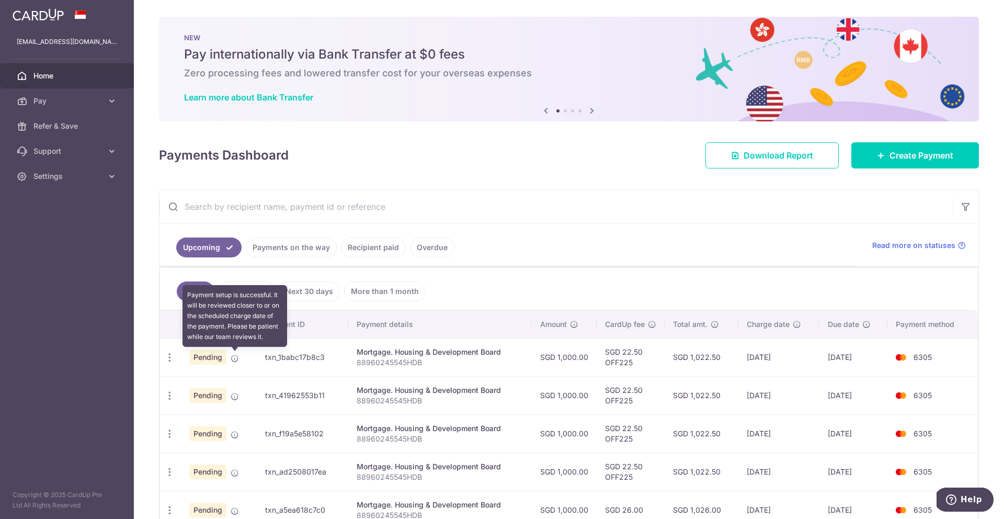
click at [236, 358] on icon at bounding box center [235, 358] width 8 height 8
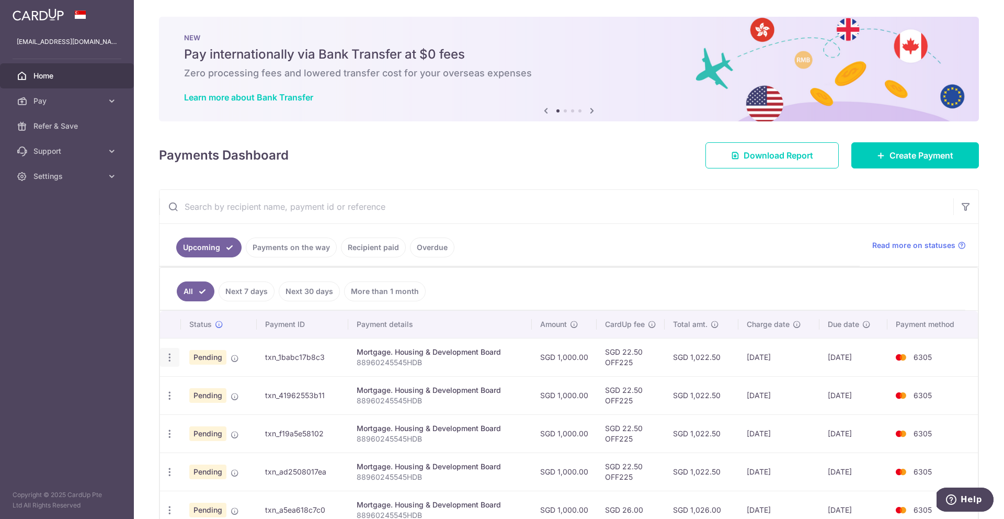
click at [174, 358] on icon "button" at bounding box center [169, 357] width 11 height 11
click at [205, 381] on span "Update payment" at bounding box center [225, 386] width 71 height 13
radio input "true"
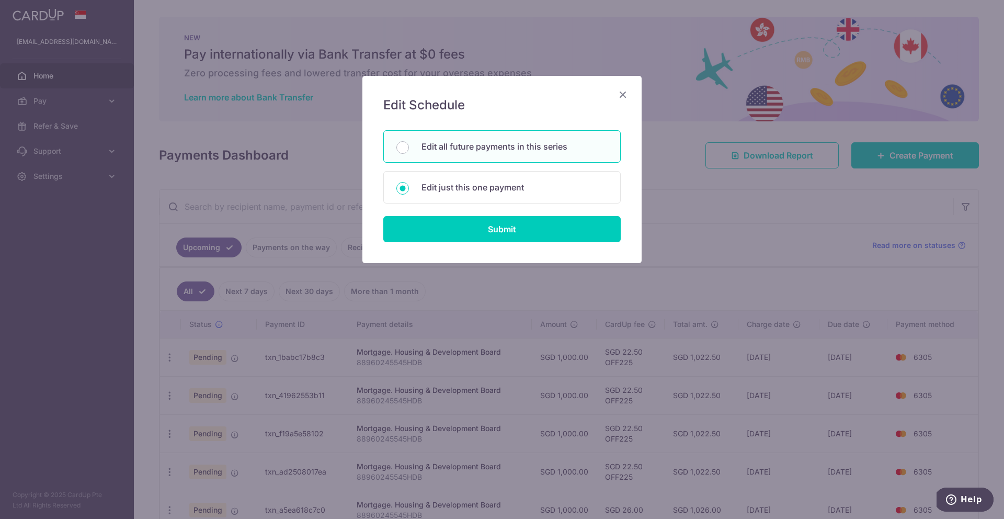
click at [454, 148] on p "Edit all future payments in this series" at bounding box center [514, 146] width 186 height 13
click at [409, 148] on input "Edit all future payments in this series" at bounding box center [402, 147] width 13 height 13
radio input "true"
click at [463, 235] on input "Submit" at bounding box center [501, 229] width 237 height 26
radio input "true"
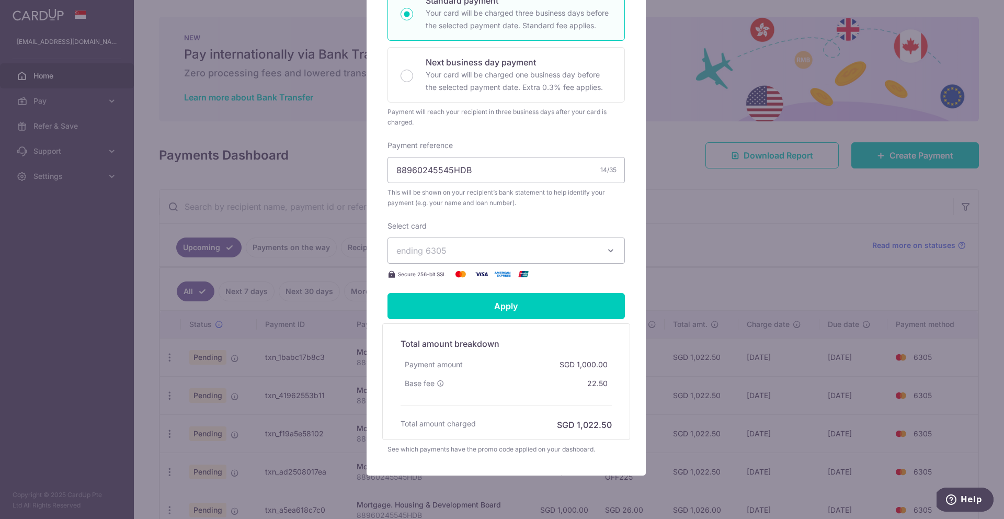
scroll to position [0, 0]
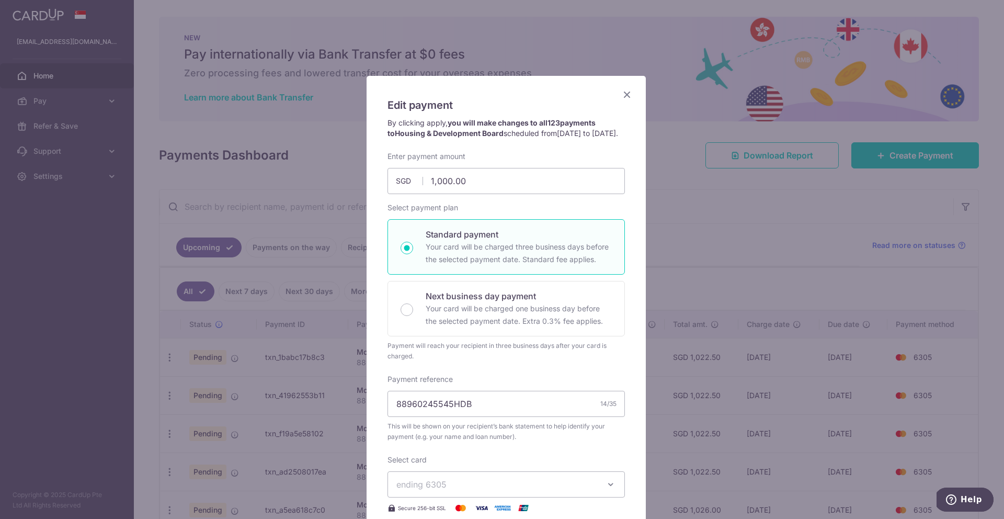
click at [621, 98] on icon "Close" at bounding box center [627, 94] width 13 height 13
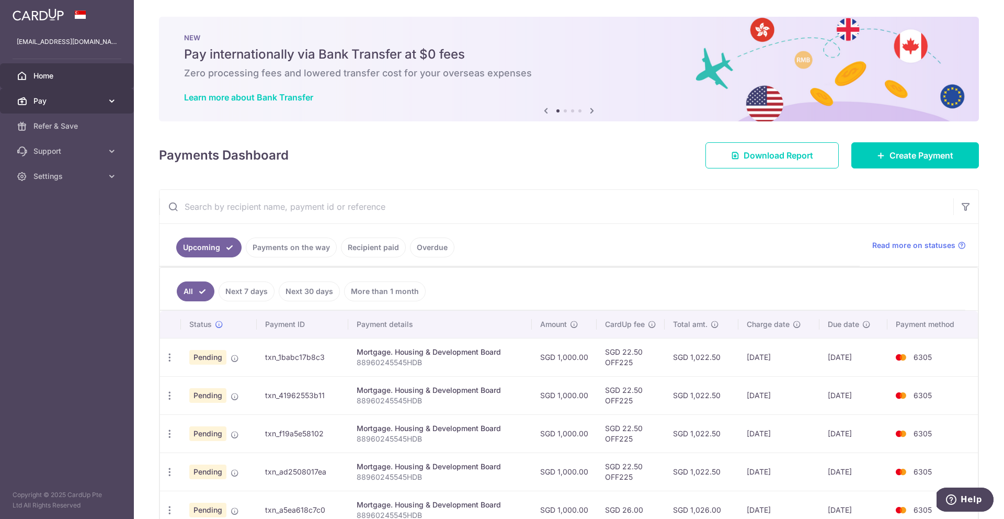
click at [50, 101] on span "Pay" at bounding box center [67, 101] width 69 height 10
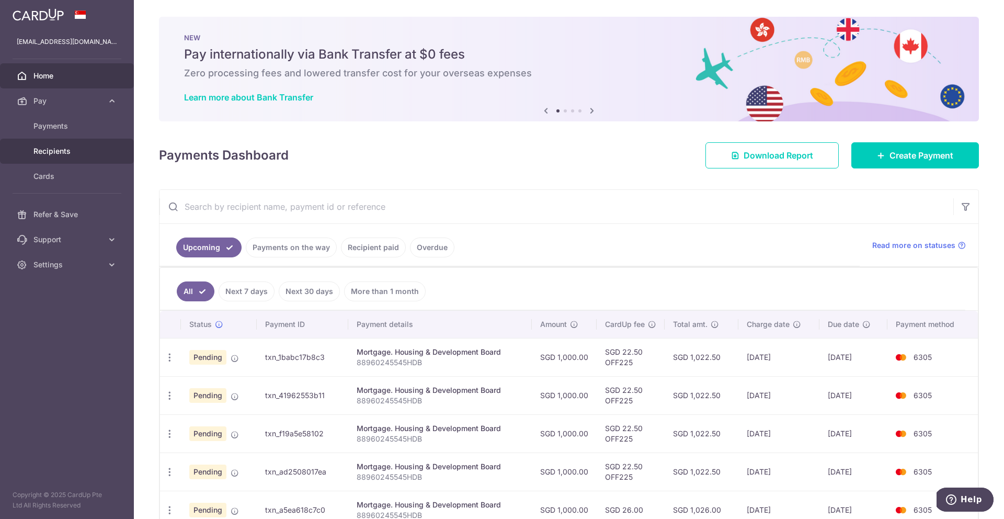
click at [60, 151] on span "Recipients" at bounding box center [67, 151] width 69 height 10
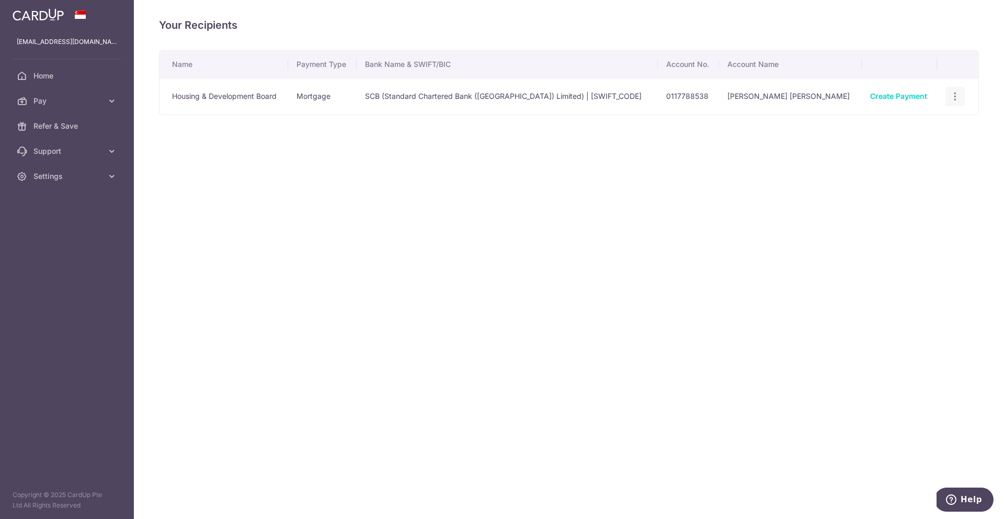
click at [954, 95] on icon "button" at bounding box center [954, 96] width 11 height 11
click at [939, 117] on link "View/Edit" at bounding box center [909, 125] width 109 height 25
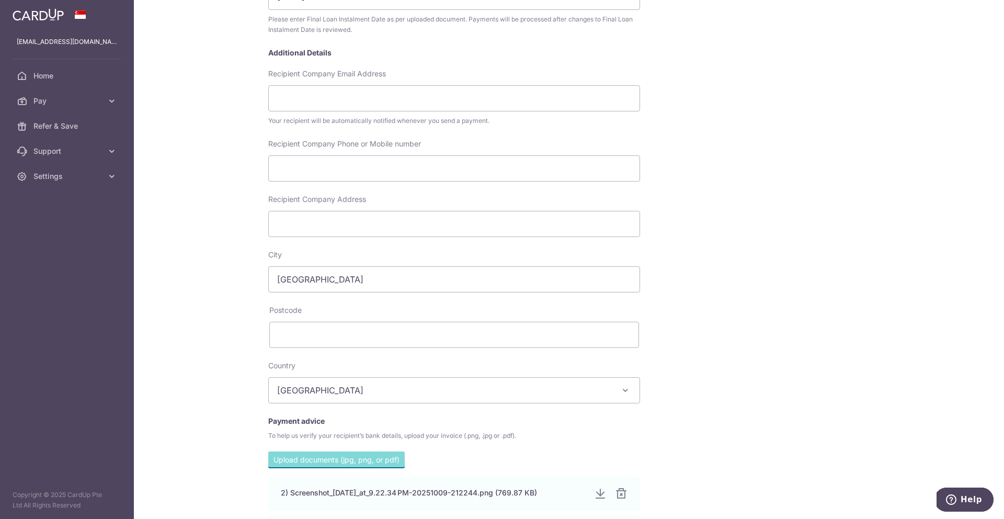
scroll to position [171, 0]
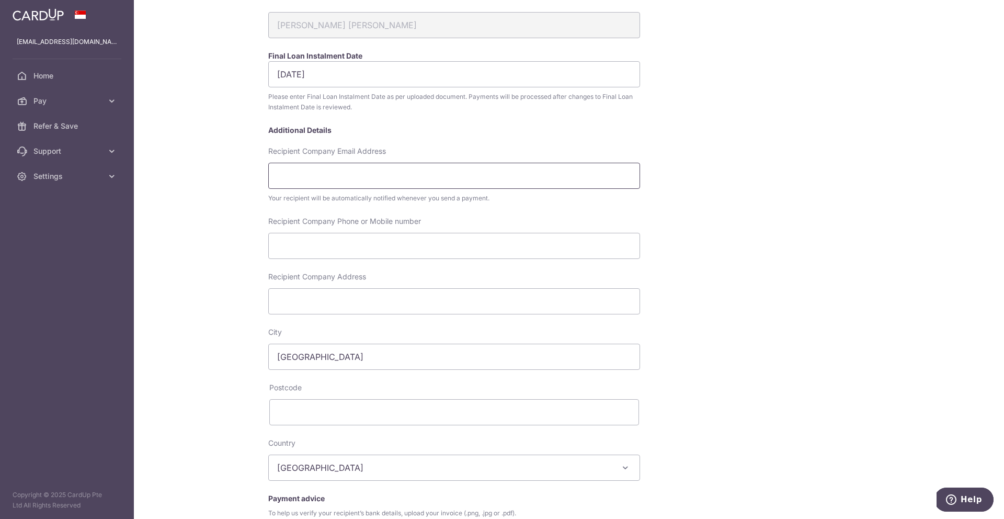
click at [314, 174] on input "Recipient Company Email Address" at bounding box center [454, 176] width 372 height 26
click at [316, 177] on input "Recipient Company Email Address" at bounding box center [454, 176] width 372 height 26
click at [48, 12] on img at bounding box center [38, 14] width 51 height 13
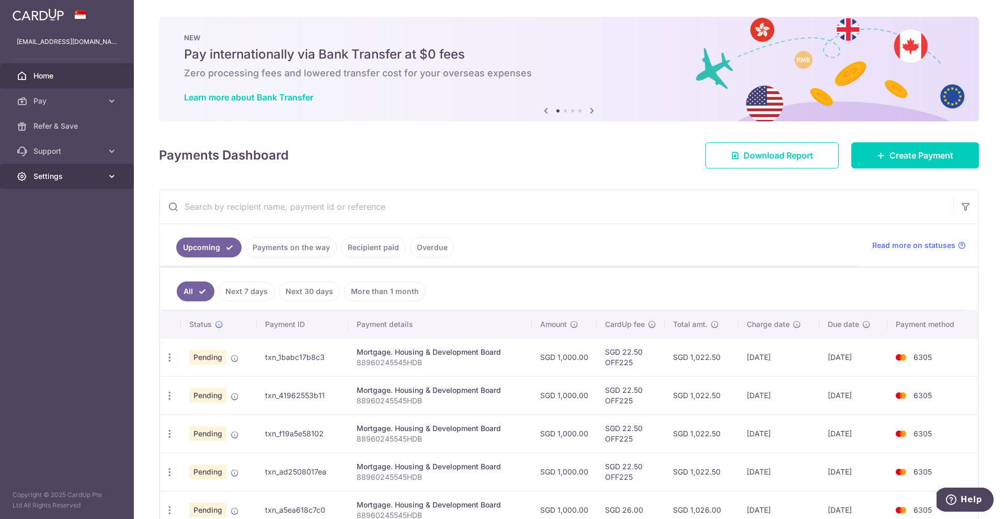
click at [85, 169] on link "Settings" at bounding box center [67, 176] width 134 height 25
click at [78, 199] on span "Account" at bounding box center [67, 201] width 69 height 10
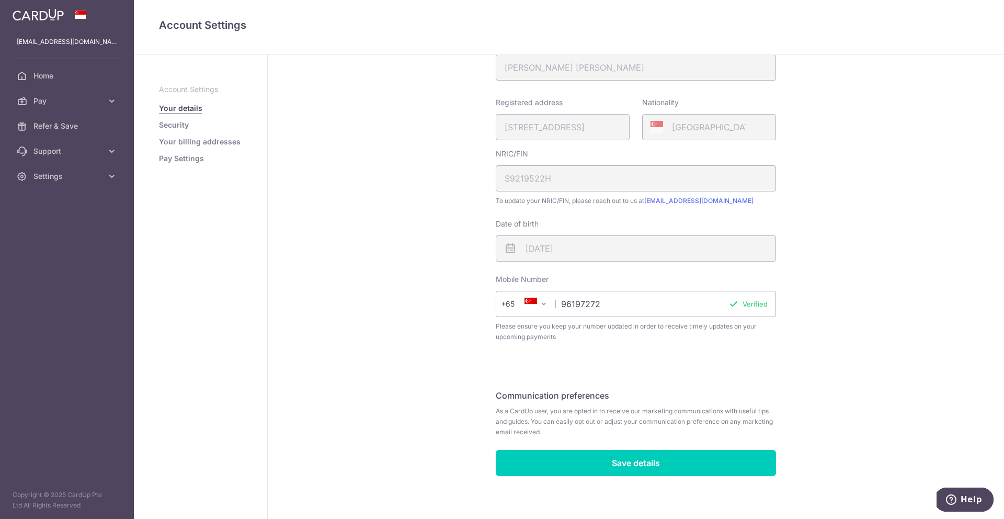
scroll to position [152, 0]
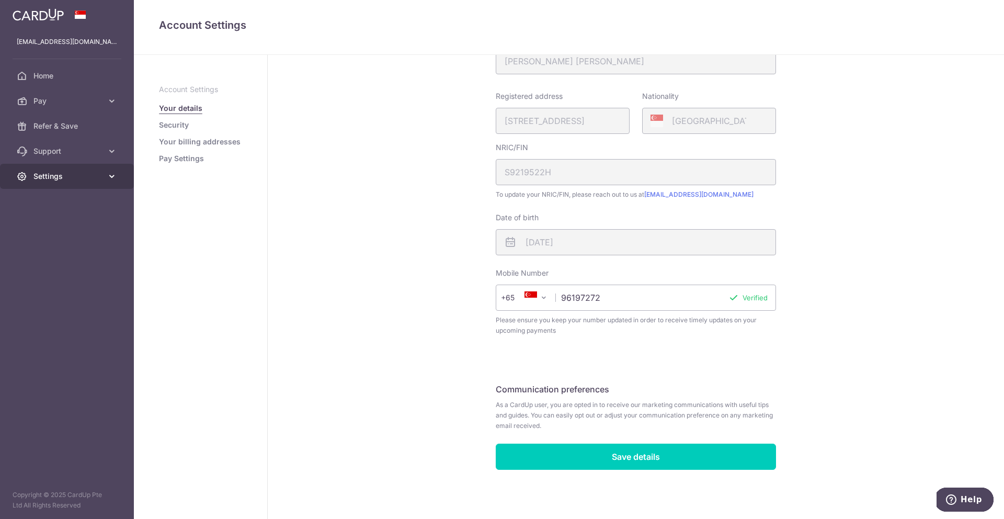
click at [87, 181] on link "Settings" at bounding box center [67, 176] width 134 height 25
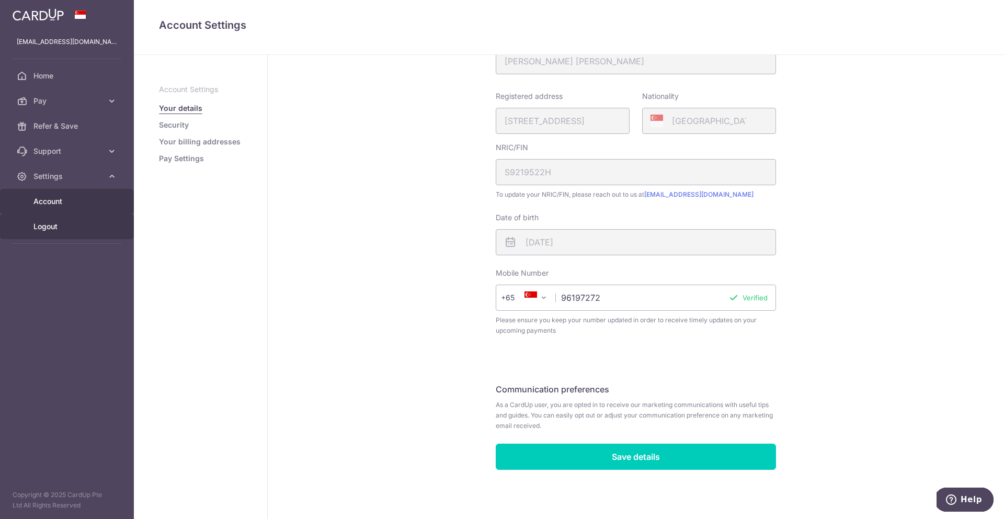
click at [78, 224] on span "Logout" at bounding box center [67, 226] width 69 height 10
